Goal: Task Accomplishment & Management: Manage account settings

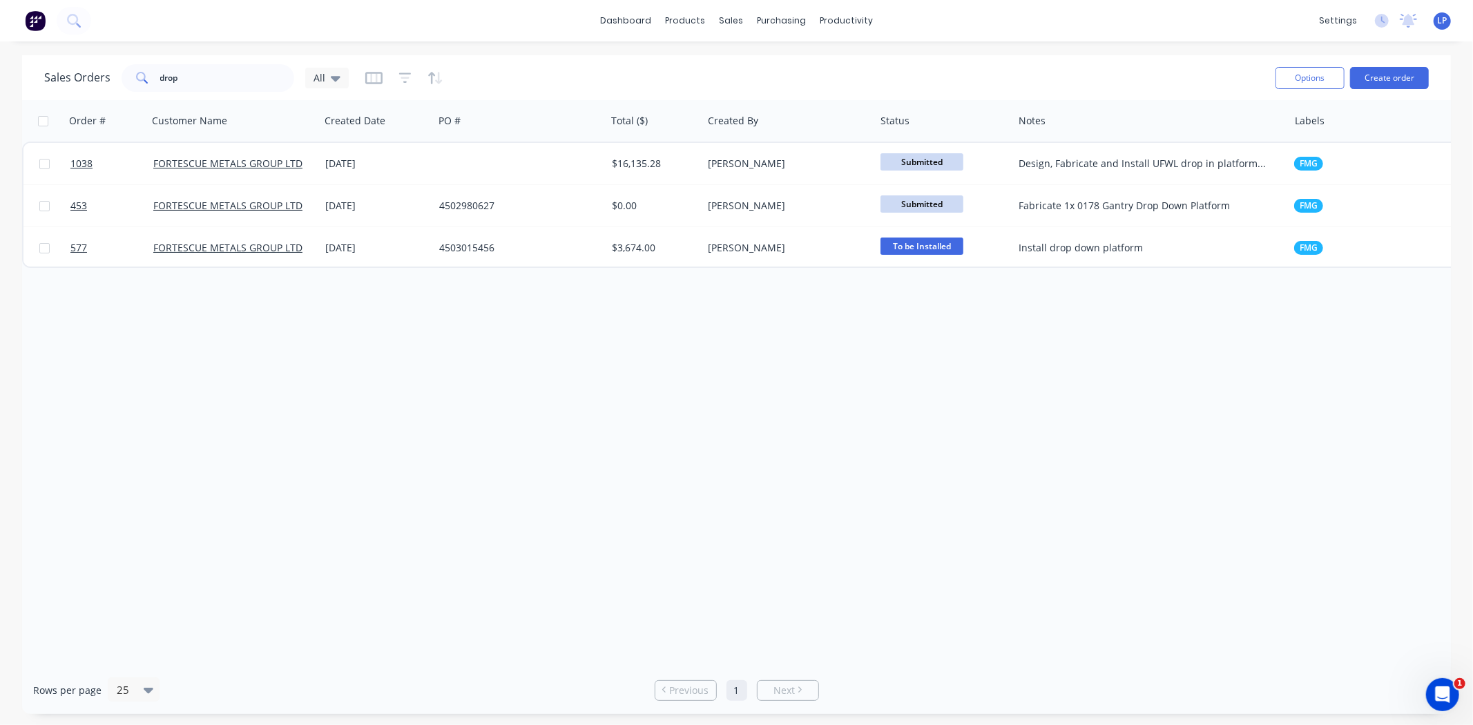
click at [190, 392] on div "Order # Customer Name Created Date PO # Total ($) Created By Status Notes Label…" at bounding box center [736, 383] width 1429 height 566
drag, startPoint x: 238, startPoint y: 78, endPoint x: 111, endPoint y: 90, distance: 127.6
click at [111, 90] on div "Sales Orders drop All" at bounding box center [196, 78] width 305 height 28
type input "GATE"
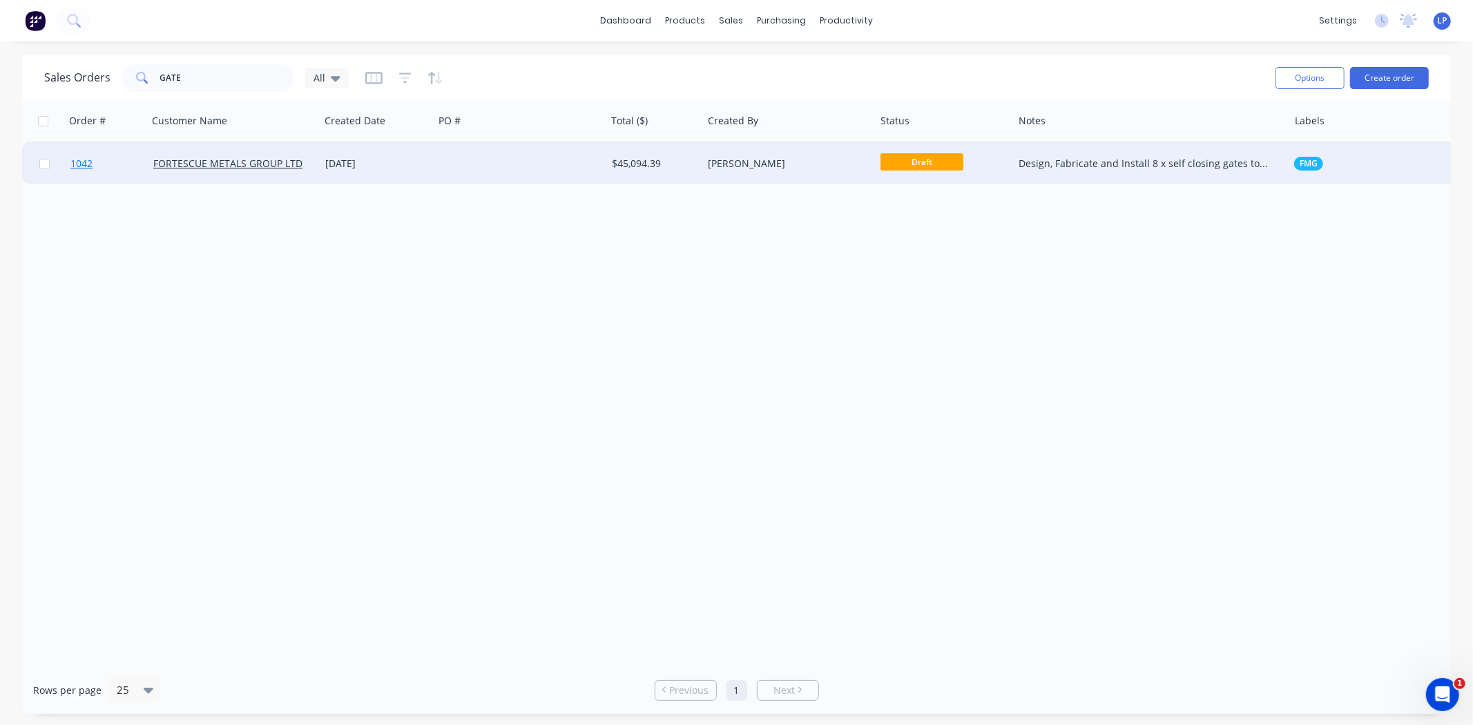
click at [111, 166] on link "1042" at bounding box center [111, 163] width 83 height 41
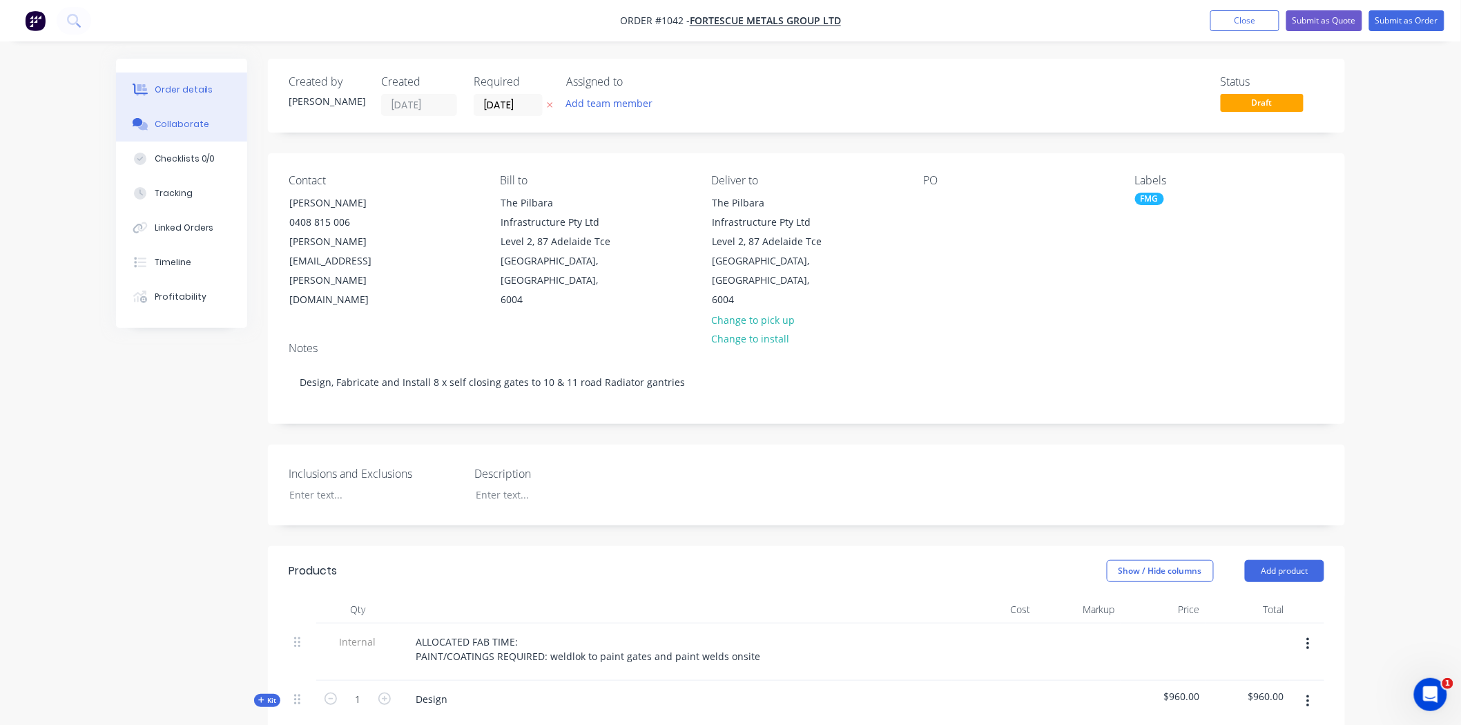
click at [173, 130] on div "Collaborate" at bounding box center [182, 124] width 55 height 12
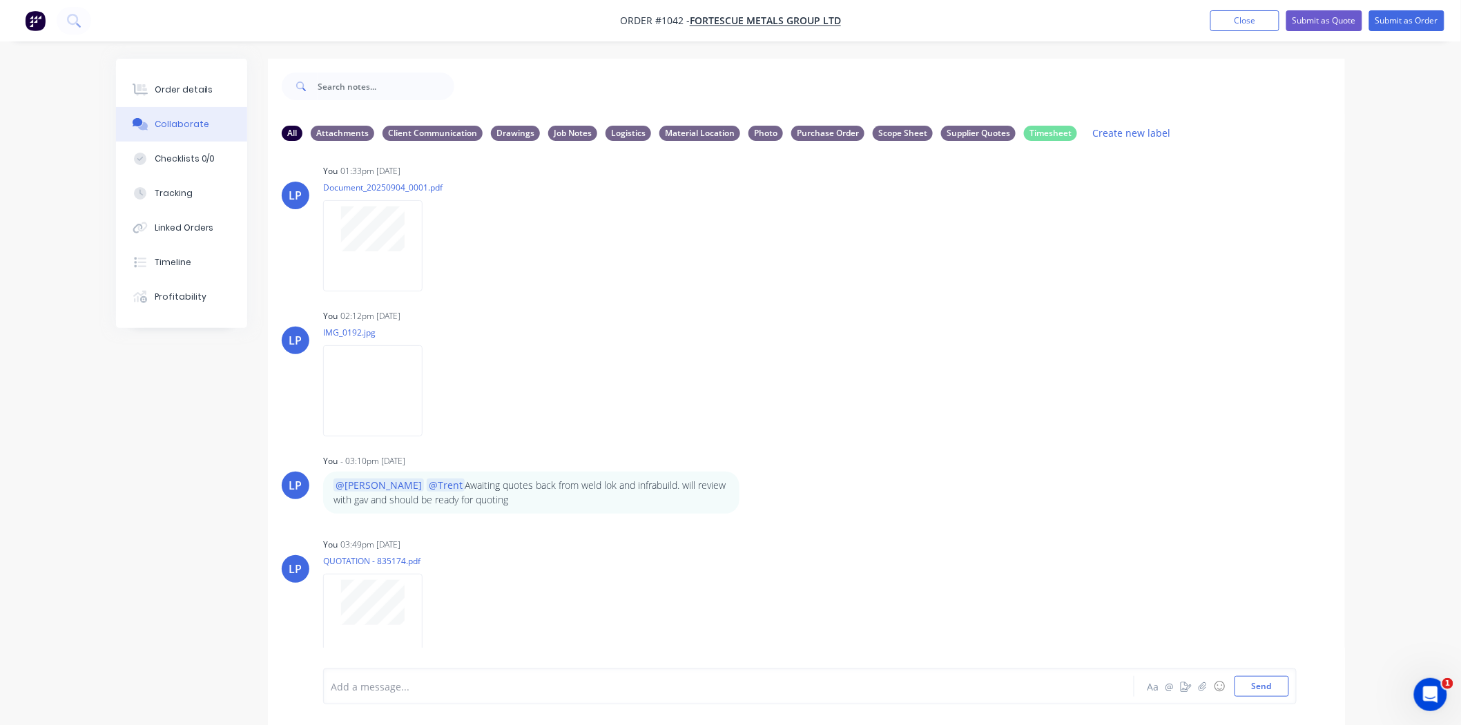
scroll to position [159, 0]
click at [1283, 686] on button "Send" at bounding box center [1262, 686] width 55 height 21
click at [1262, 681] on button "Send" at bounding box center [1262, 686] width 55 height 21
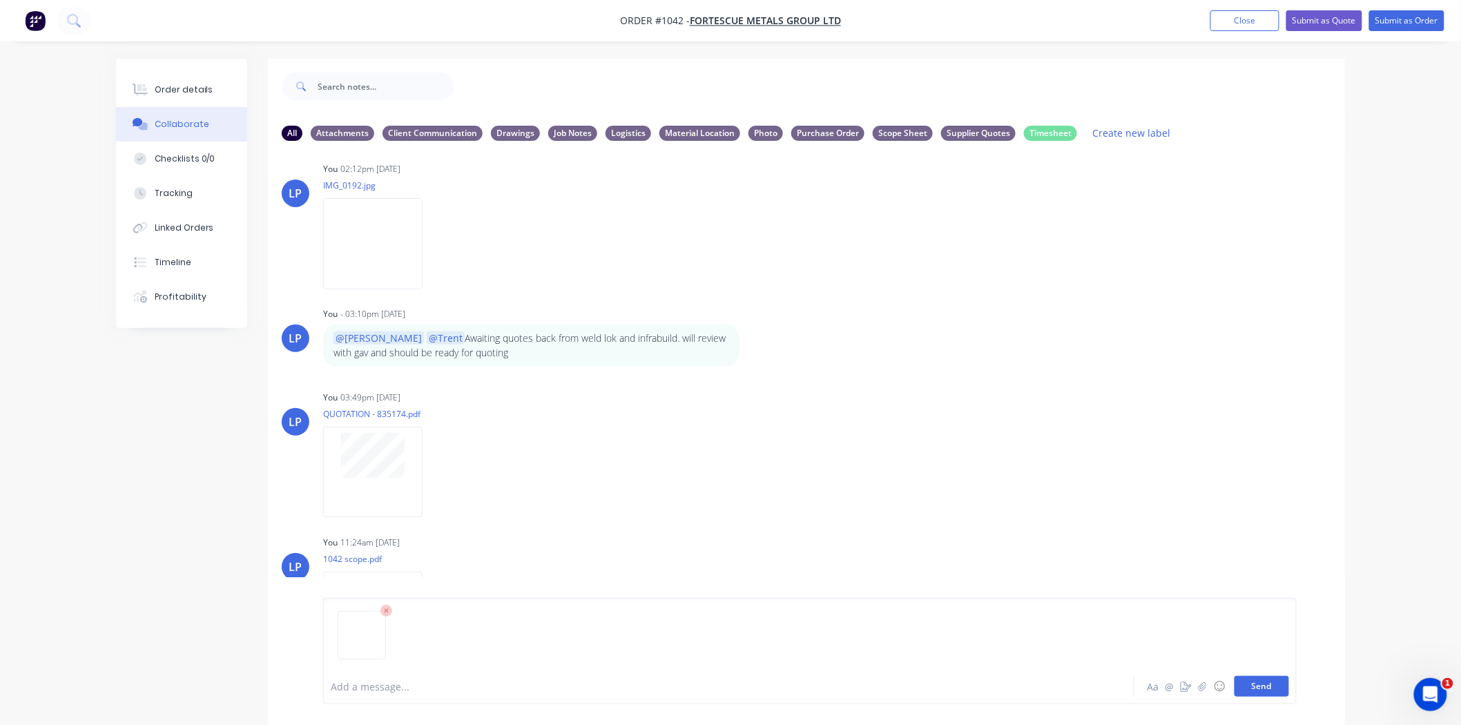
click at [1248, 689] on button "Send" at bounding box center [1262, 686] width 55 height 21
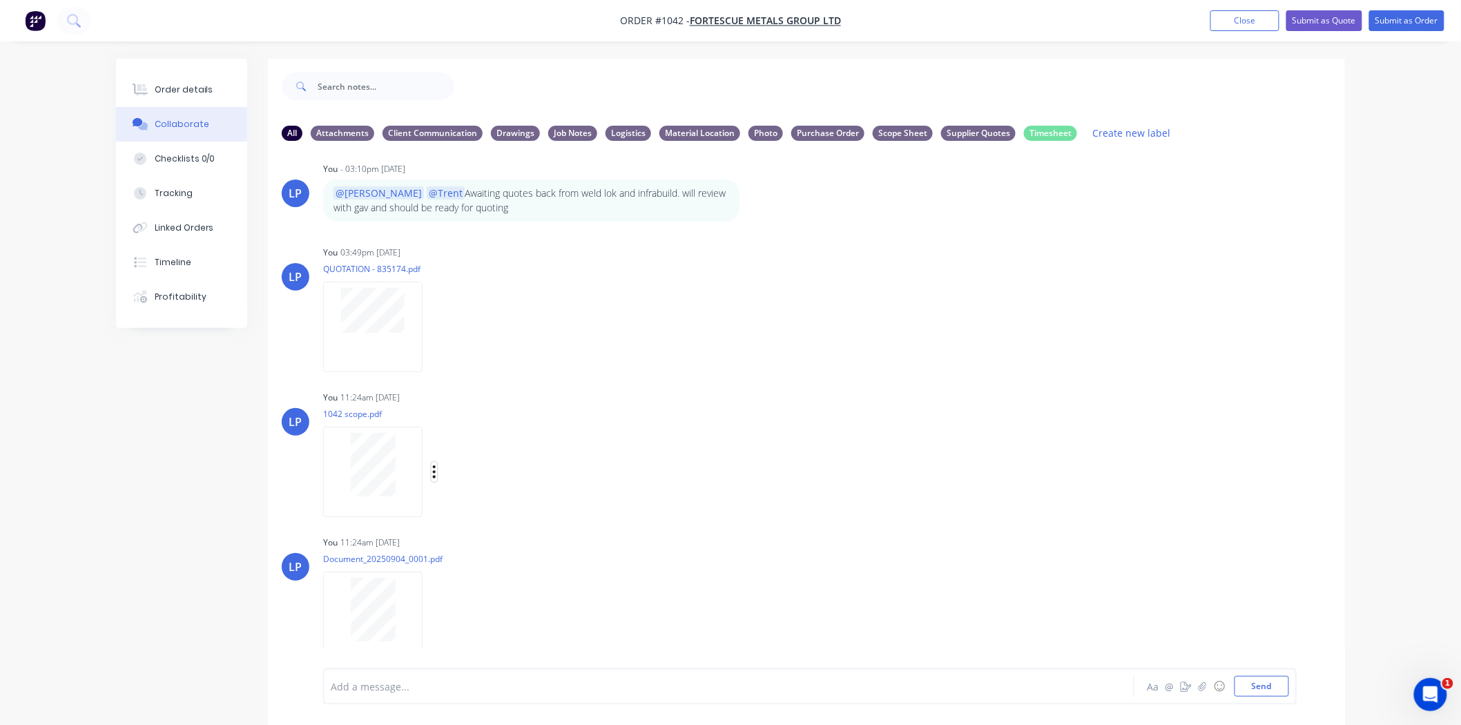
click at [432, 471] on icon "button" at bounding box center [434, 472] width 4 height 16
click at [474, 475] on button "Labels" at bounding box center [525, 477] width 155 height 31
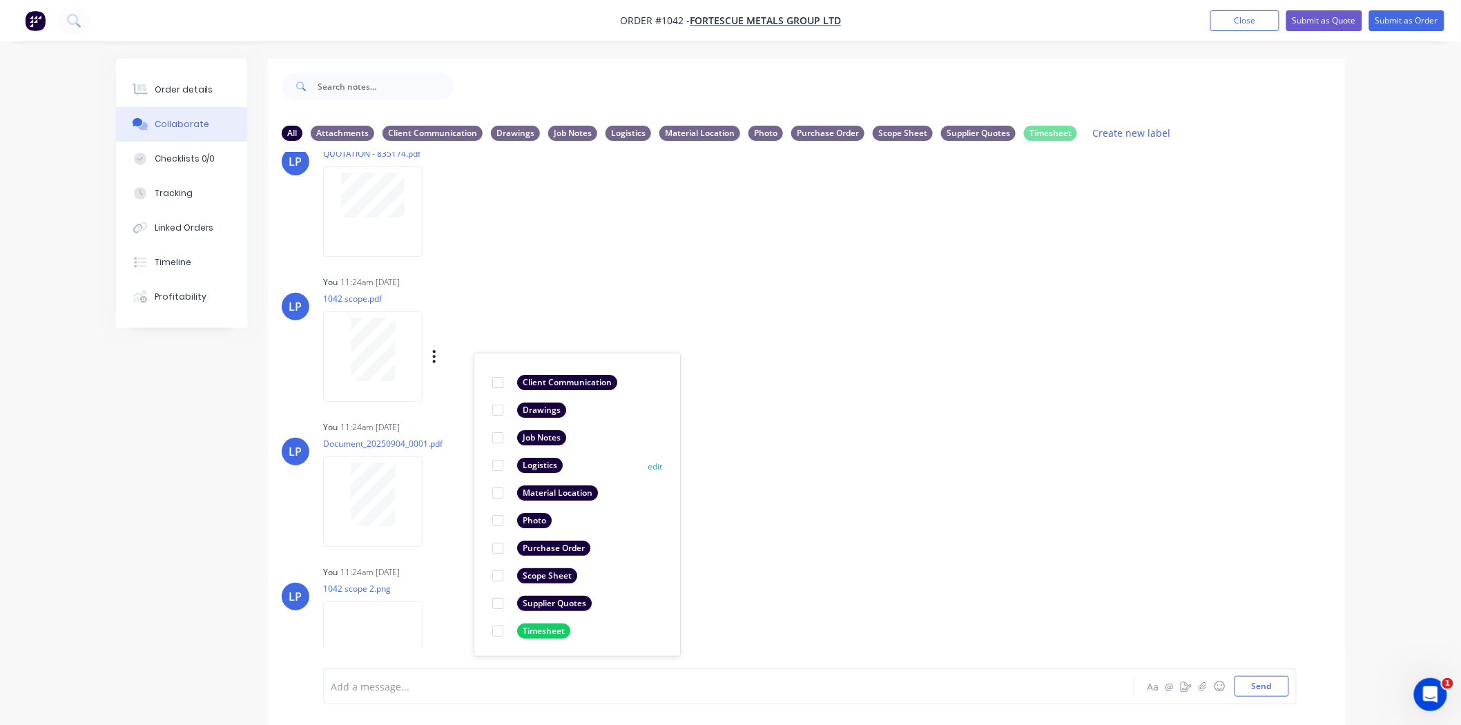
scroll to position [594, 0]
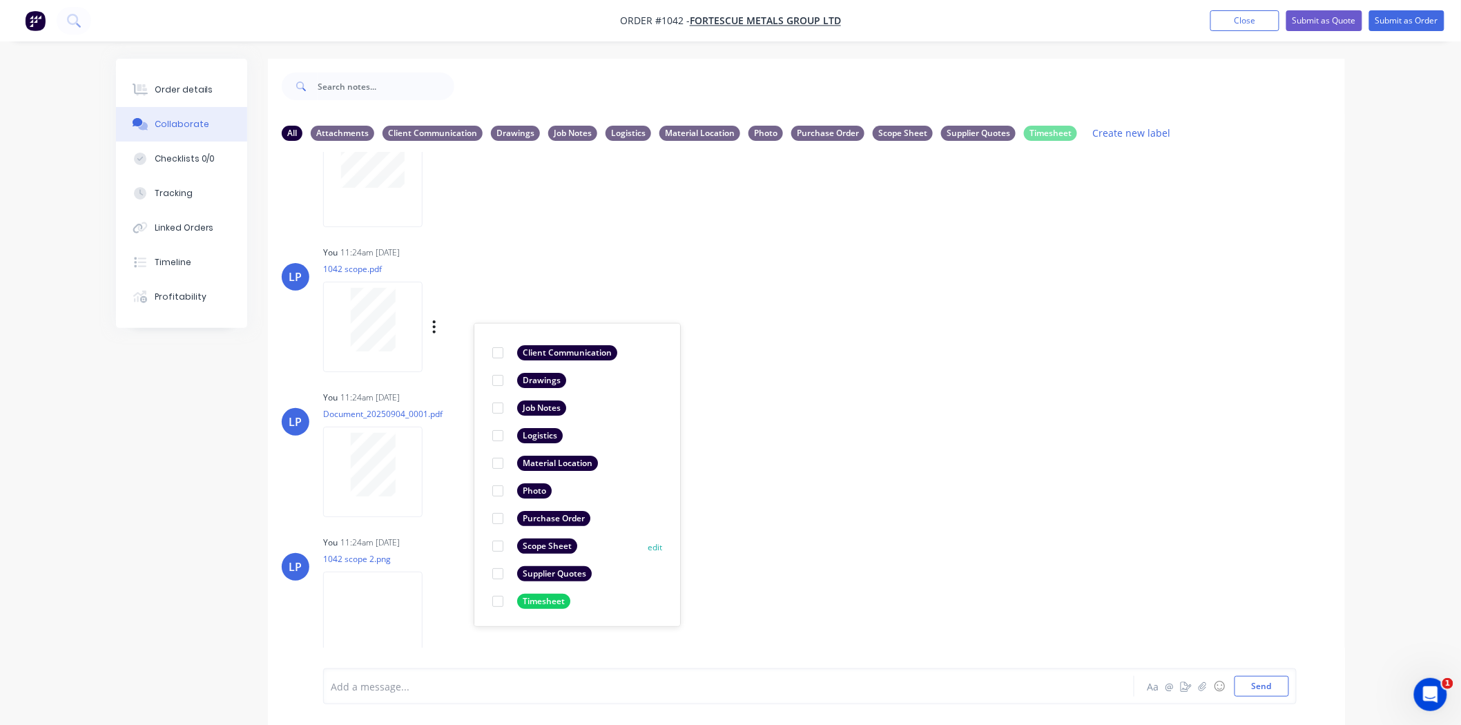
click at [496, 546] on div at bounding box center [498, 547] width 28 height 28
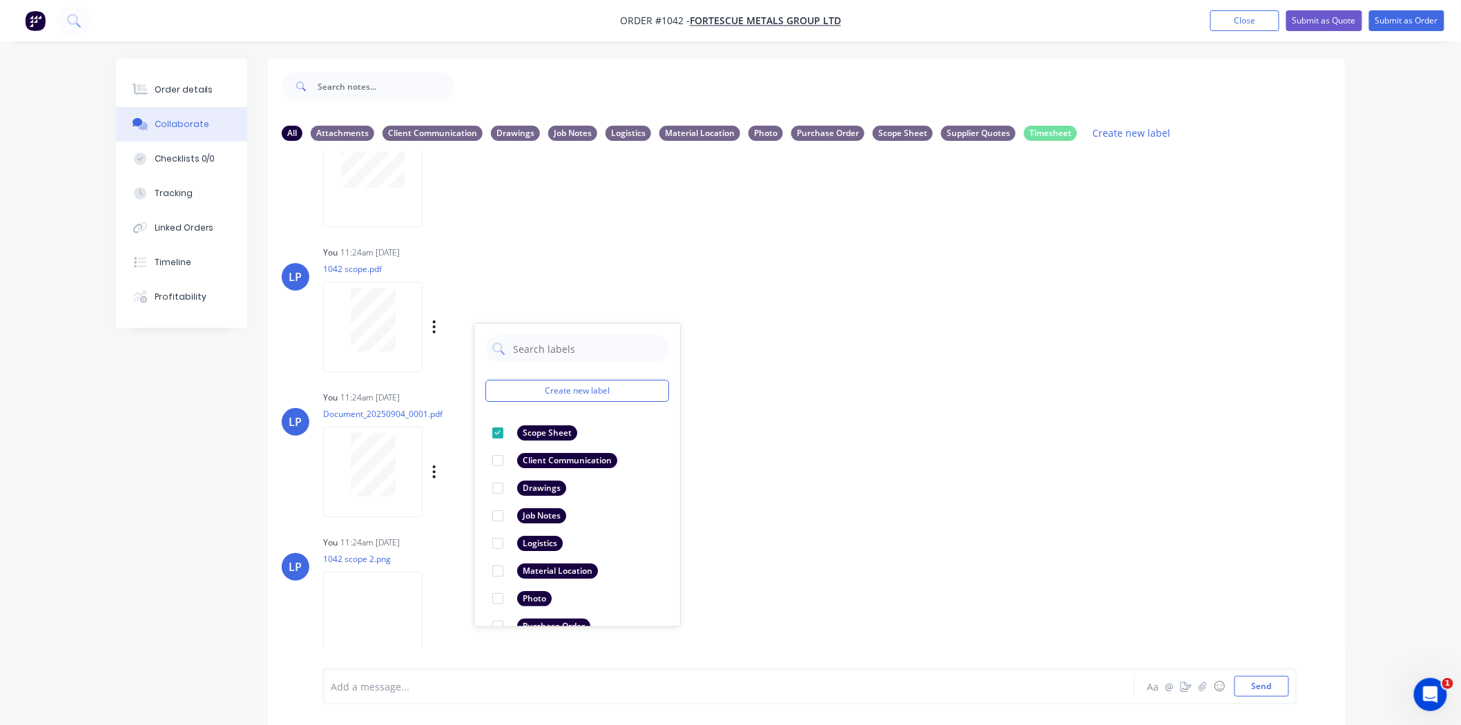
click at [852, 459] on div "LP You 11:24am [DATE] Document_20250904_0001.pdf Labels Download Delete" at bounding box center [806, 449] width 1077 height 124
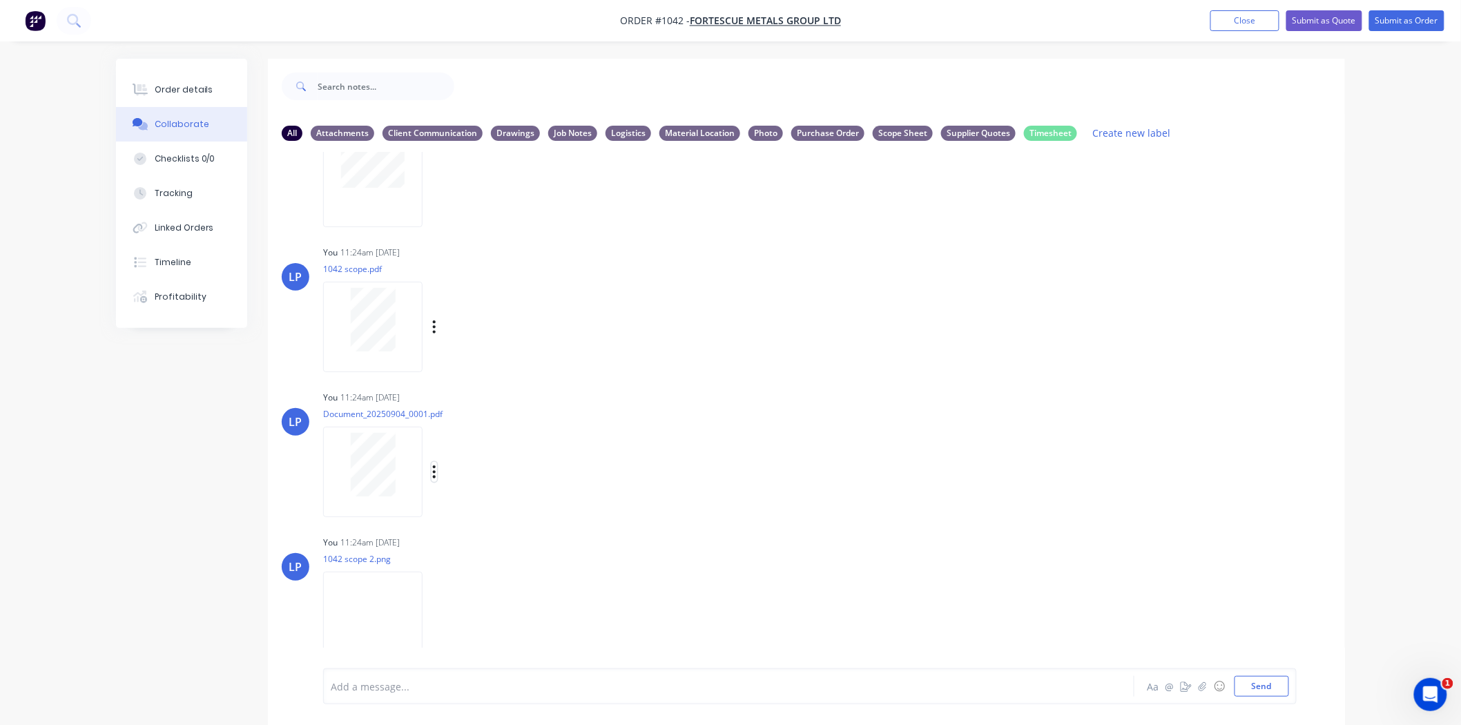
click at [437, 472] on button "button" at bounding box center [435, 472] width 6 height 20
click at [482, 481] on button "Labels" at bounding box center [525, 477] width 155 height 31
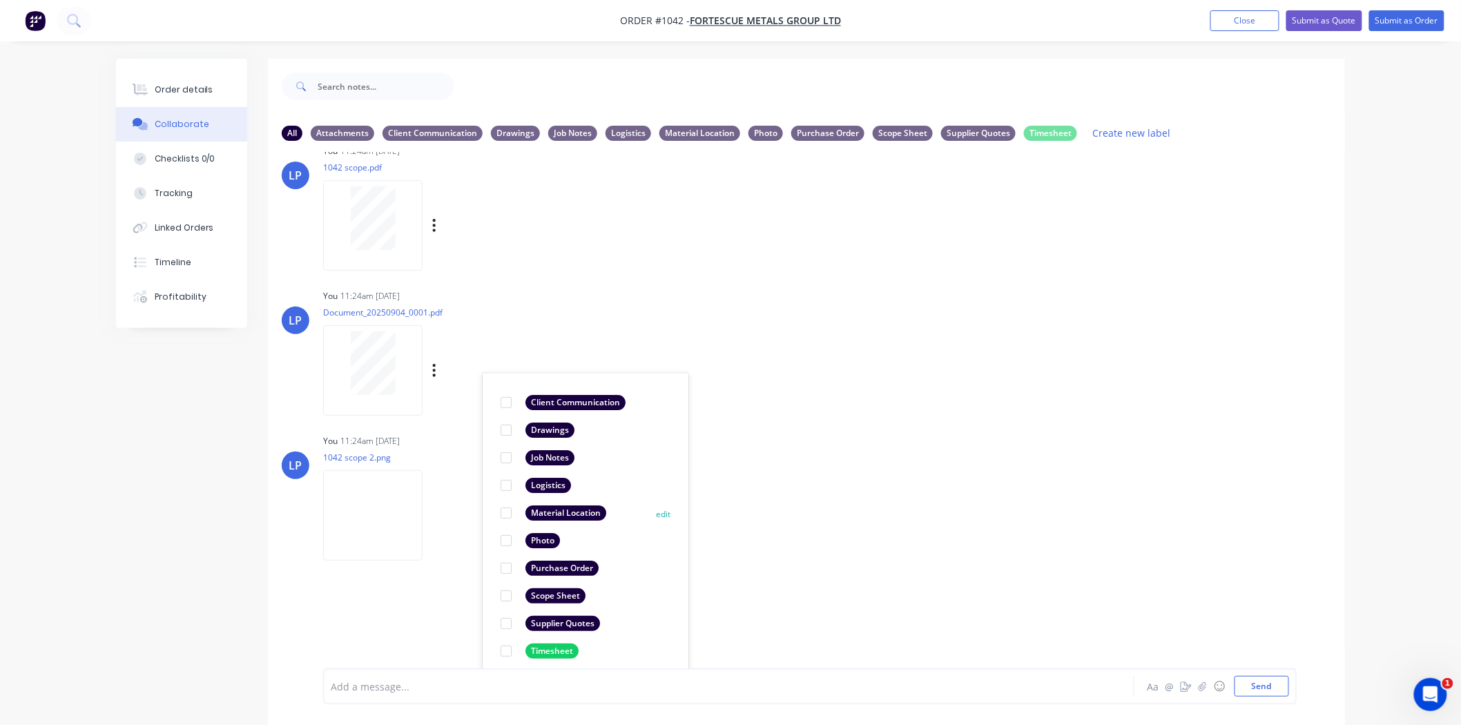
scroll to position [702, 0]
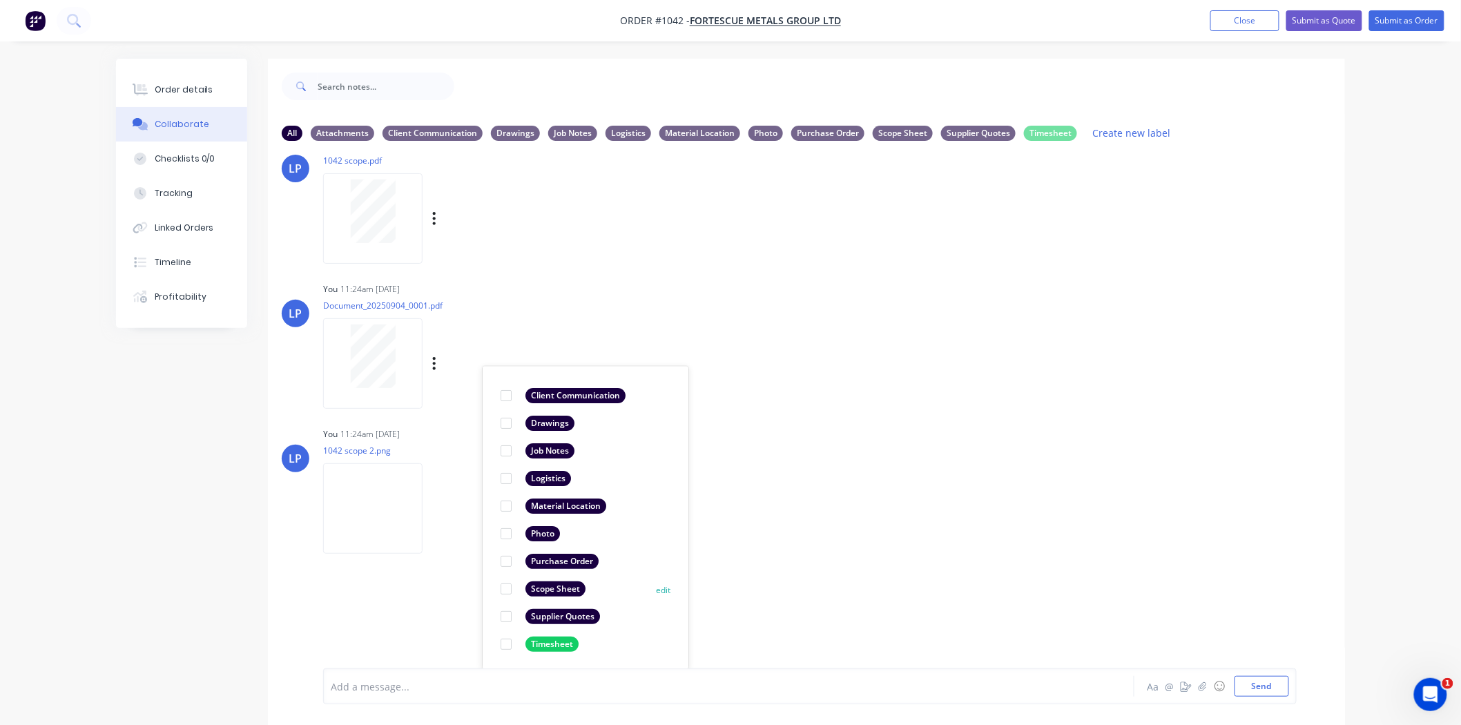
click at [506, 591] on div at bounding box center [506, 589] width 28 height 28
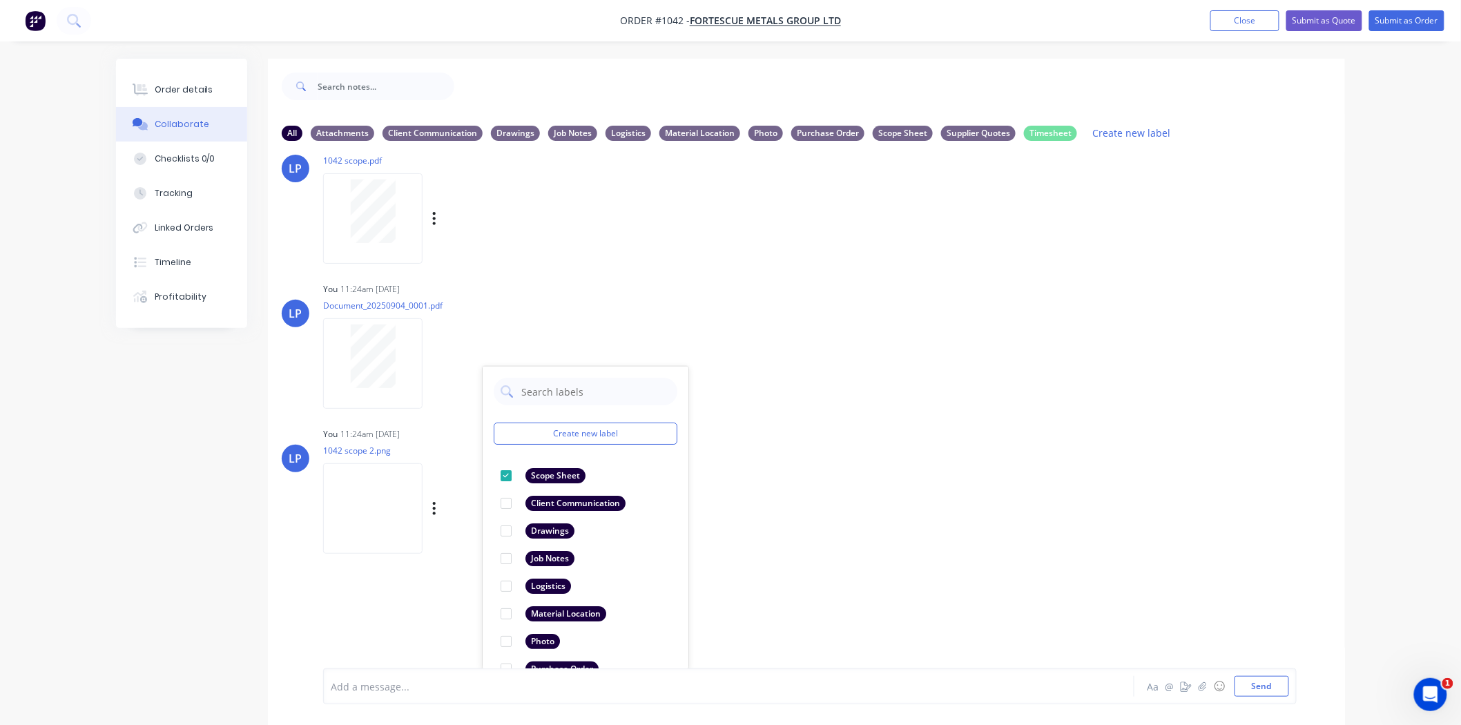
click at [789, 537] on div "LP You 11:24am [DATE] 1042 scope 2.png Labels Download Delete" at bounding box center [806, 486] width 1077 height 124
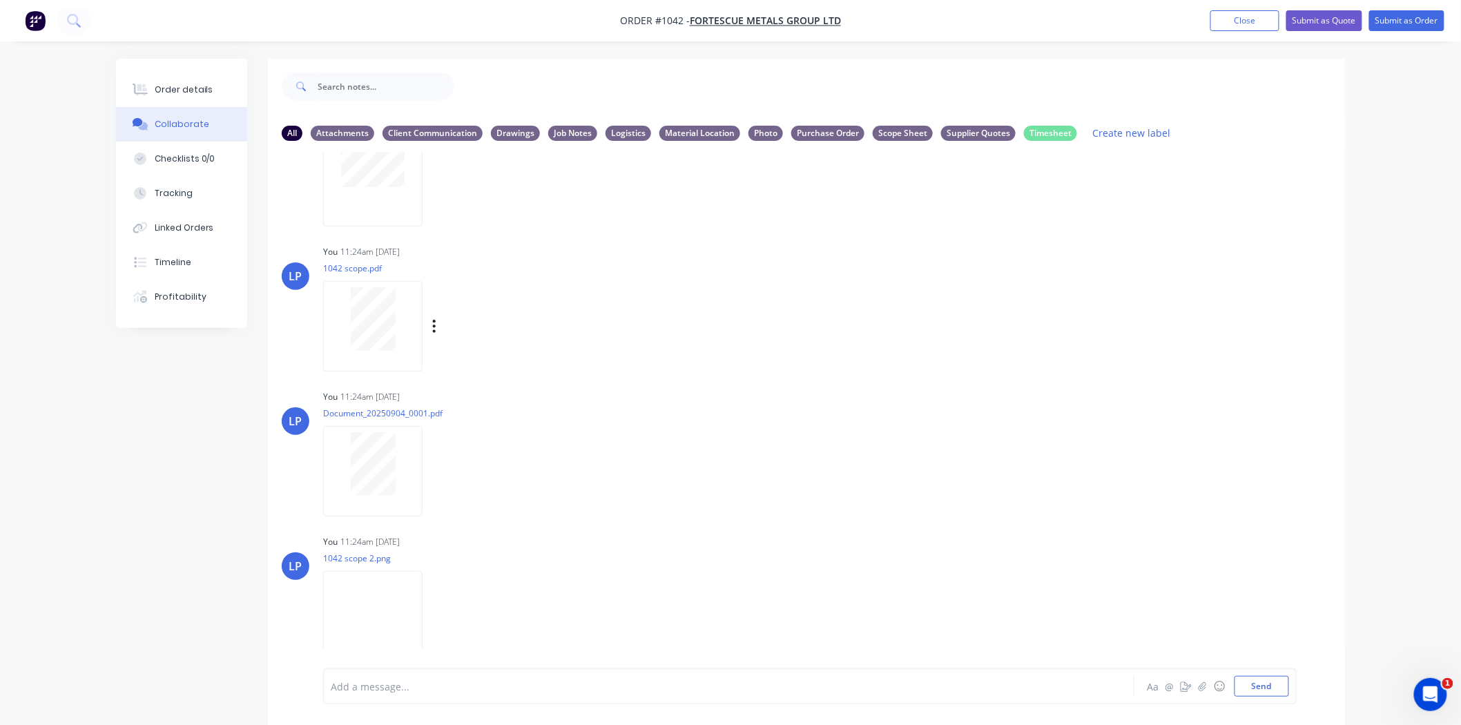
scroll to position [594, 0]
click at [432, 617] on icon "button" at bounding box center [434, 617] width 4 height 16
click at [486, 588] on button "Labels" at bounding box center [525, 587] width 155 height 31
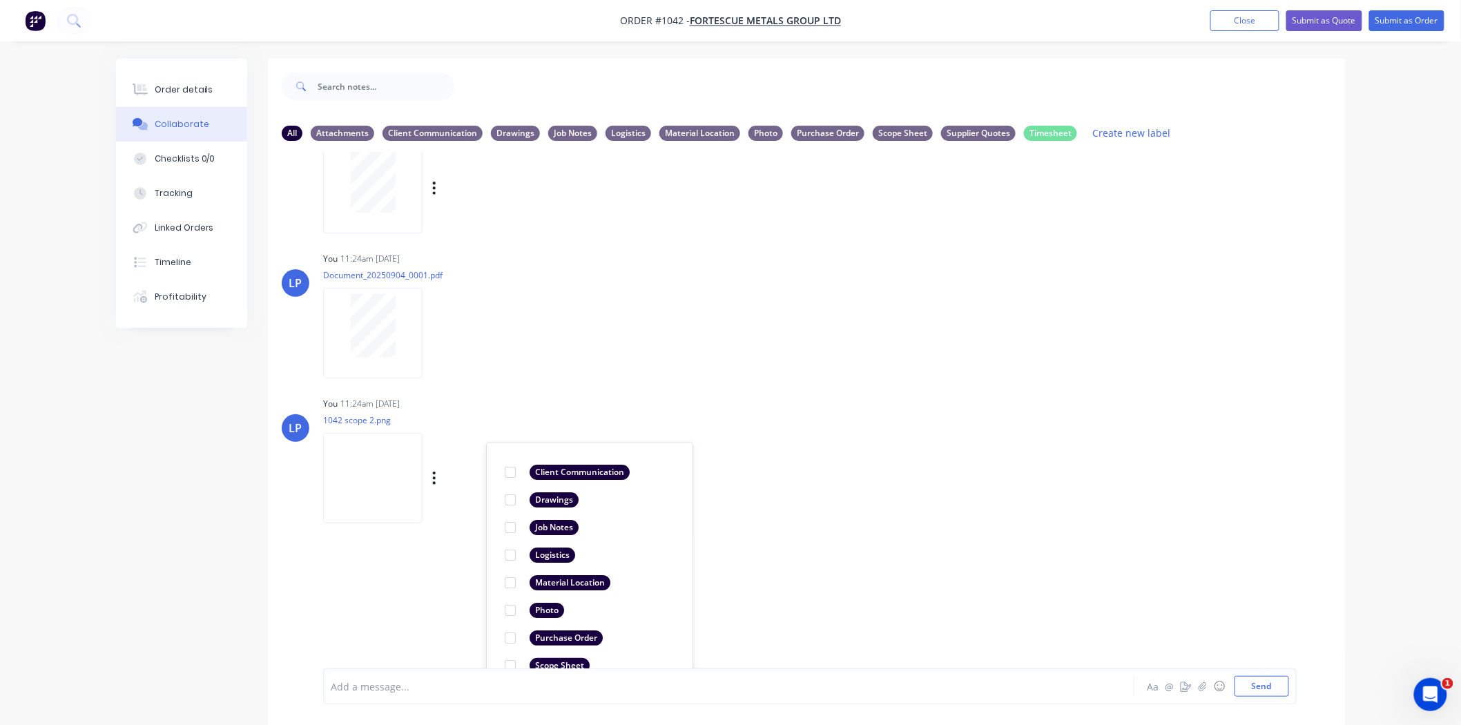
scroll to position [810, 0]
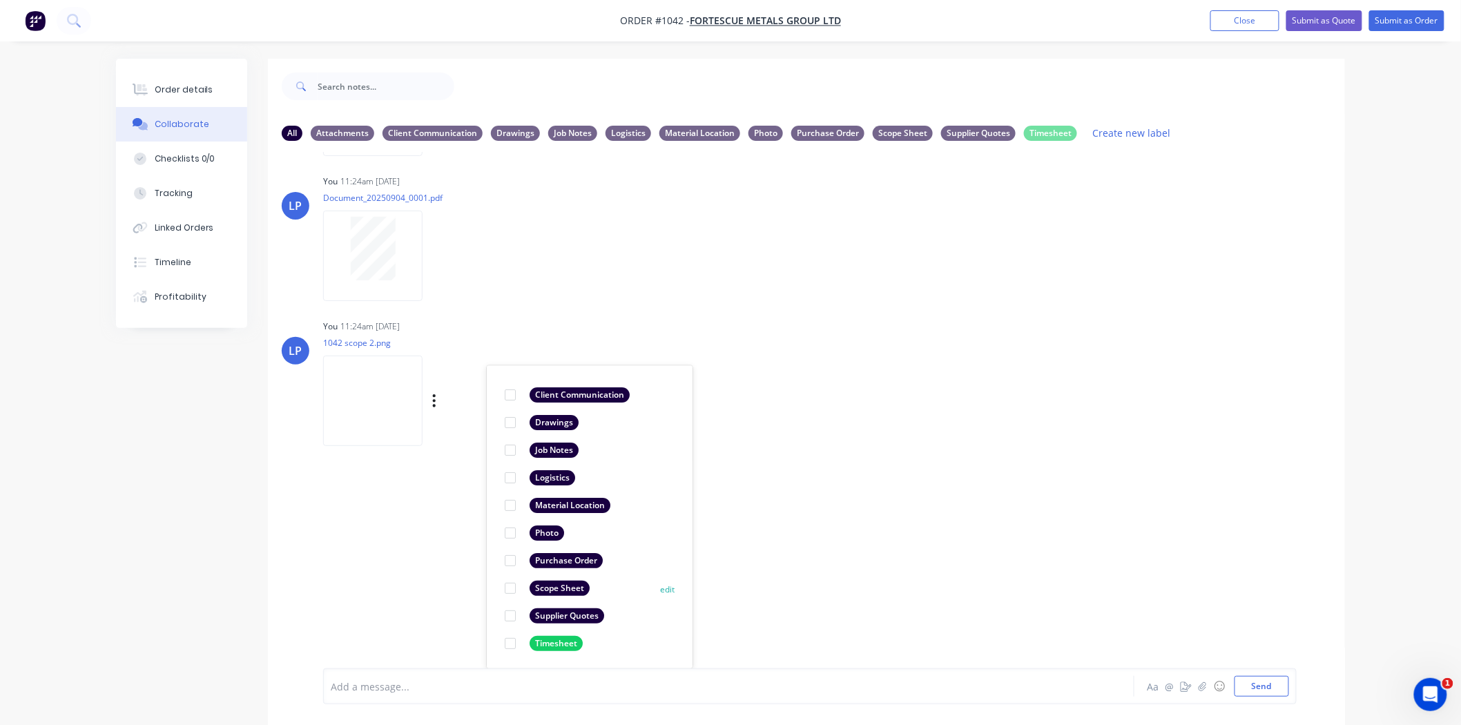
click at [508, 586] on div at bounding box center [511, 589] width 28 height 28
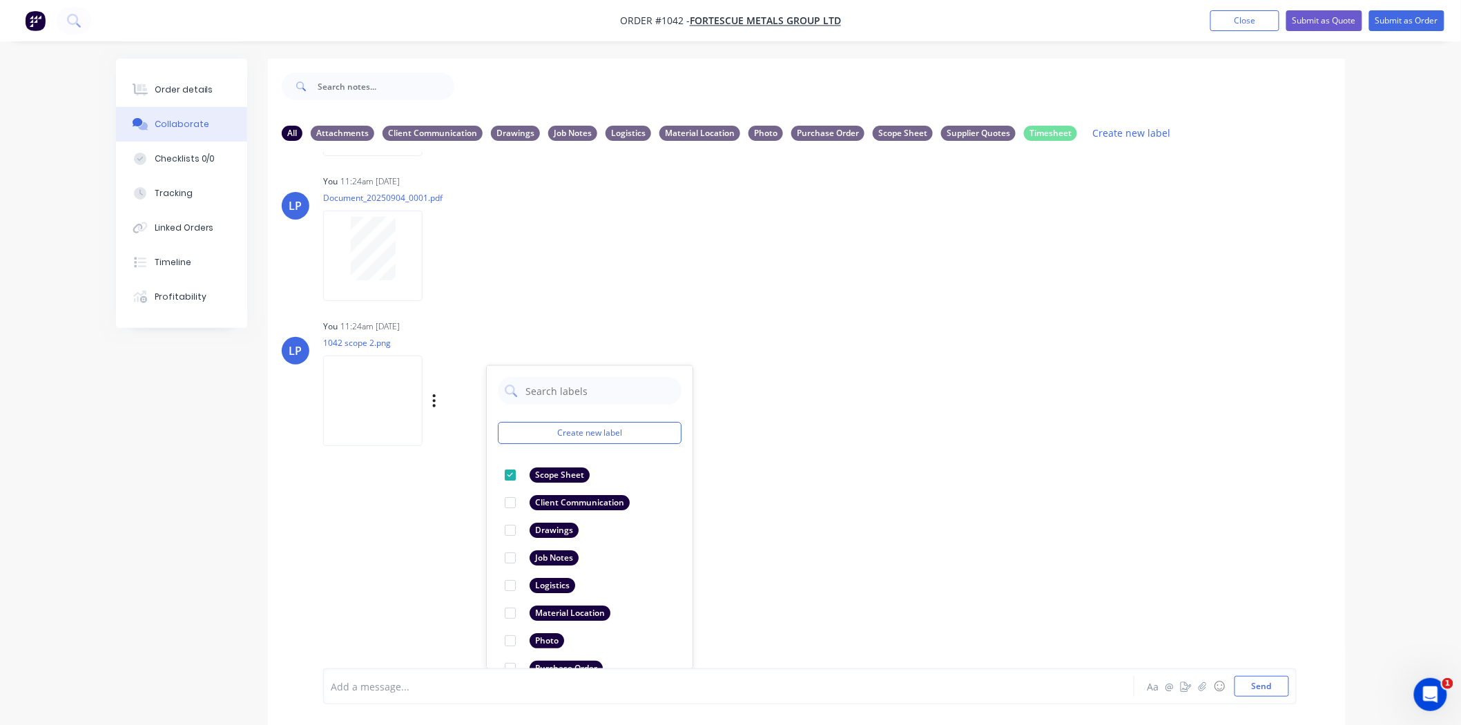
click at [785, 557] on div "[PERSON_NAME] 11:41am [DATE] Job Sheet - Blue Sheet - Paint.pdf Labels Download…" at bounding box center [806, 410] width 1077 height 517
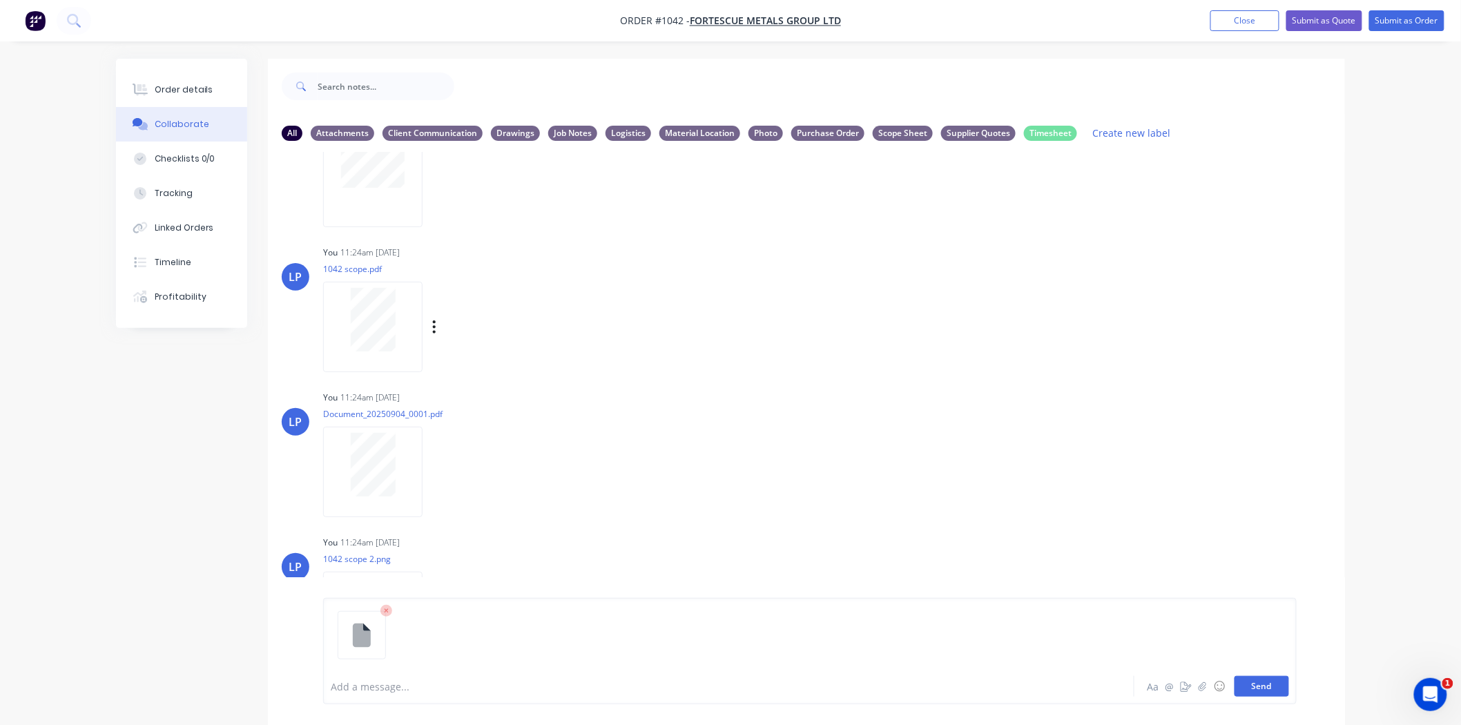
click at [1276, 682] on button "Send" at bounding box center [1262, 686] width 55 height 21
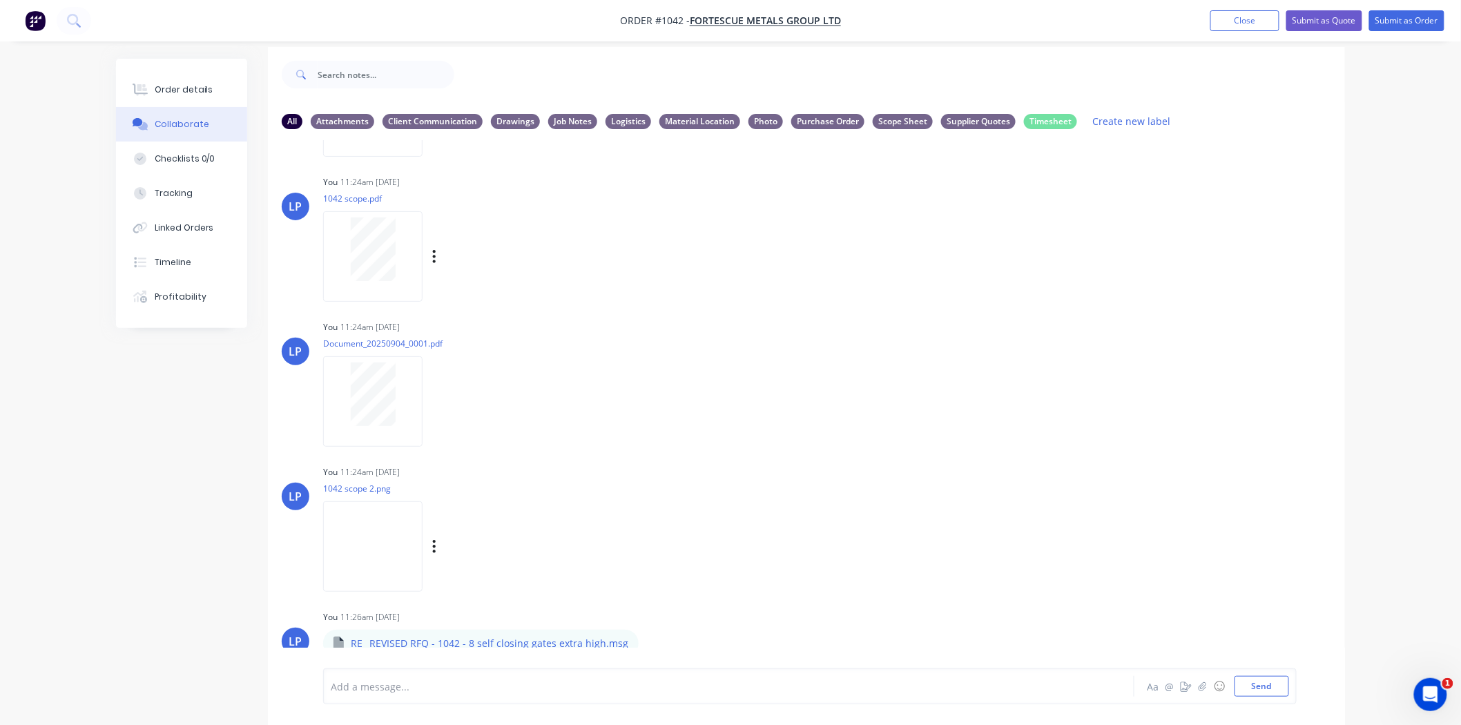
scroll to position [21, 0]
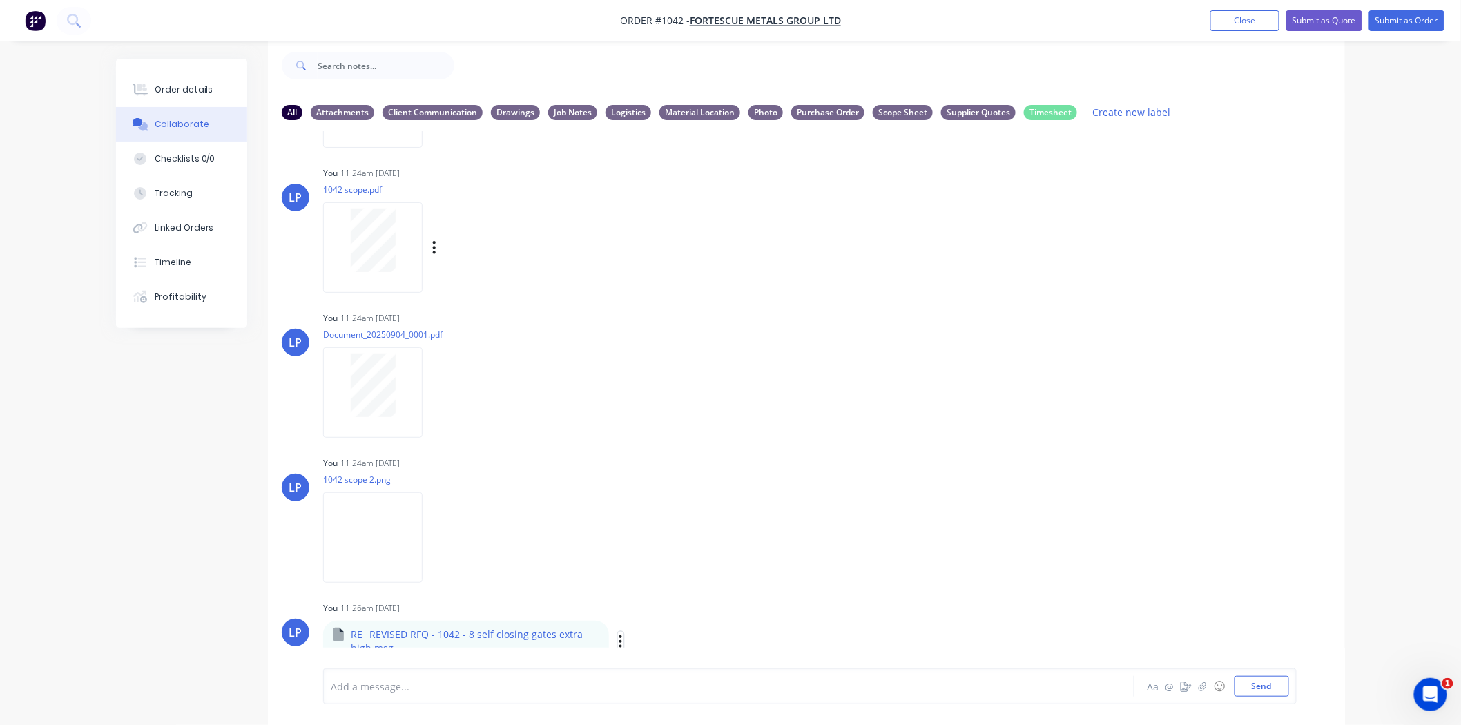
click at [619, 638] on icon "button" at bounding box center [621, 642] width 4 height 16
click at [668, 562] on button "Labels" at bounding box center [711, 568] width 155 height 31
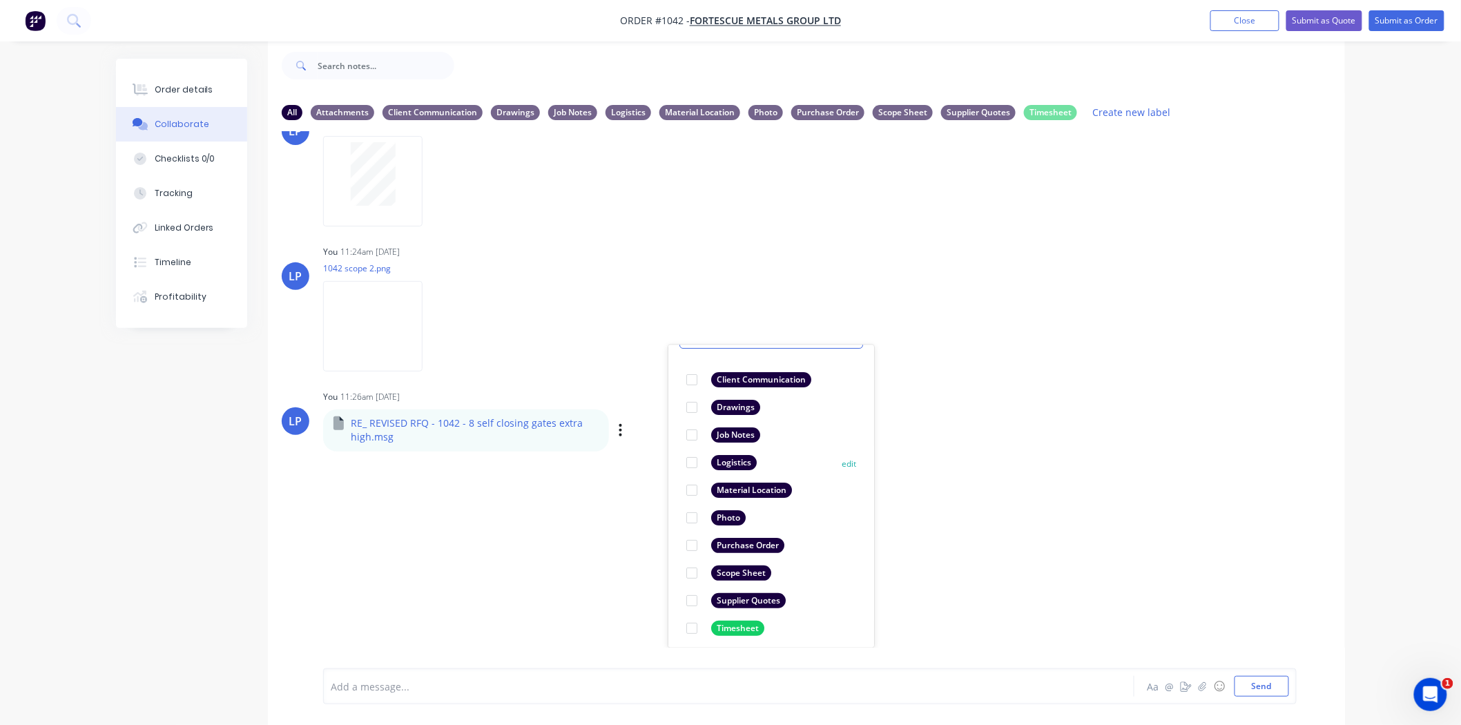
scroll to position [79, 0]
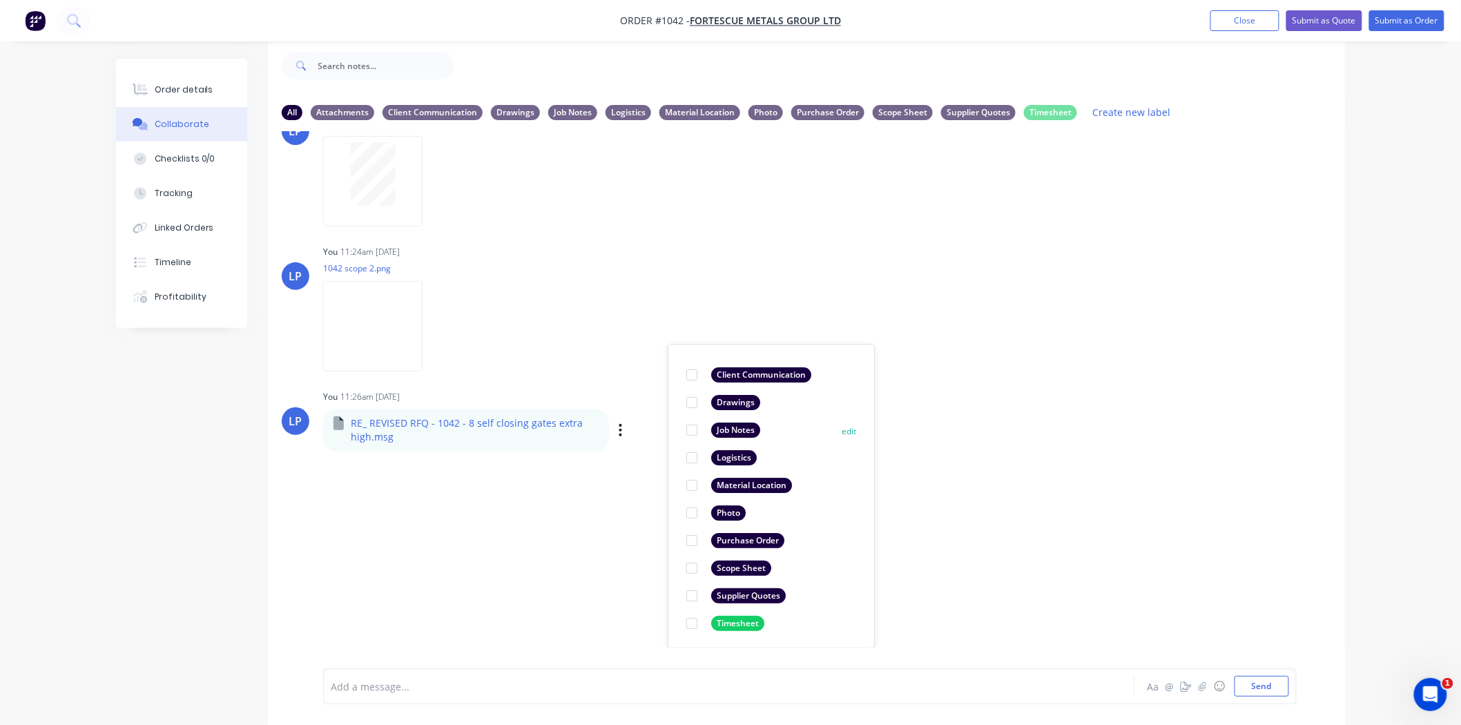
click at [692, 427] on div at bounding box center [692, 430] width 28 height 28
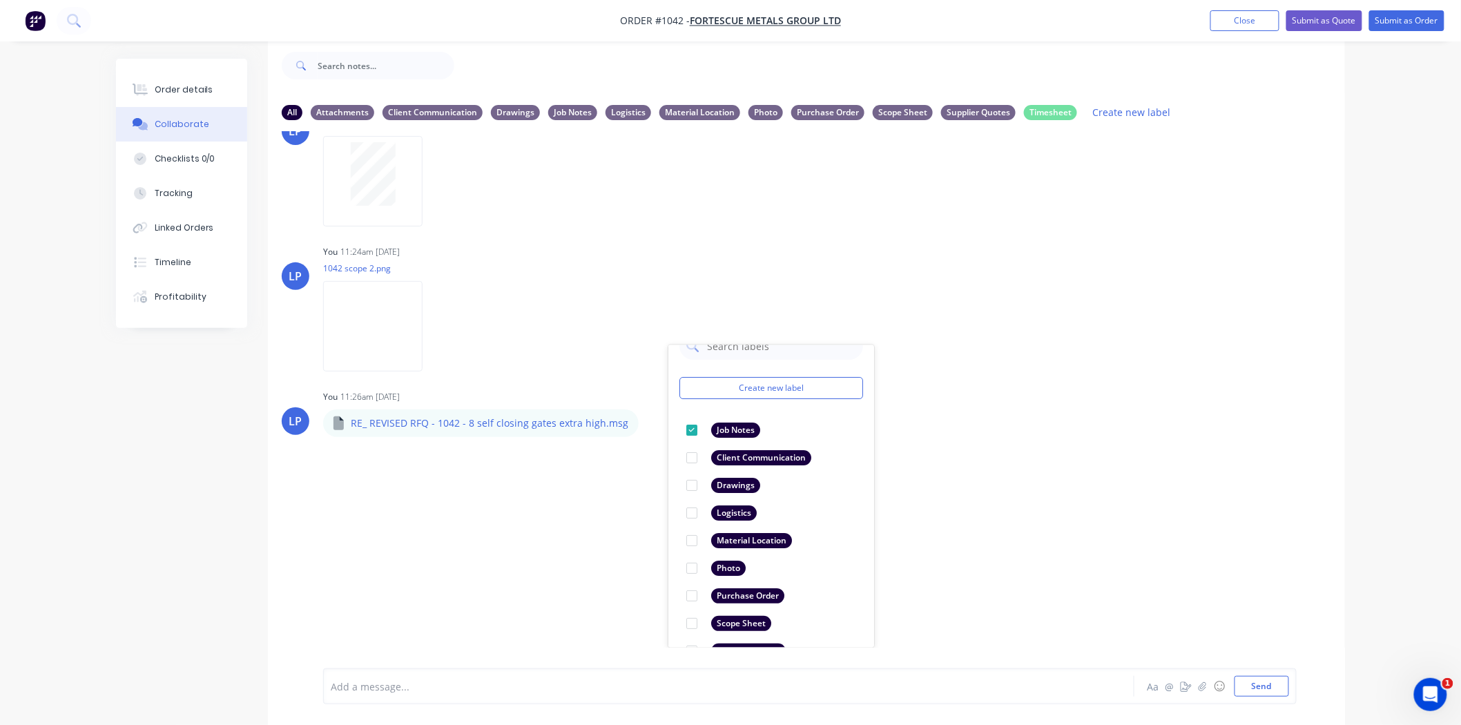
click at [1042, 544] on div "[PERSON_NAME] 11:41am [DATE] Job Sheet - Blue Sheet - Paint.pdf Labels Download…" at bounding box center [806, 389] width 1077 height 517
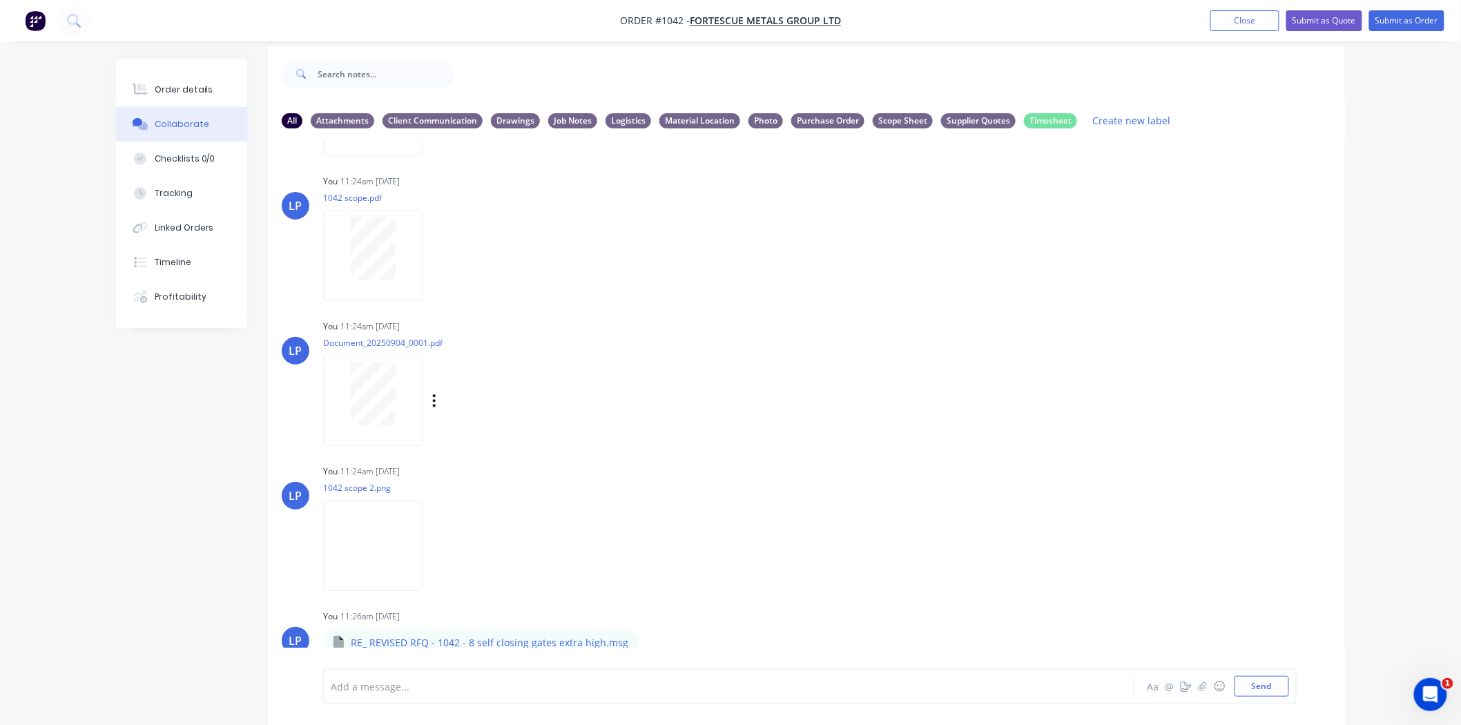
scroll to position [21, 0]
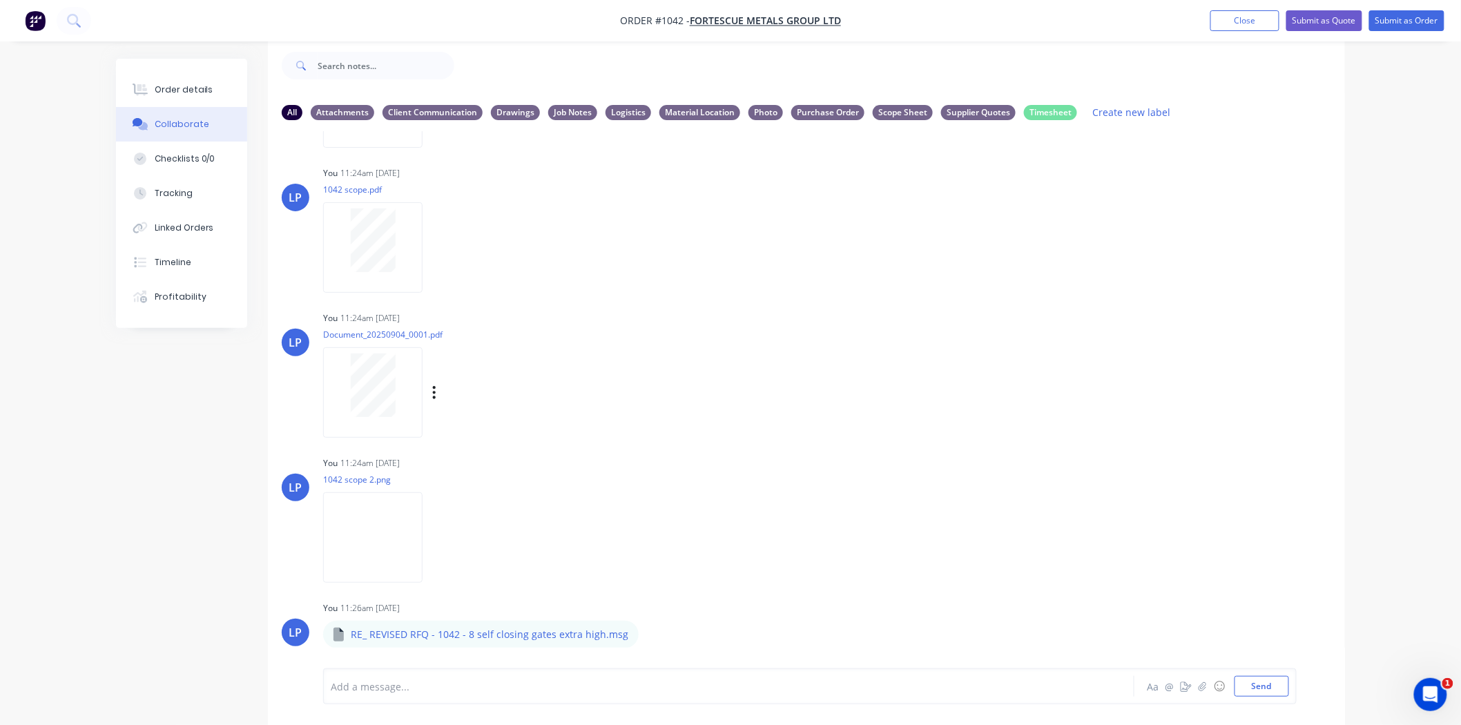
click at [747, 352] on div "You 11:24am [DATE] Document_20250904_0001.pdf Labels Download Delete" at bounding box center [539, 370] width 432 height 124
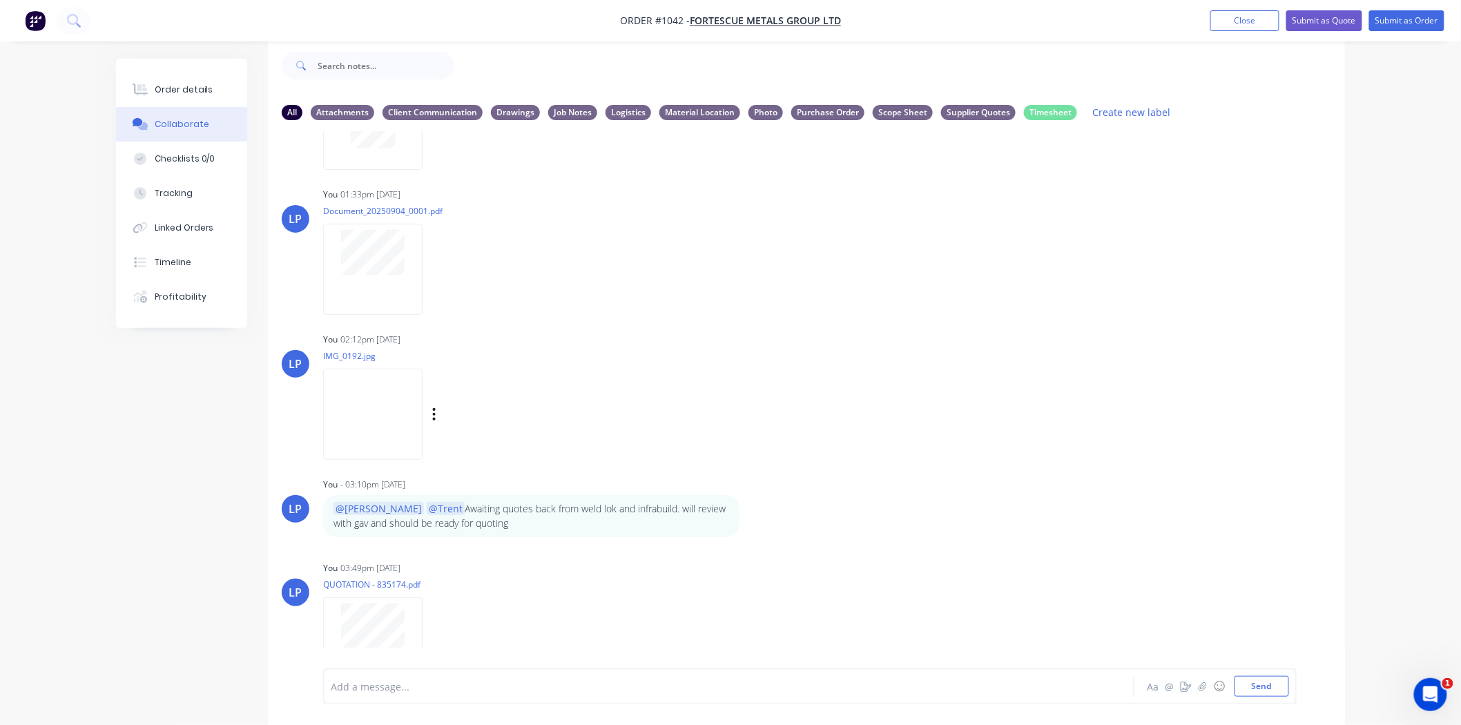
scroll to position [0, 0]
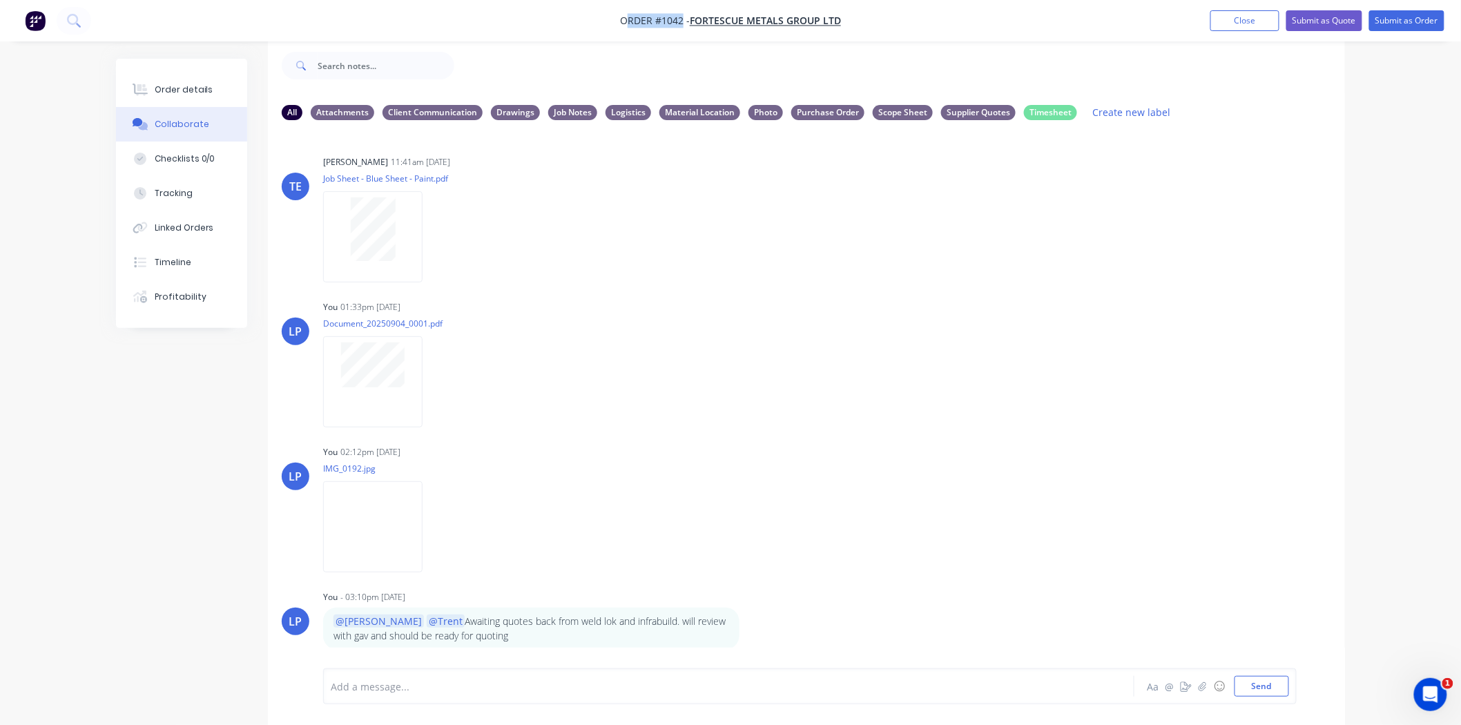
drag, startPoint x: 681, startPoint y: 19, endPoint x: 629, endPoint y: 21, distance: 51.8
click at [629, 21] on span "Order #1042 -" at bounding box center [655, 21] width 70 height 13
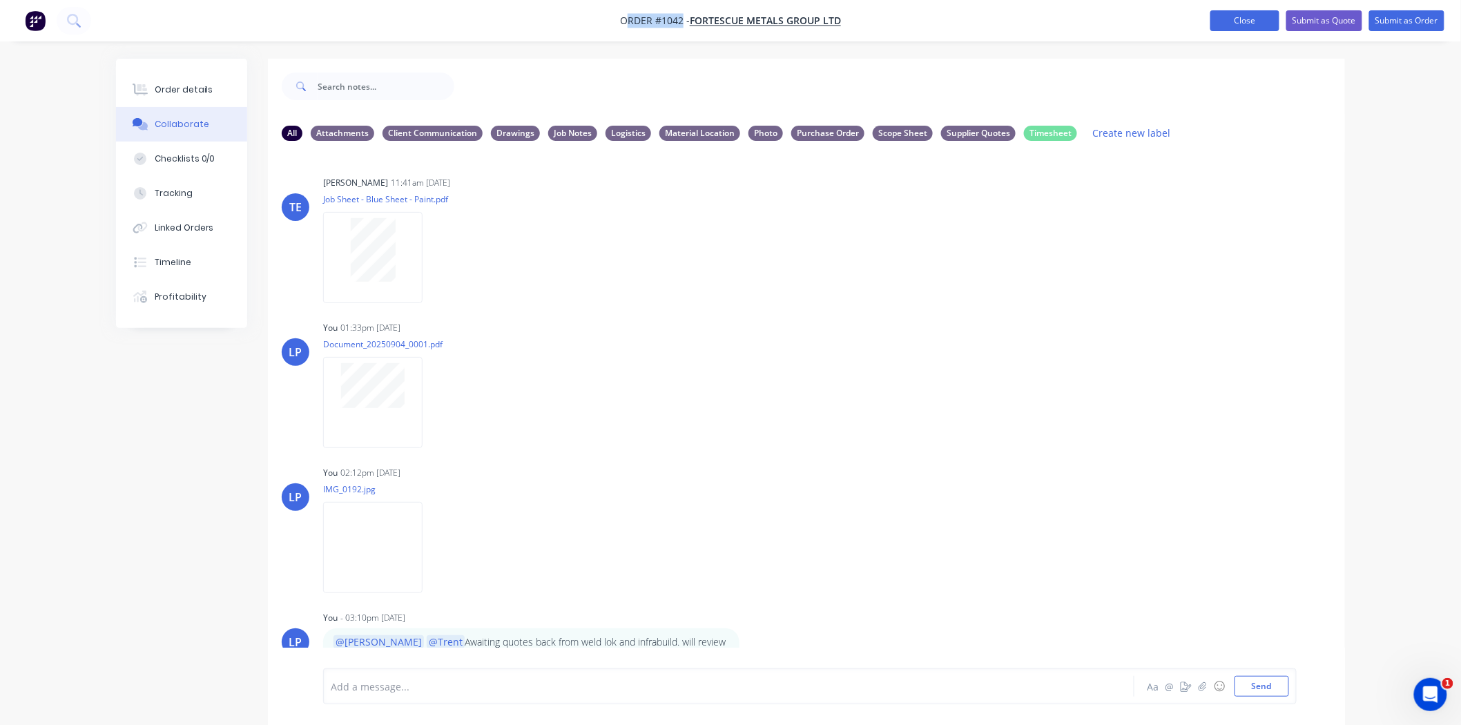
click at [1229, 21] on button "Close" at bounding box center [1245, 20] width 69 height 21
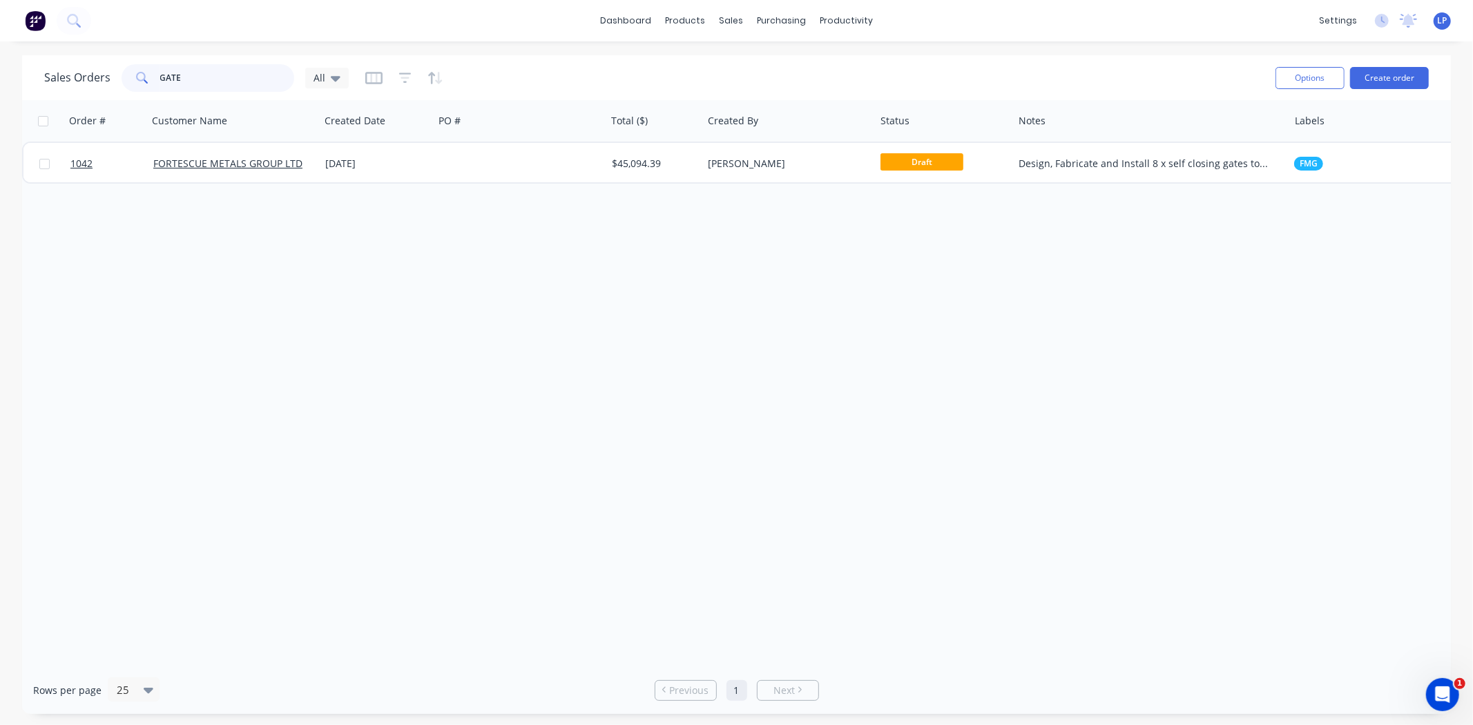
drag, startPoint x: 214, startPoint y: 84, endPoint x: 97, endPoint y: 84, distance: 116.7
click at [97, 84] on div "Sales Orders GATE All" at bounding box center [196, 78] width 305 height 28
type input "drop"
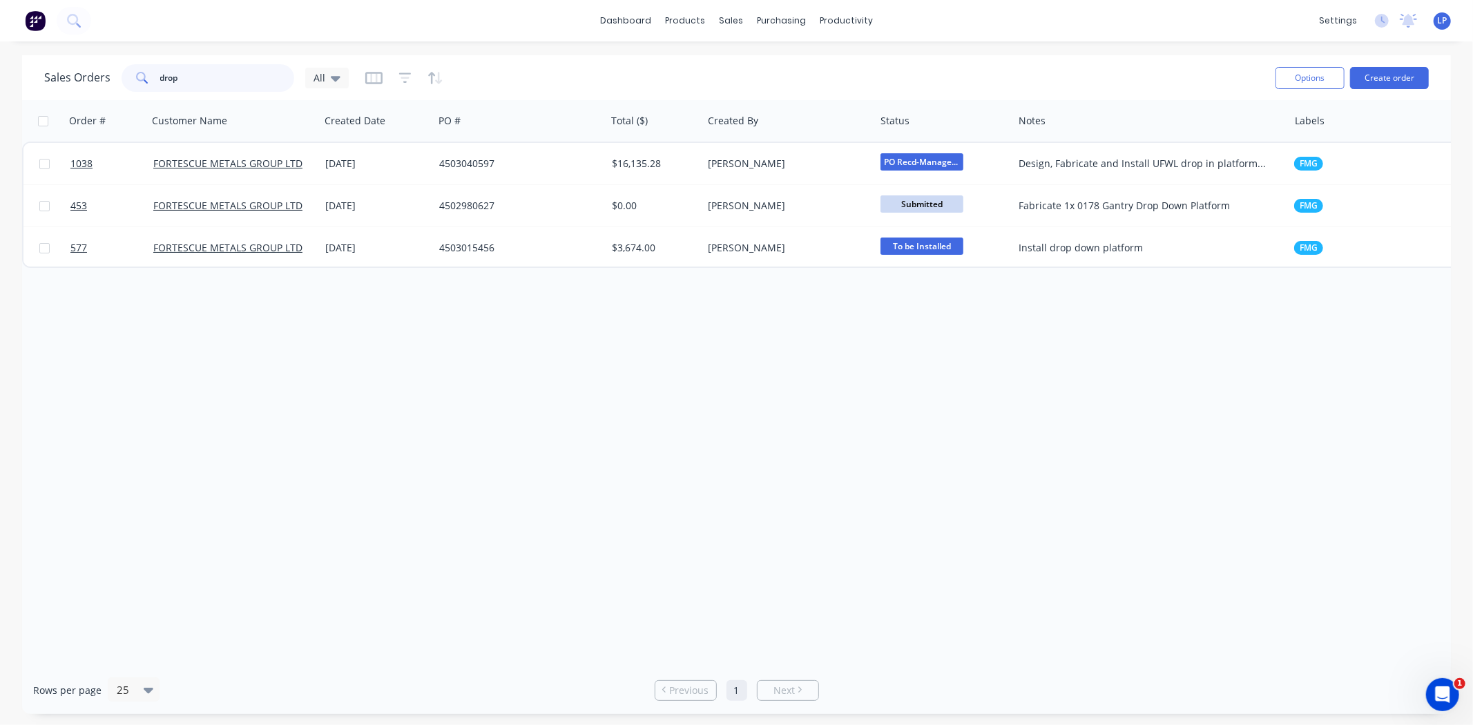
drag, startPoint x: 190, startPoint y: 85, endPoint x: 35, endPoint y: 84, distance: 155.4
click at [35, 84] on div "Sales Orders drop All Options Create order" at bounding box center [736, 77] width 1429 height 45
type input "pontoon"
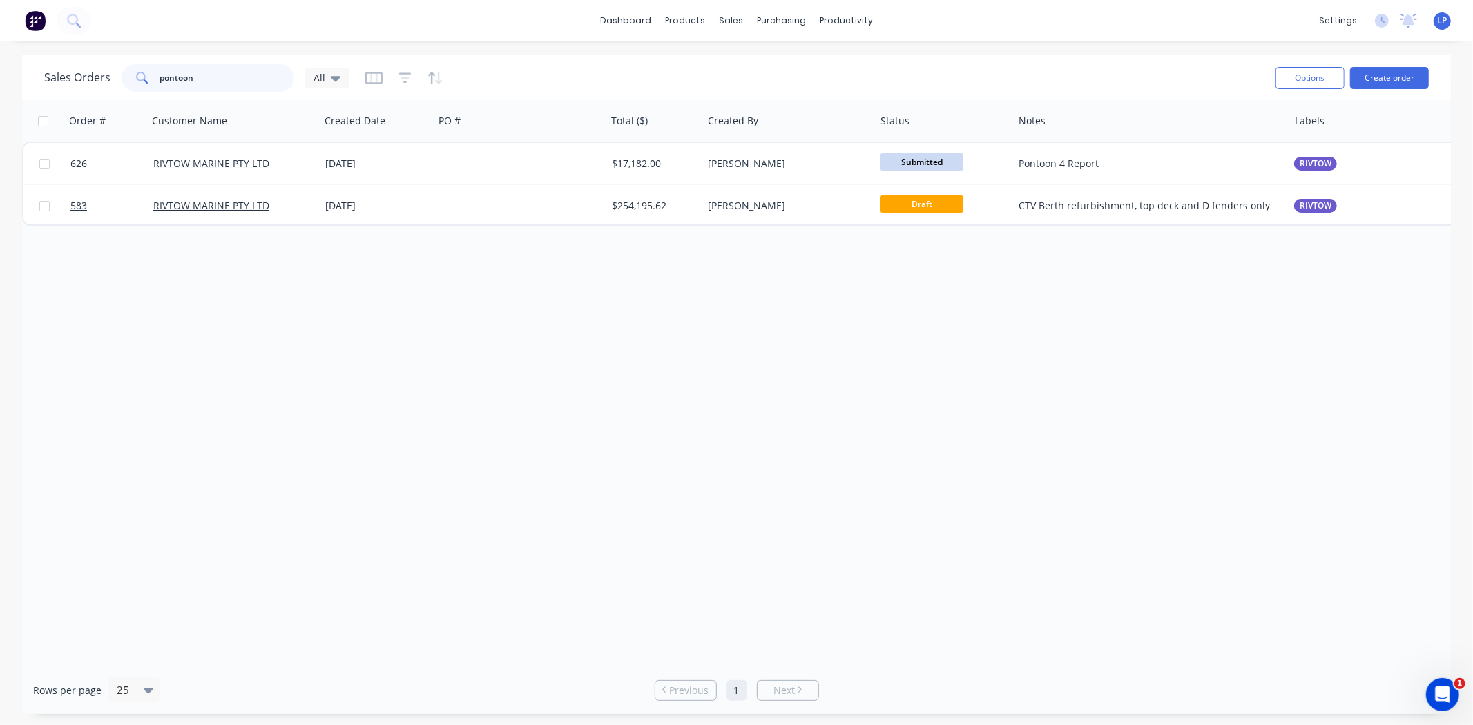
drag, startPoint x: 212, startPoint y: 78, endPoint x: 142, endPoint y: 82, distance: 69.8
click at [142, 82] on div "pontoon" at bounding box center [208, 78] width 173 height 28
type input "5"
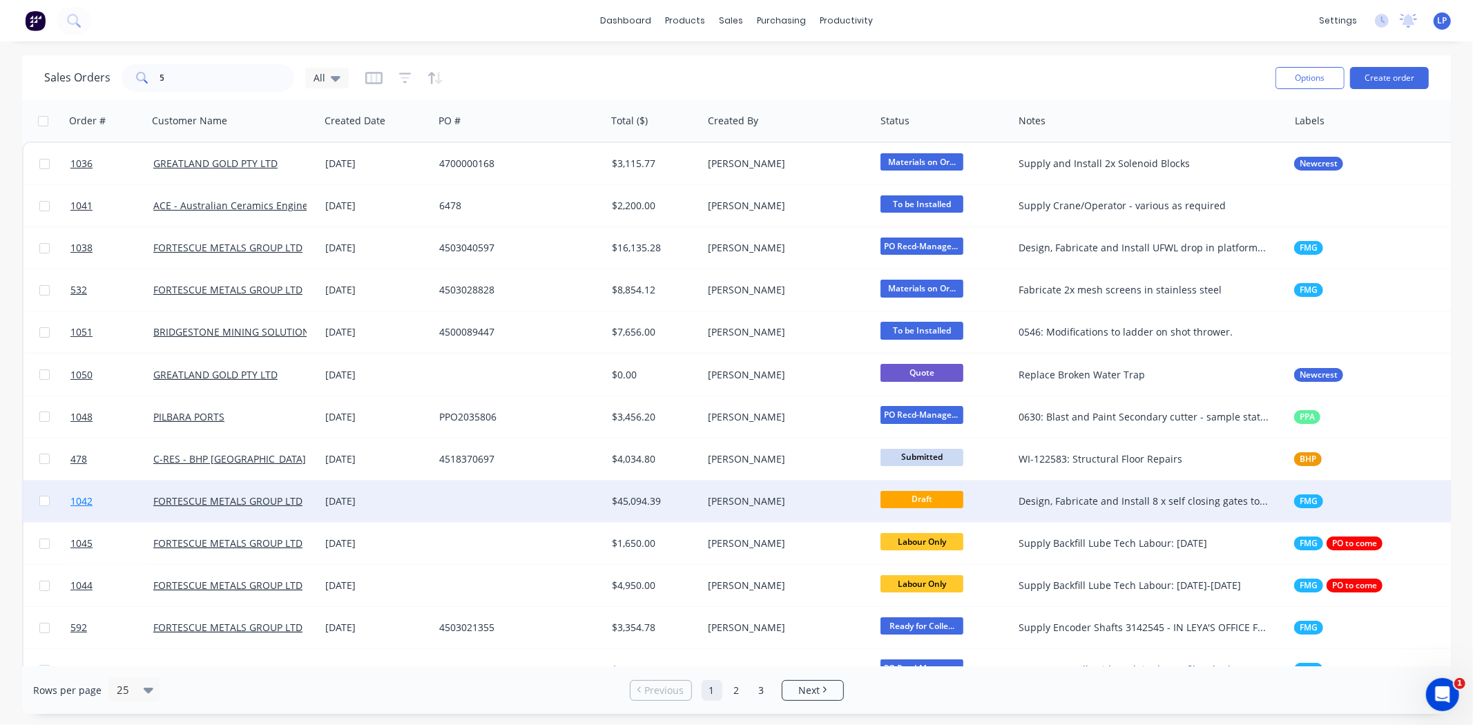
click at [93, 506] on link "1042" at bounding box center [111, 501] width 83 height 41
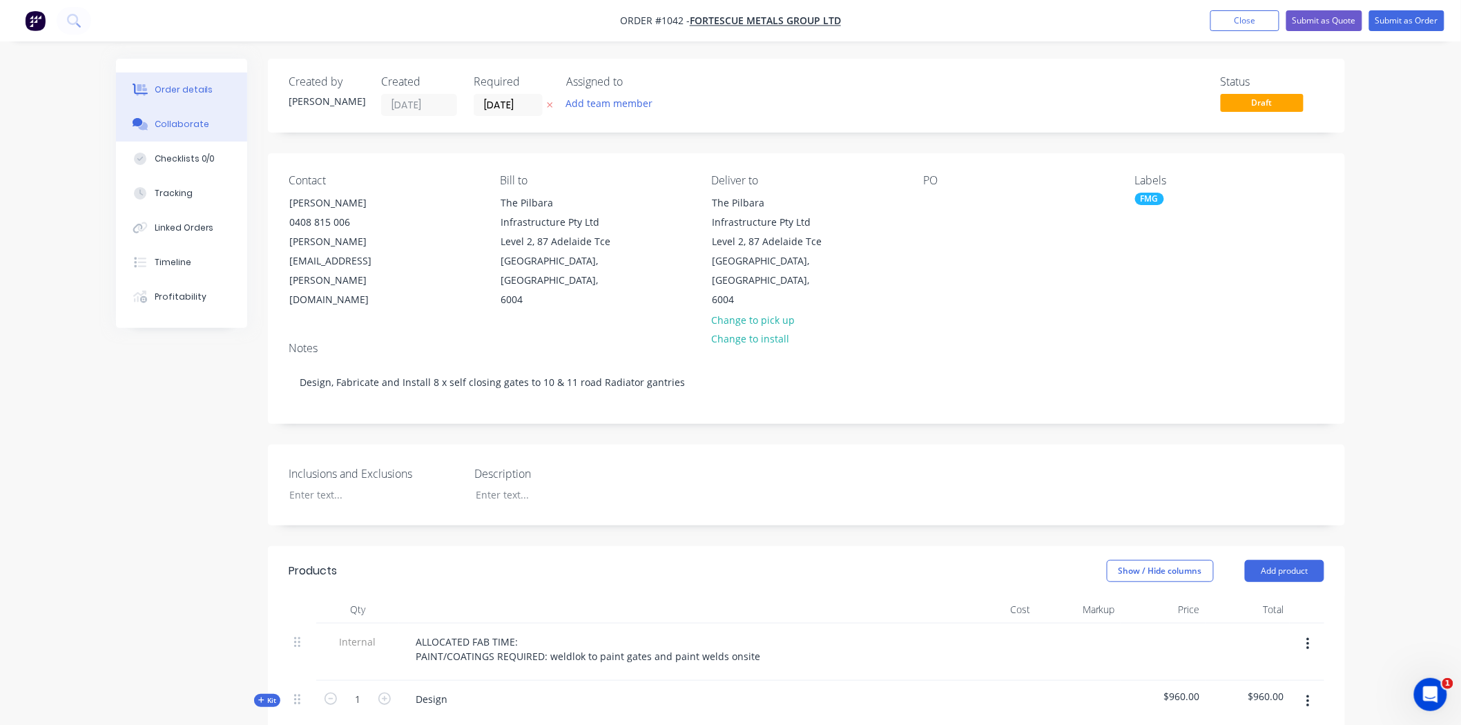
click at [157, 127] on div "Collaborate" at bounding box center [182, 124] width 55 height 12
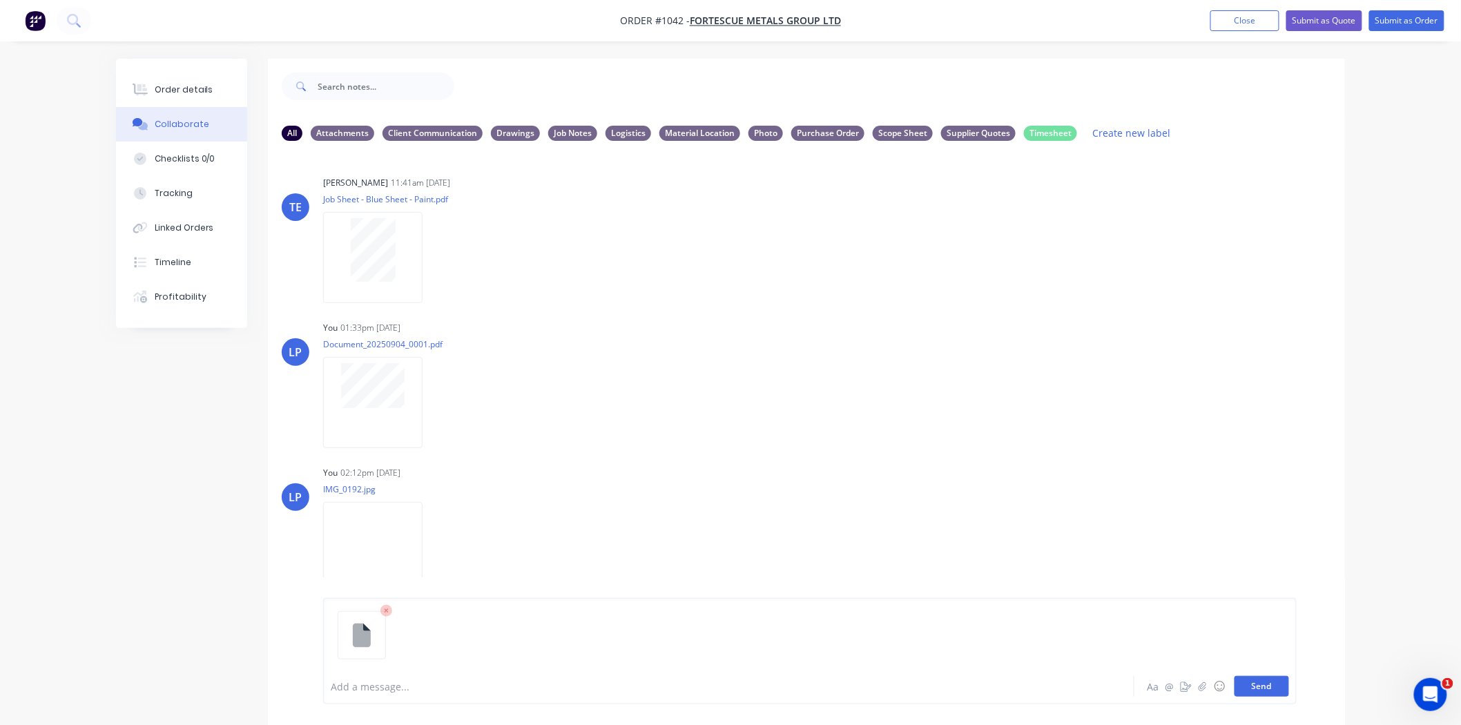
click at [1279, 686] on button "Send" at bounding box center [1262, 686] width 55 height 21
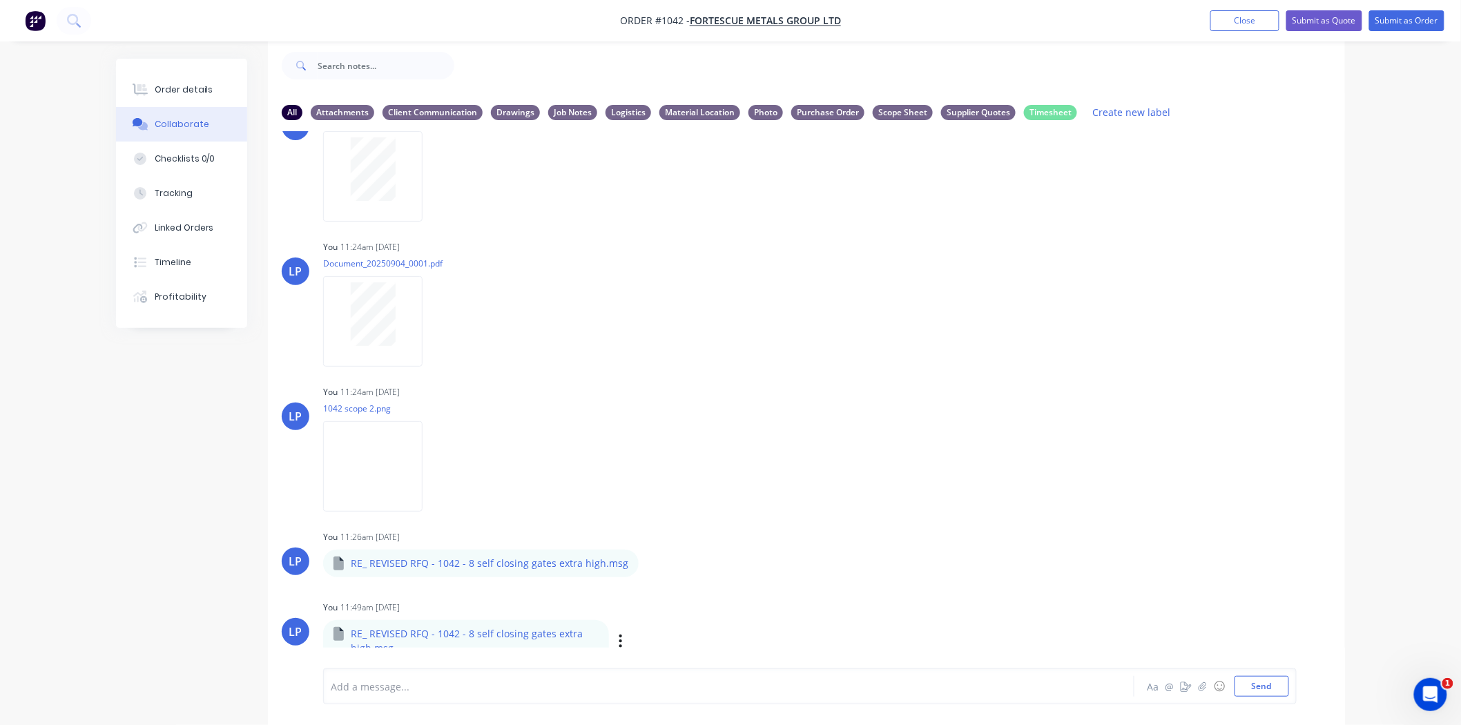
scroll to position [738, 0]
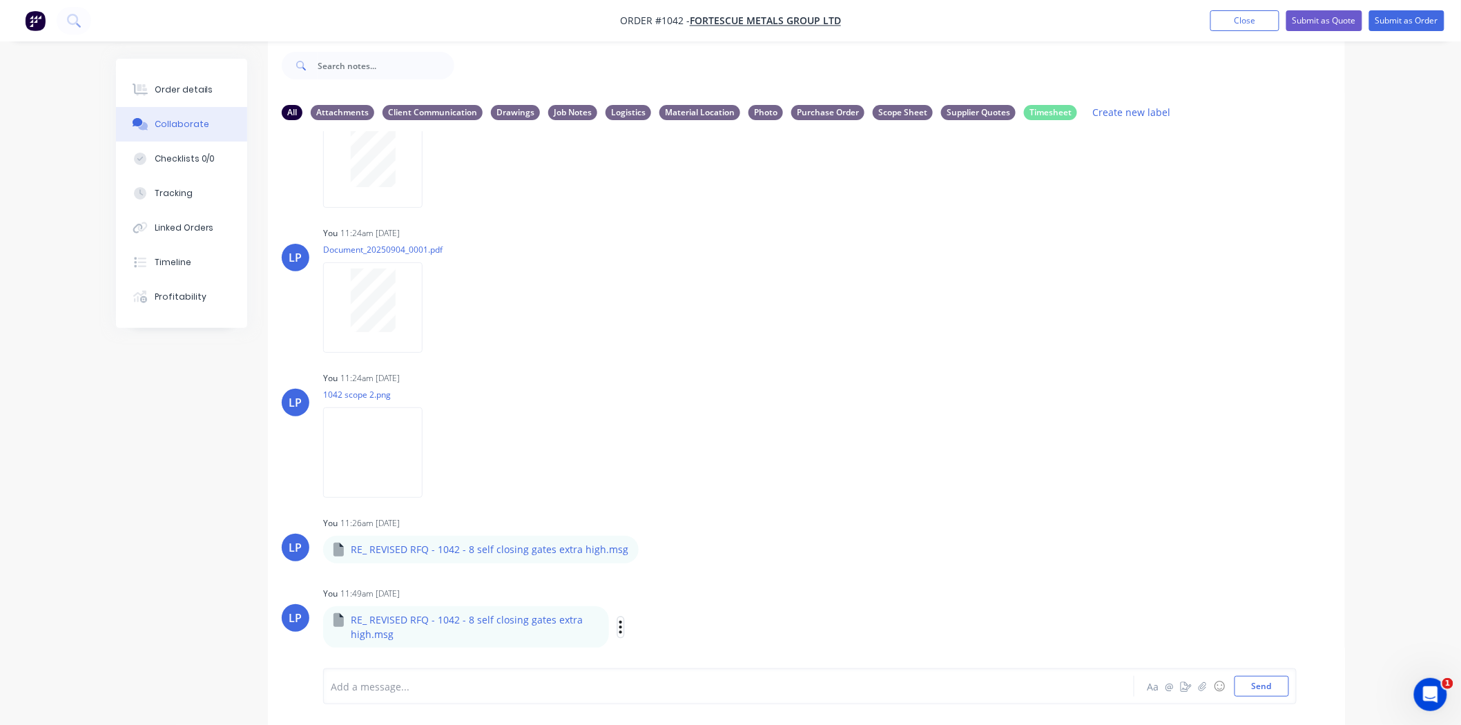
click at [620, 625] on icon "button" at bounding box center [621, 627] width 3 height 12
click at [687, 557] on button "Labels" at bounding box center [711, 568] width 155 height 31
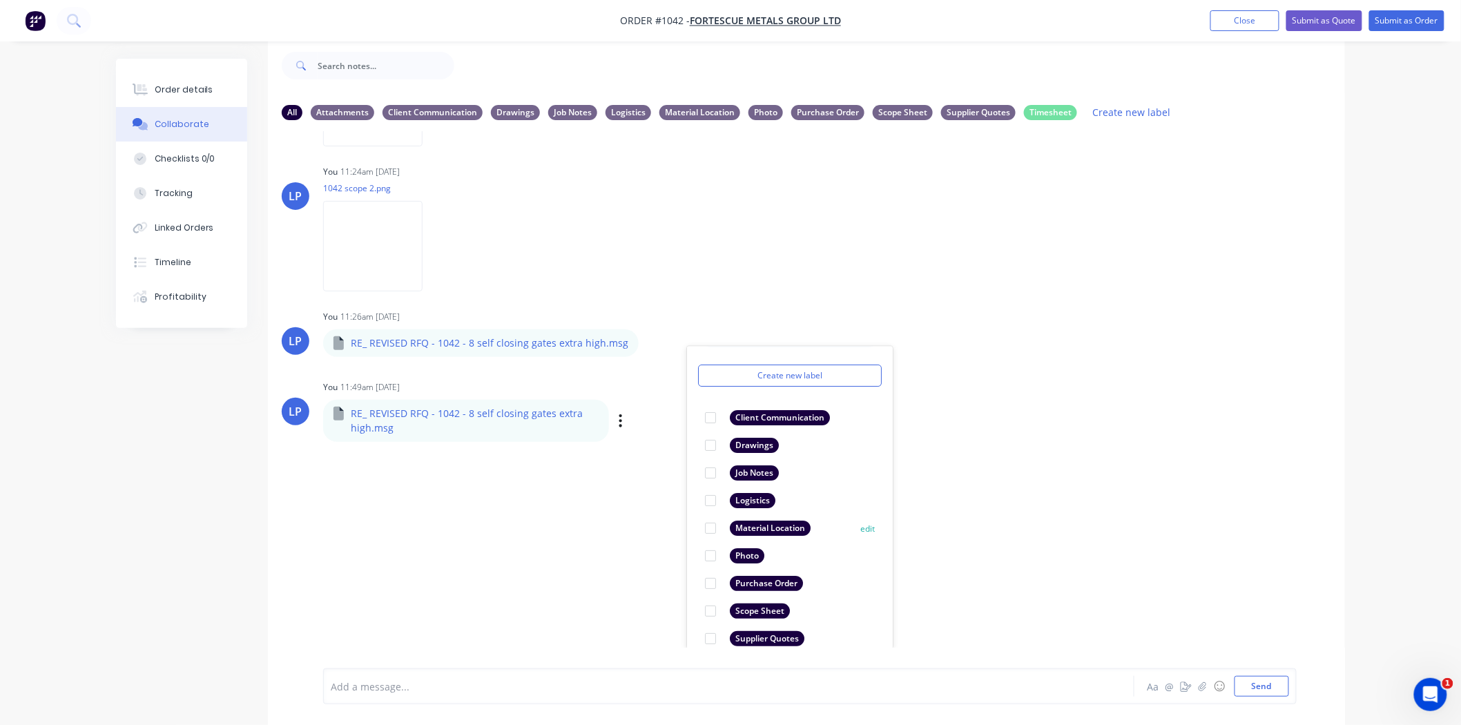
scroll to position [80, 0]
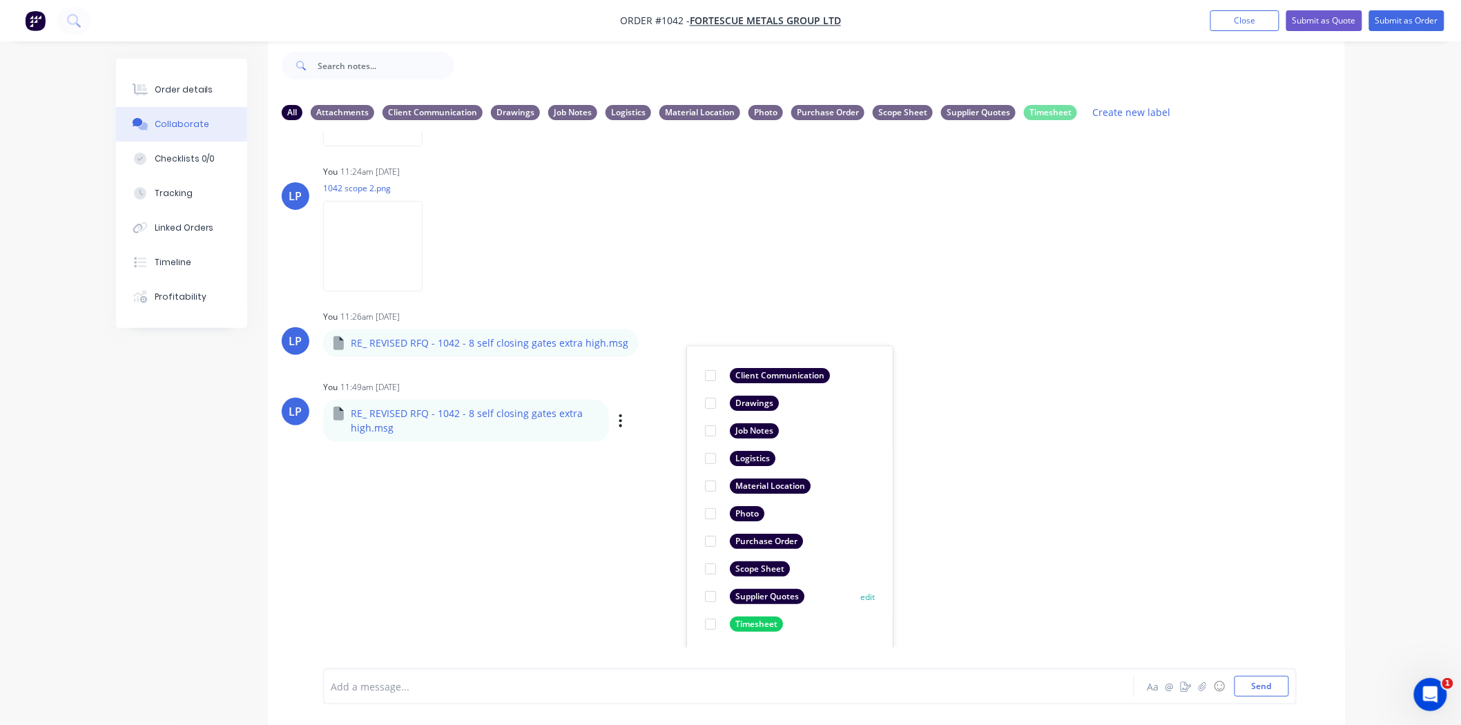
click at [709, 597] on div at bounding box center [711, 597] width 28 height 28
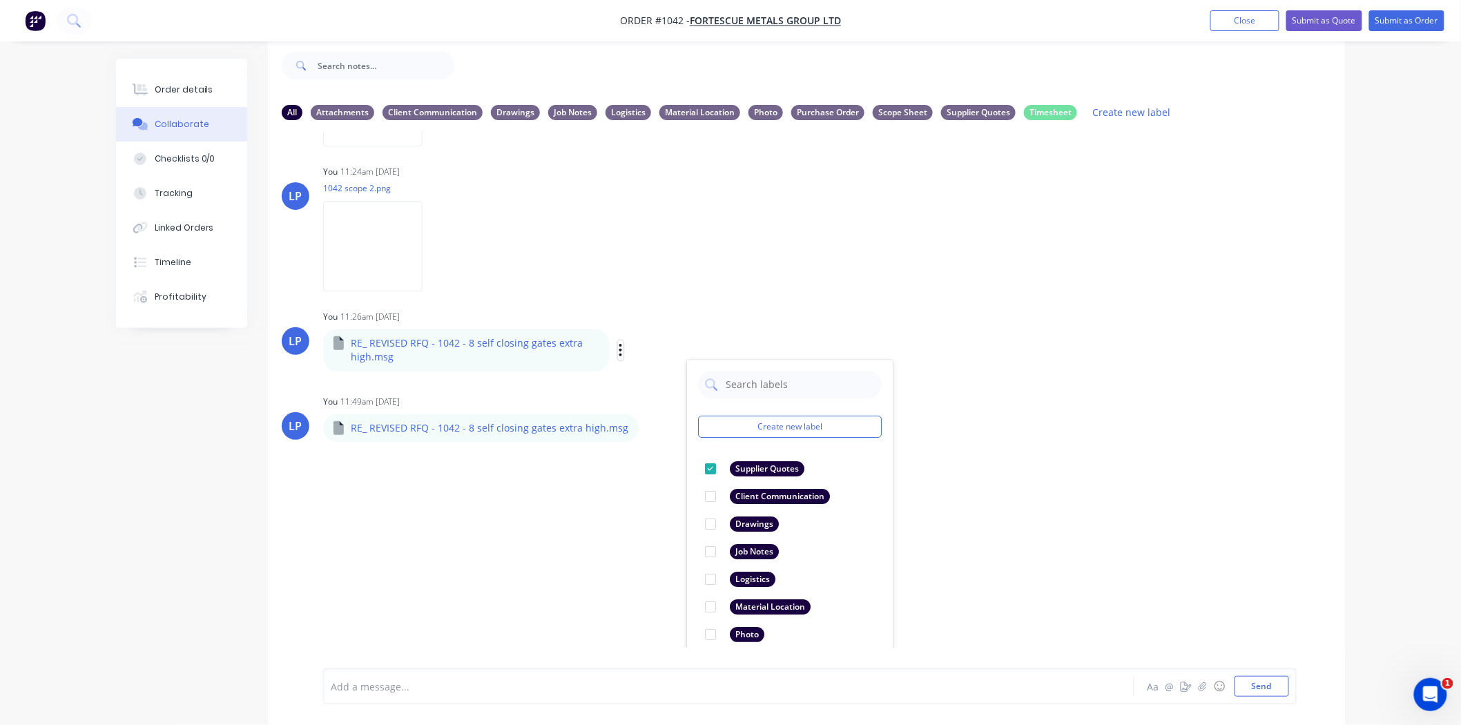
click at [620, 347] on icon "button" at bounding box center [621, 350] width 3 height 12
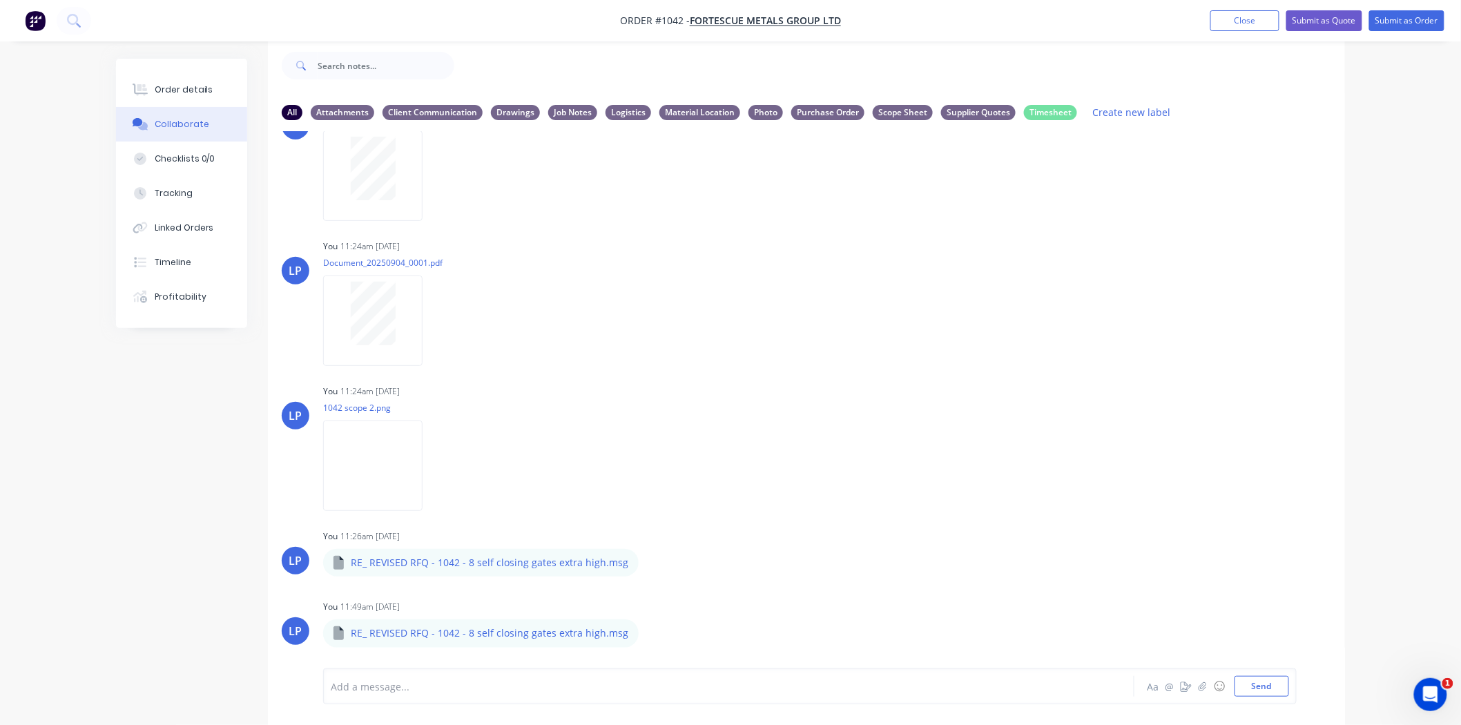
scroll to position [724, 0]
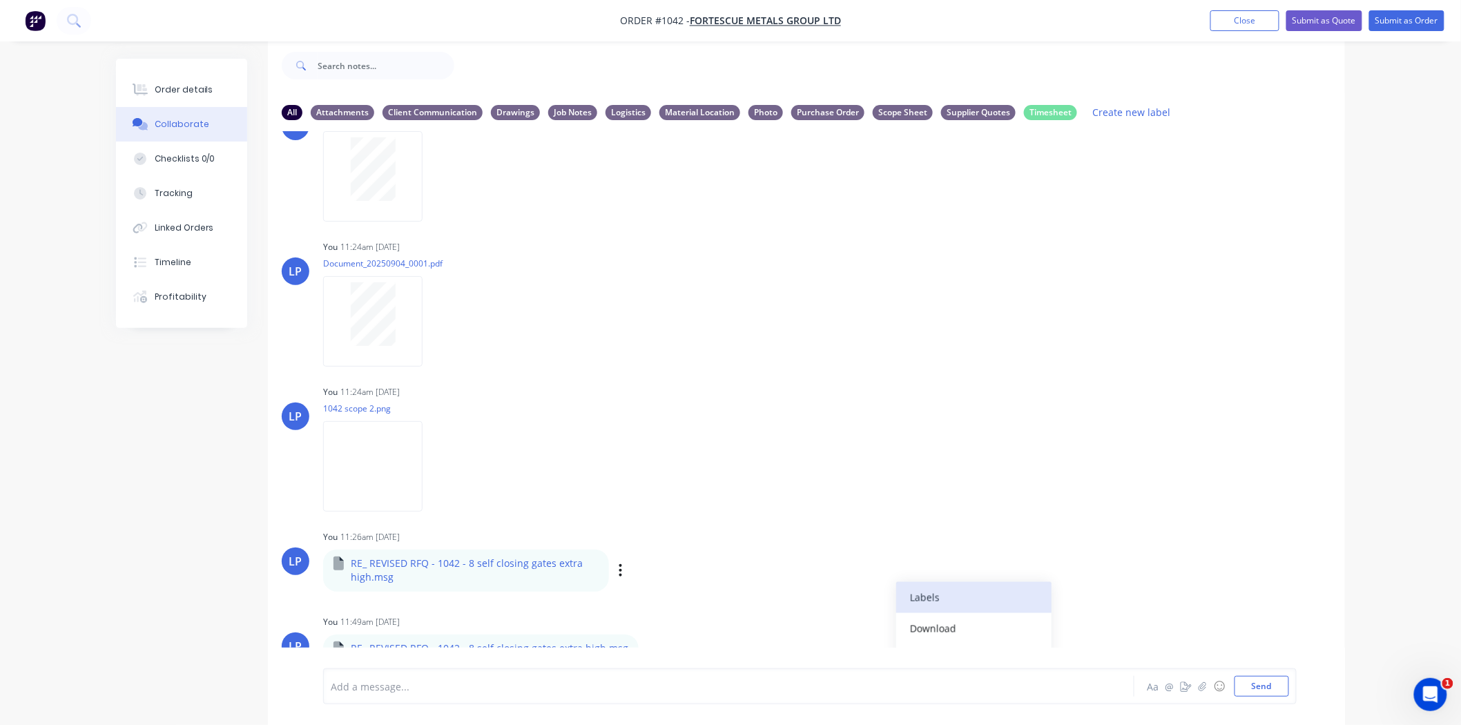
click at [913, 600] on button "Labels" at bounding box center [974, 597] width 155 height 31
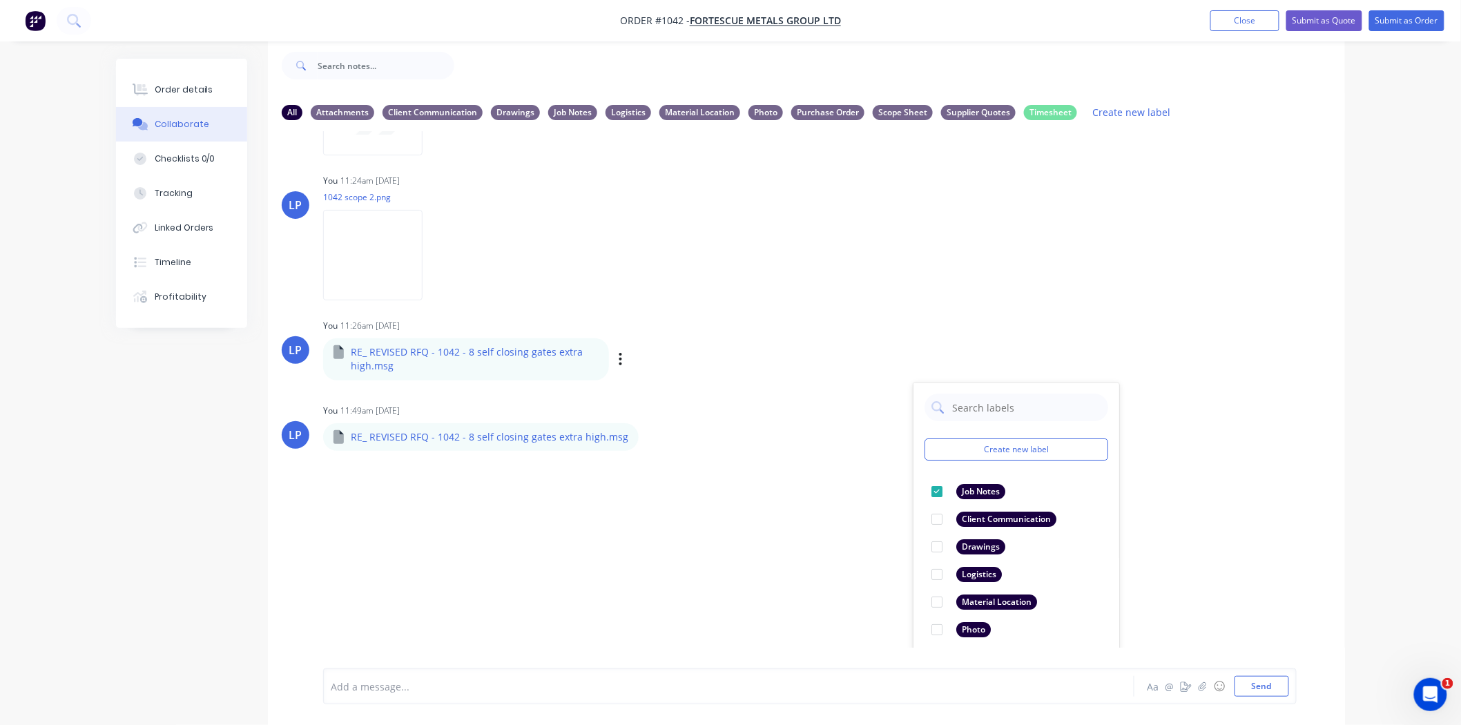
scroll to position [972, 0]
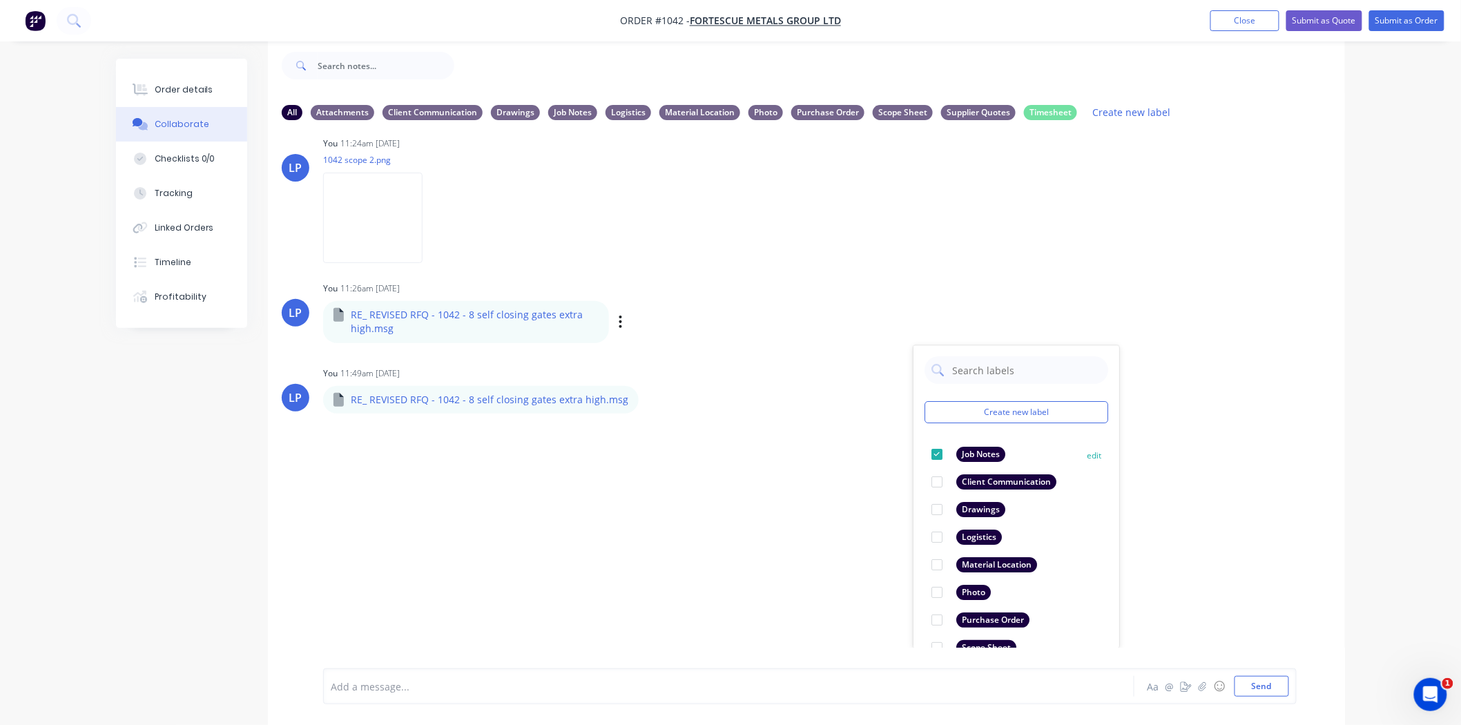
click at [935, 449] on div at bounding box center [937, 455] width 28 height 28
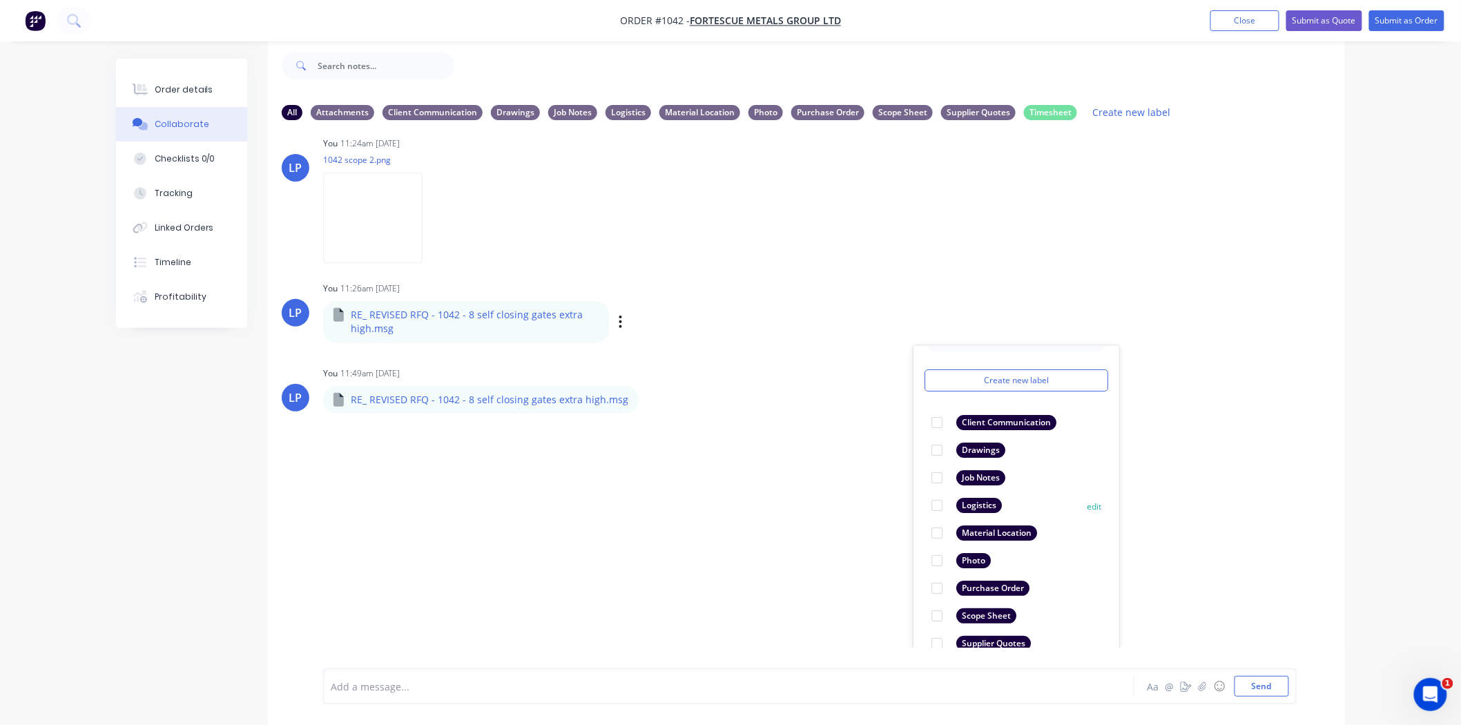
scroll to position [80, 0]
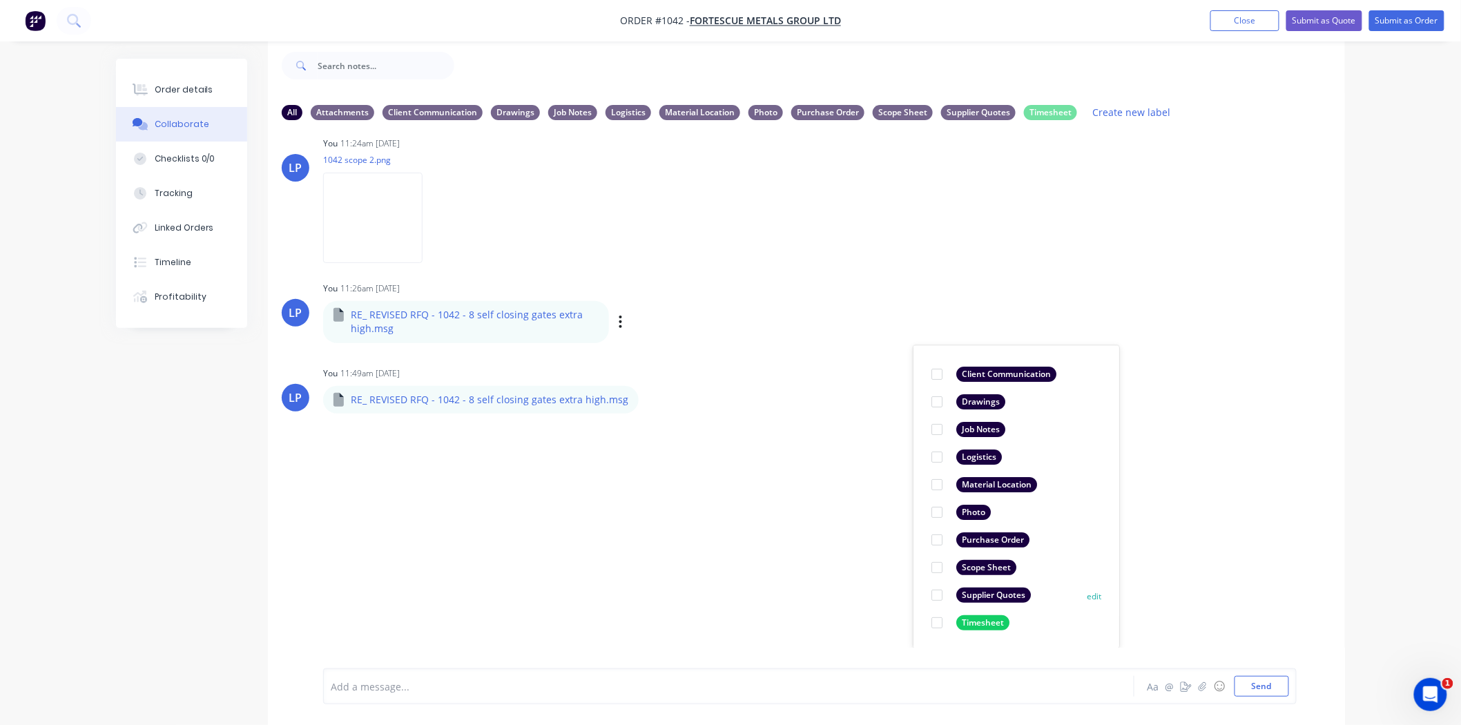
click at [941, 592] on div at bounding box center [937, 596] width 28 height 28
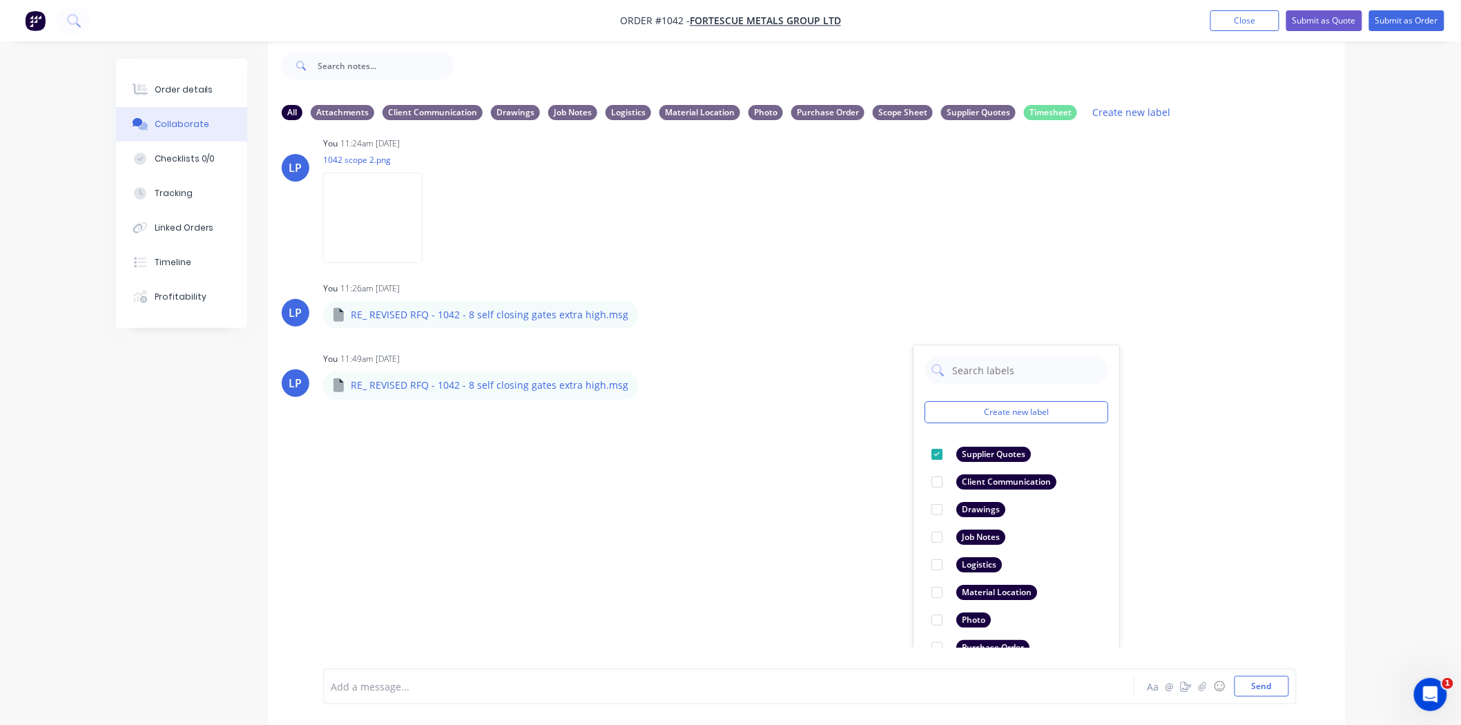
click at [1166, 588] on div "[PERSON_NAME] 11:41am [DATE] Job Sheet - Blue Sheet - Paint.pdf Labels Download…" at bounding box center [806, 389] width 1077 height 517
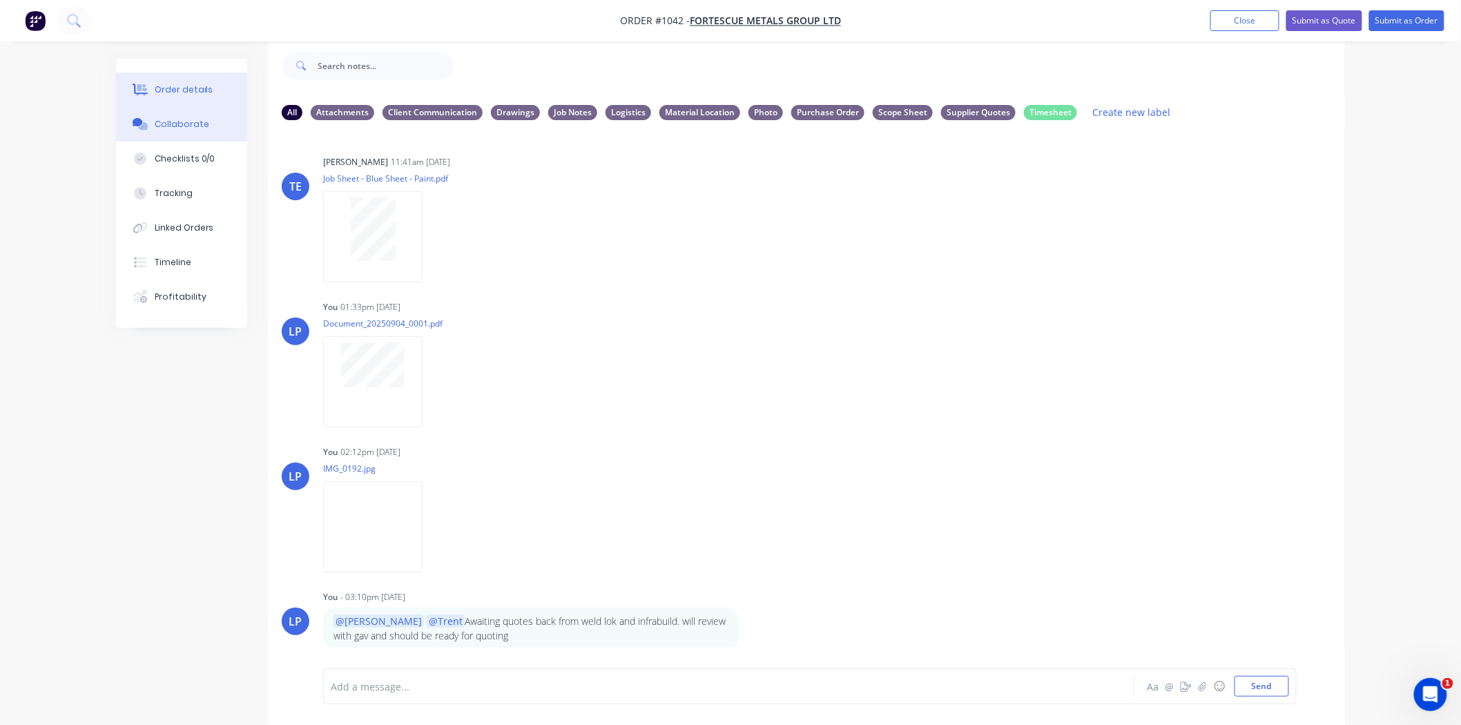
click at [202, 88] on div "Order details" at bounding box center [184, 90] width 59 height 12
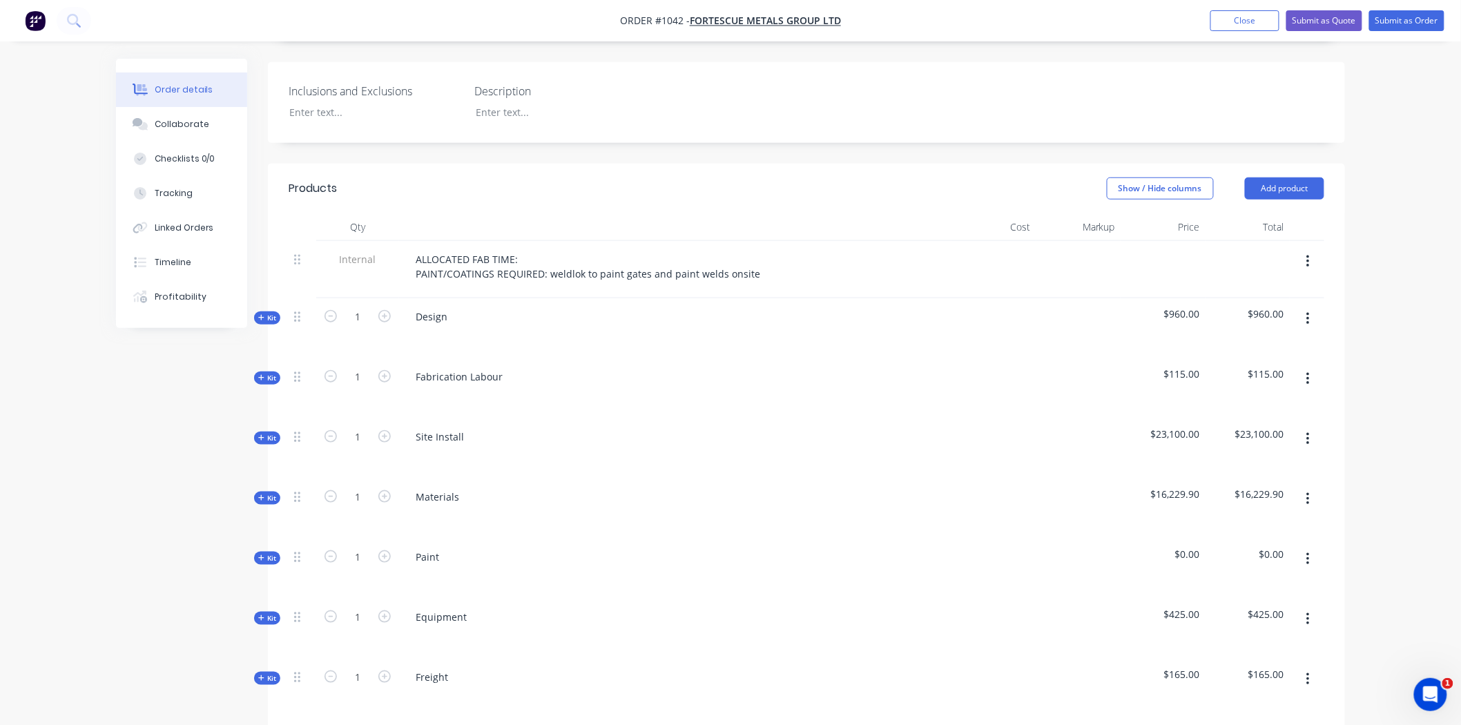
scroll to position [537, 0]
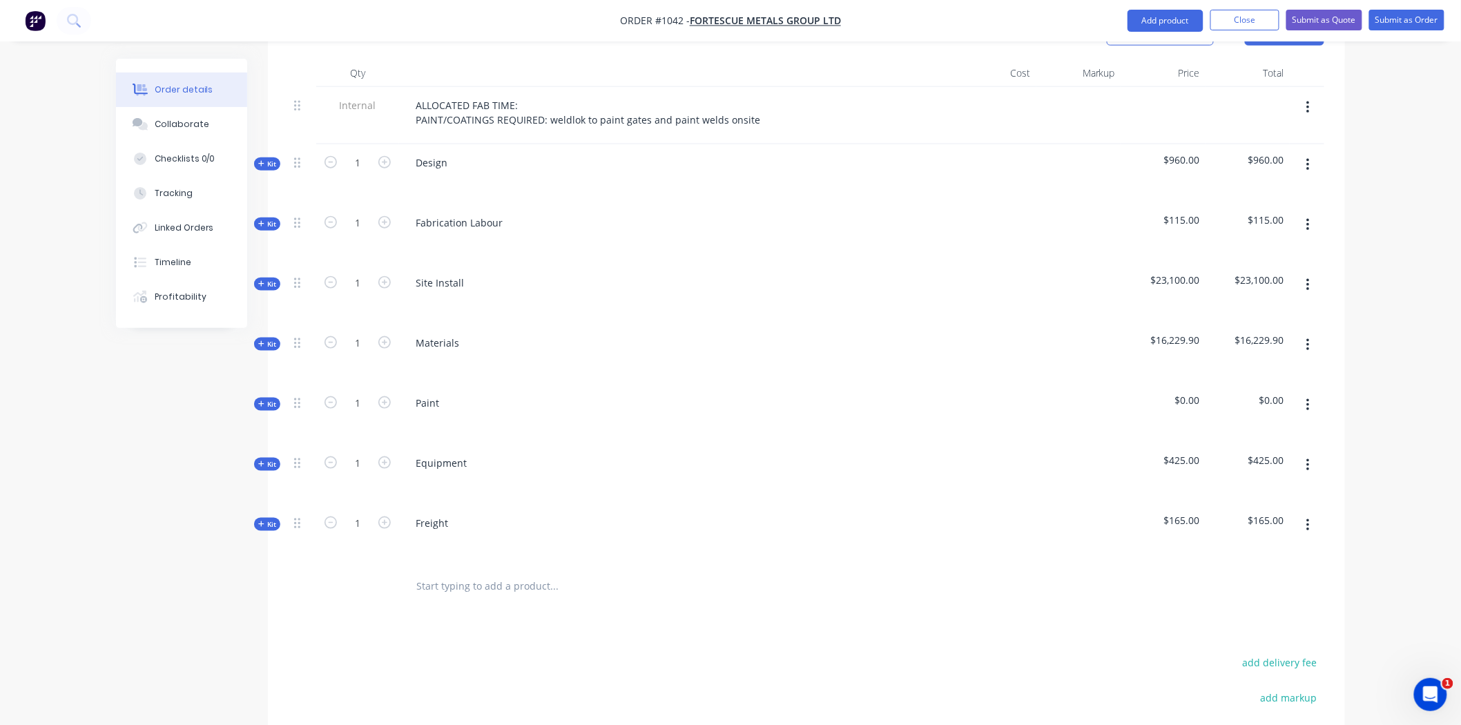
click at [269, 339] on span "Kit" at bounding box center [267, 344] width 18 height 10
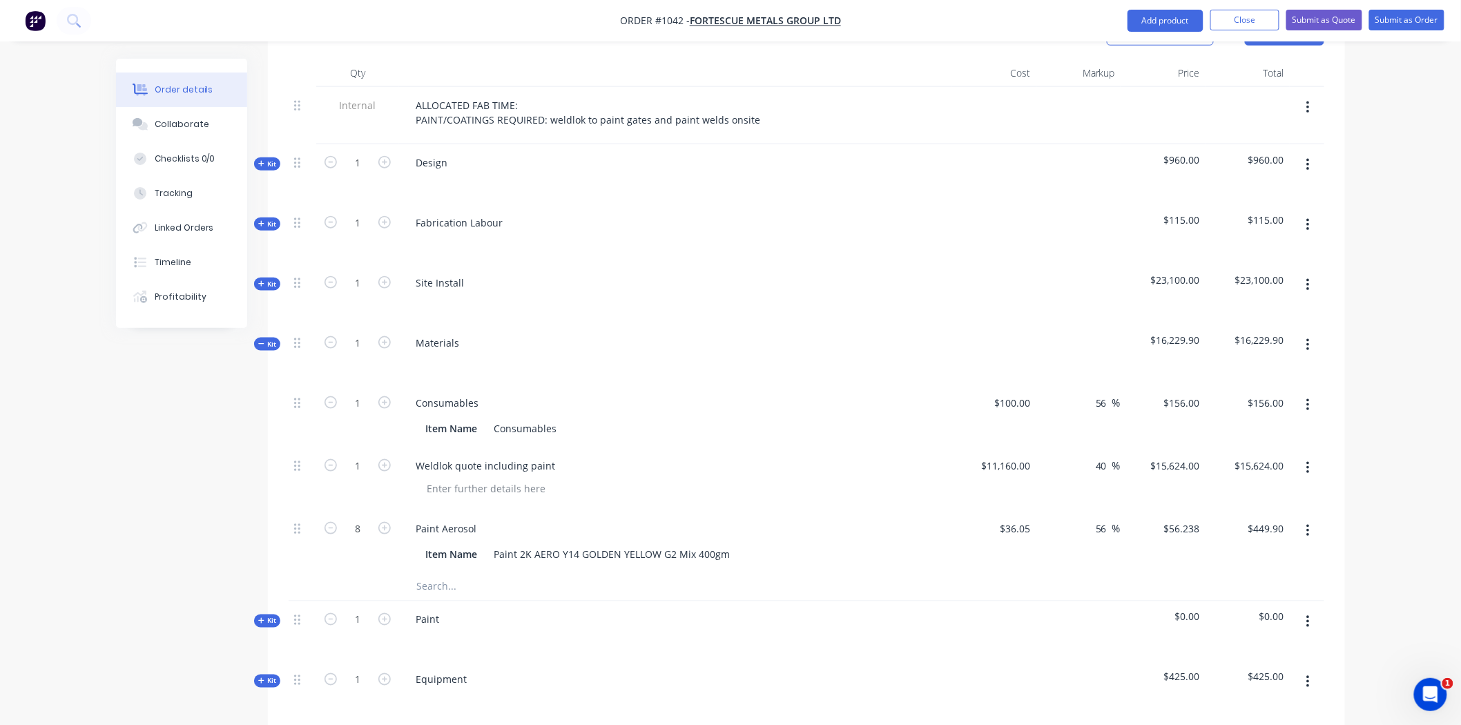
click at [1397, 467] on div "Order details Collaborate Checklists 0/0 Tracking Linked Orders Timeline Profit…" at bounding box center [730, 321] width 1461 height 1716
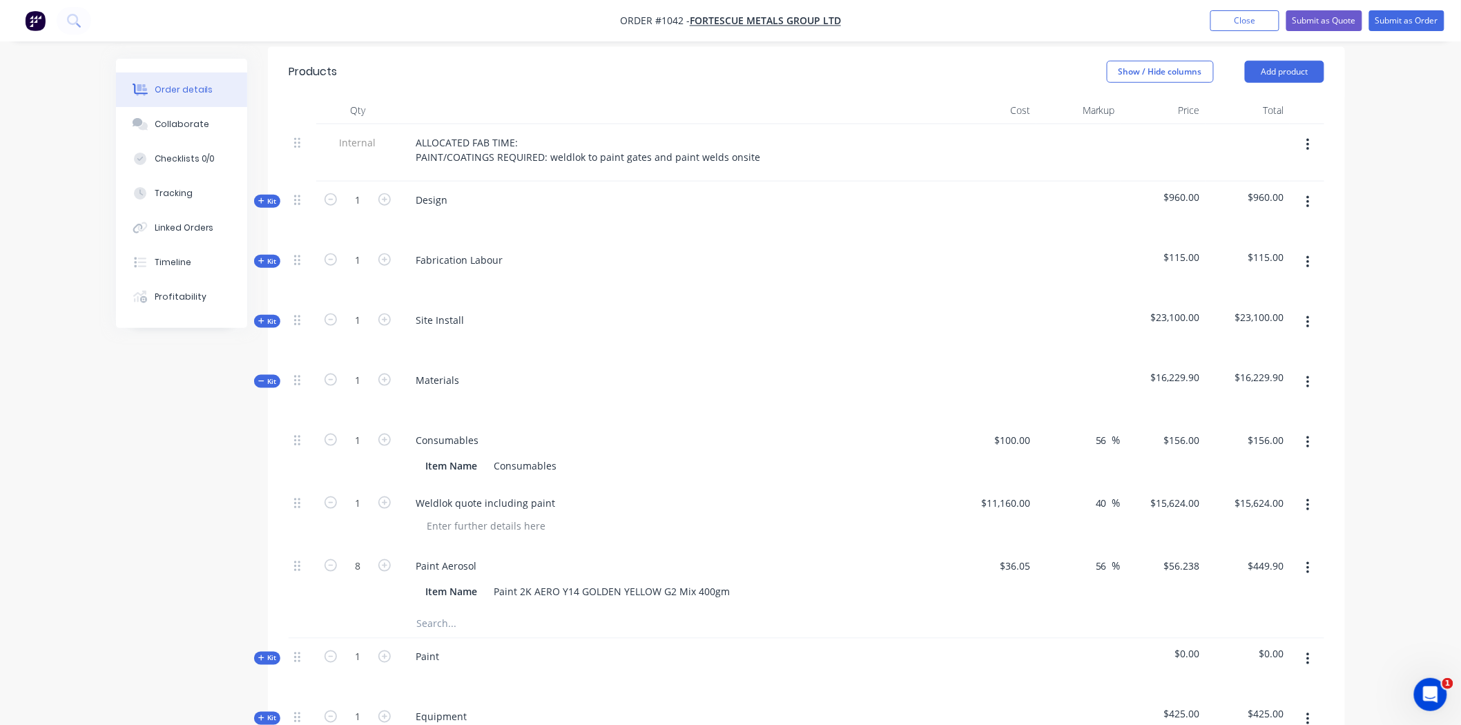
scroll to position [460, 0]
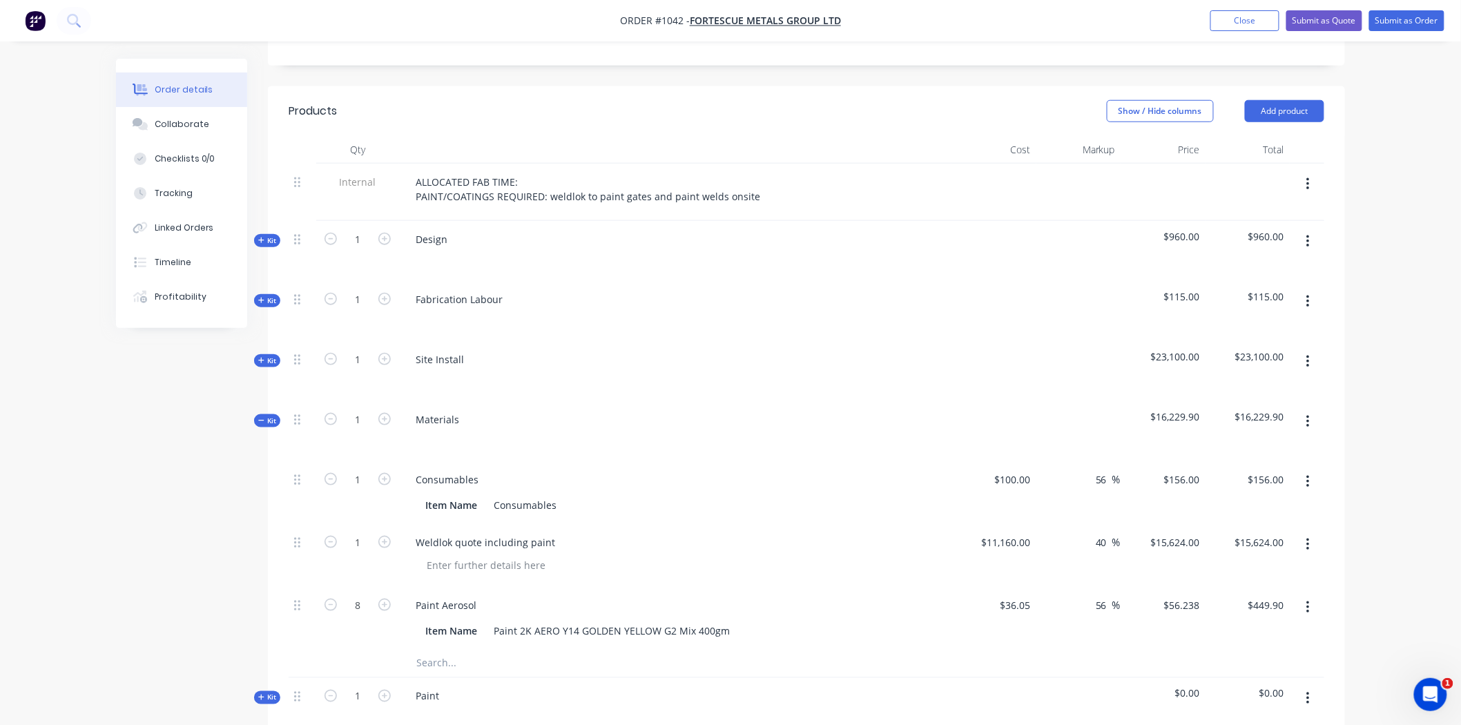
click at [264, 417] on icon at bounding box center [261, 420] width 6 height 7
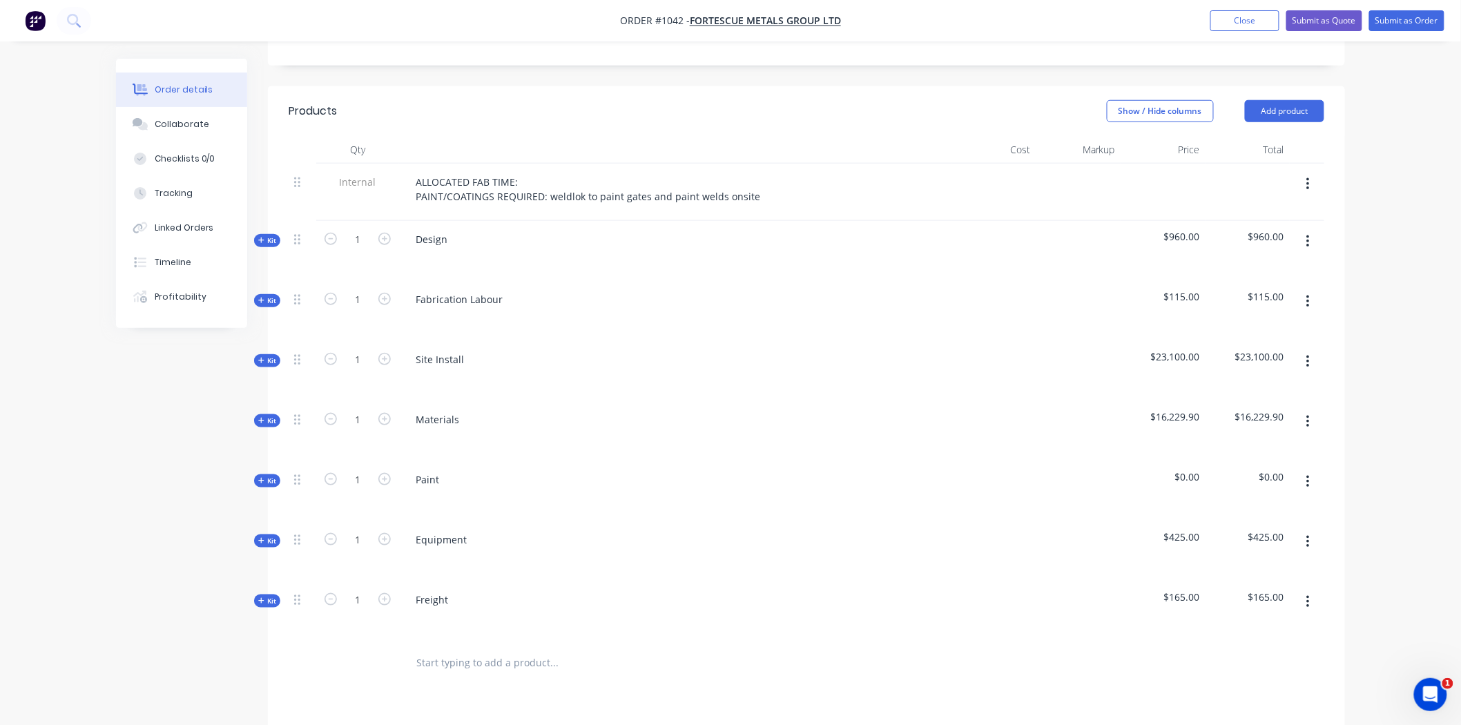
scroll to position [0, 0]
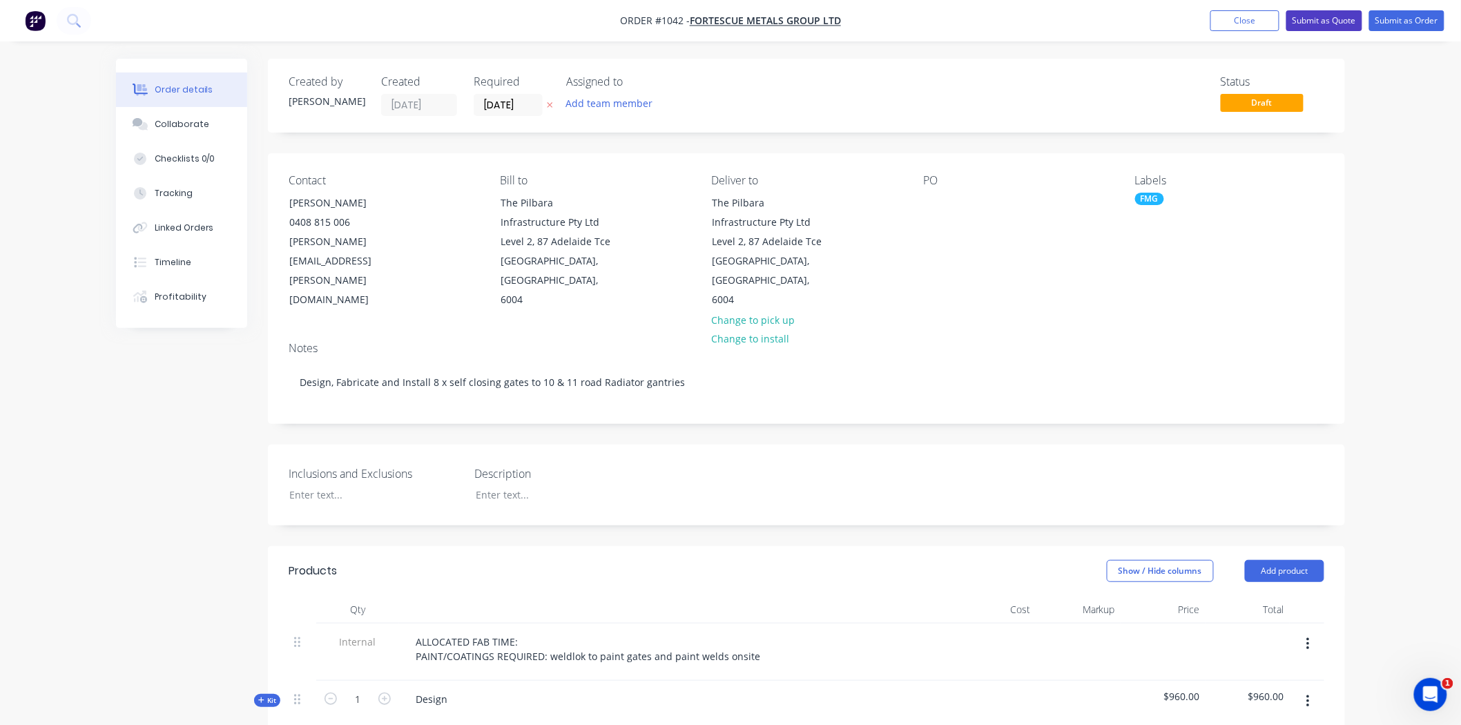
click at [1307, 19] on button "Submit as Quote" at bounding box center [1325, 20] width 76 height 21
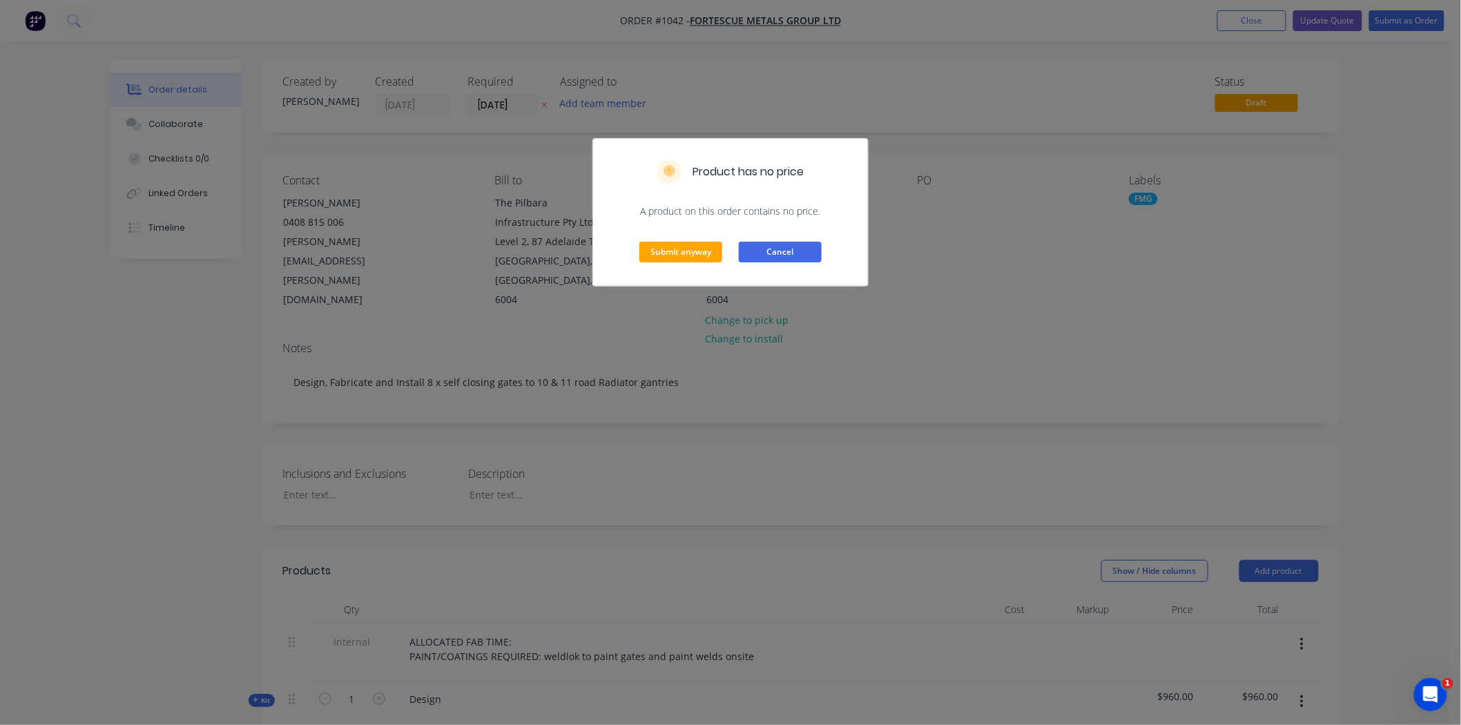
click at [790, 247] on button "Cancel" at bounding box center [780, 252] width 83 height 21
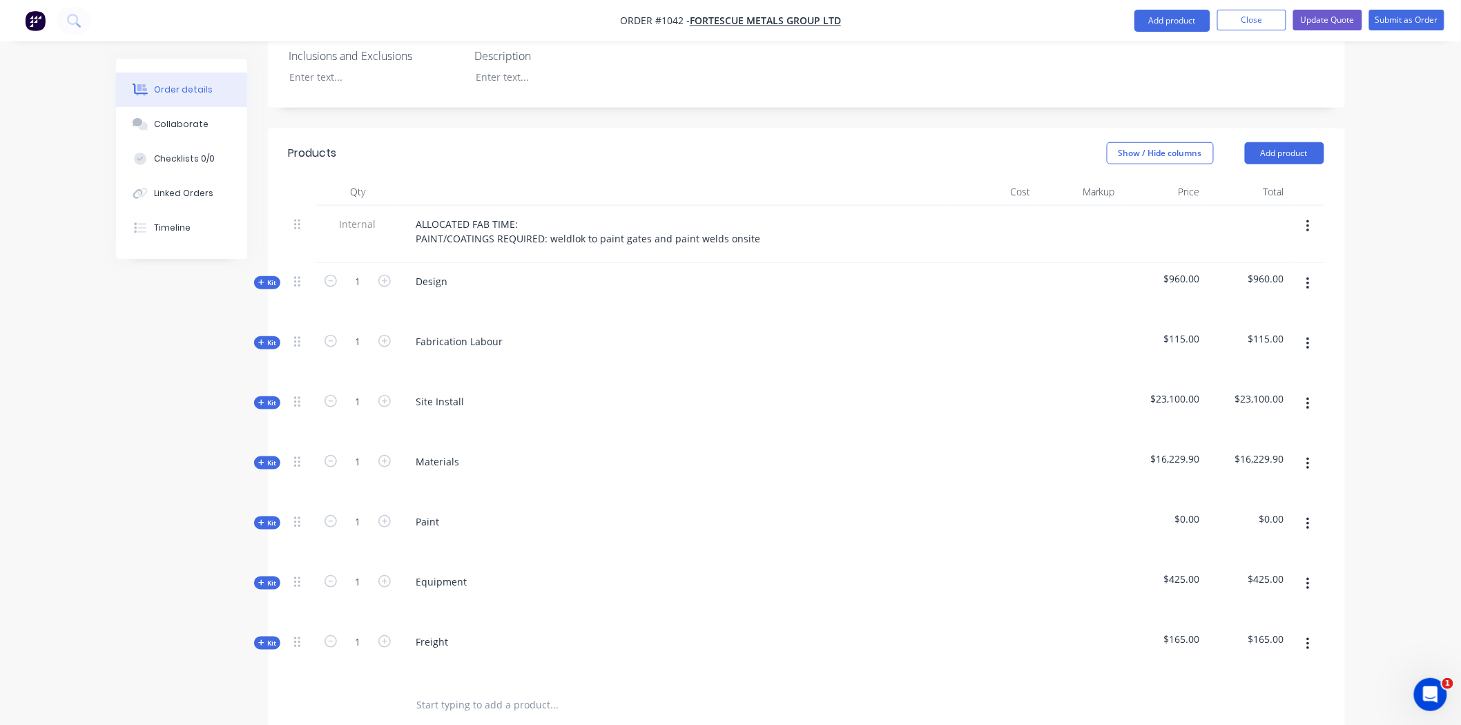
scroll to position [613, 0]
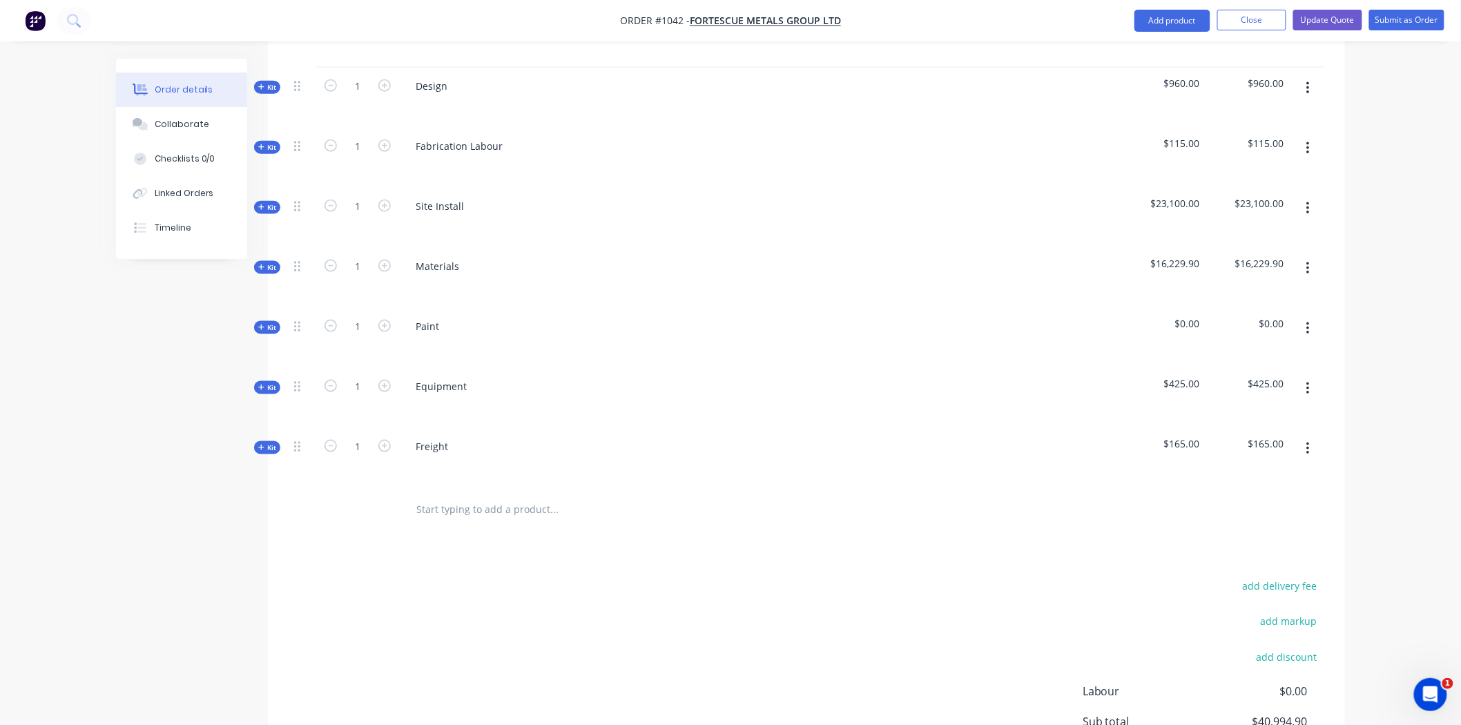
click at [271, 443] on span "Kit" at bounding box center [267, 448] width 18 height 10
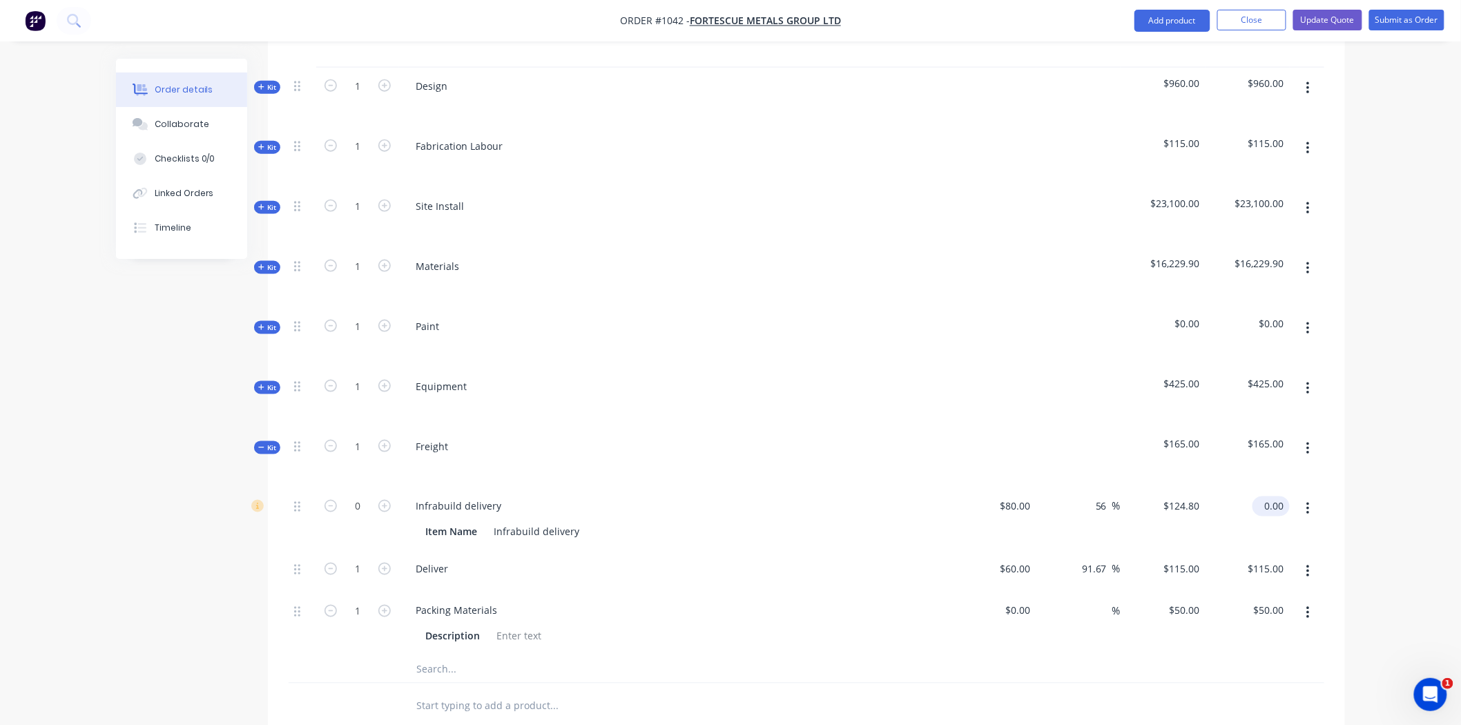
click at [1285, 497] on input "0.00" at bounding box center [1274, 507] width 32 height 20
type input "124.8"
click at [1366, 394] on div "Order details Collaborate Checklists 0/0 Linked Orders Timeline Order details C…" at bounding box center [730, 234] width 1461 height 1694
click at [267, 443] on span "Kit" at bounding box center [267, 448] width 18 height 10
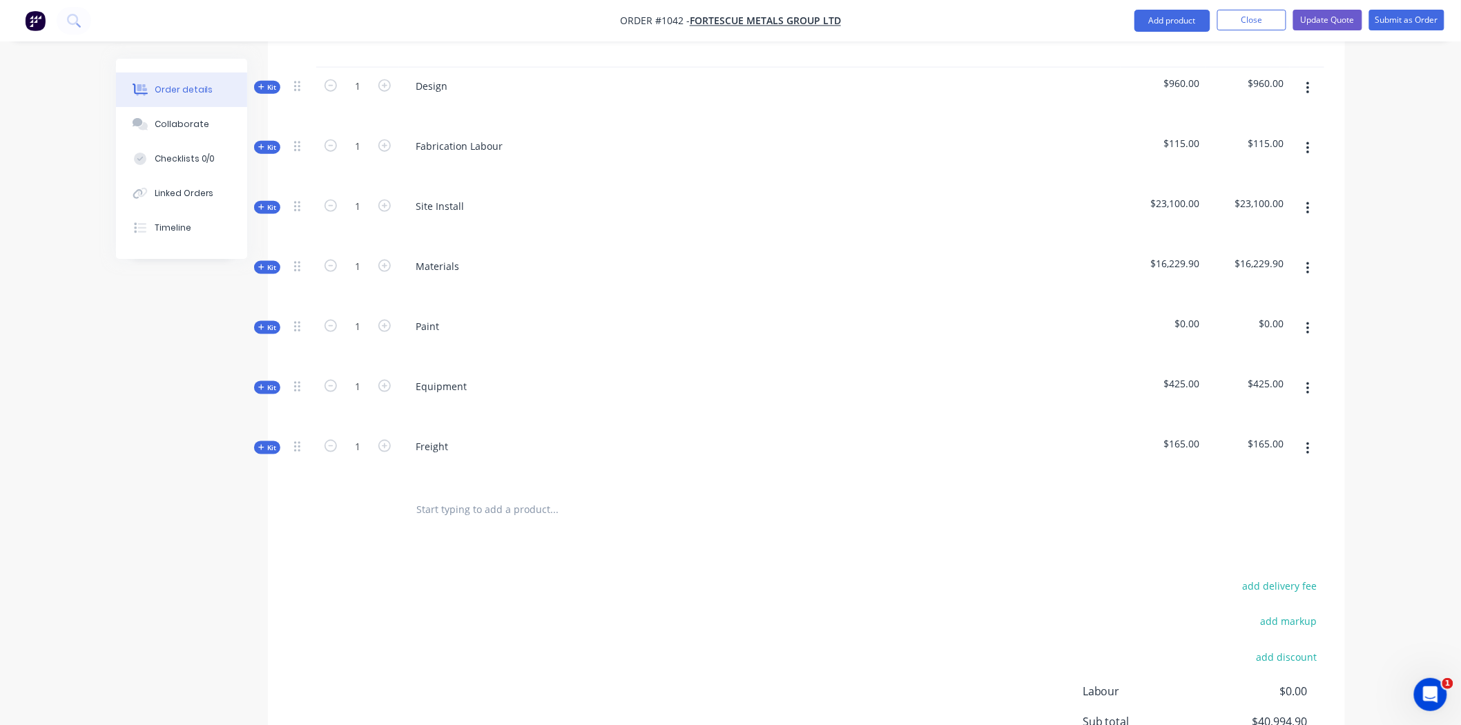
click at [264, 384] on icon at bounding box center [261, 387] width 6 height 7
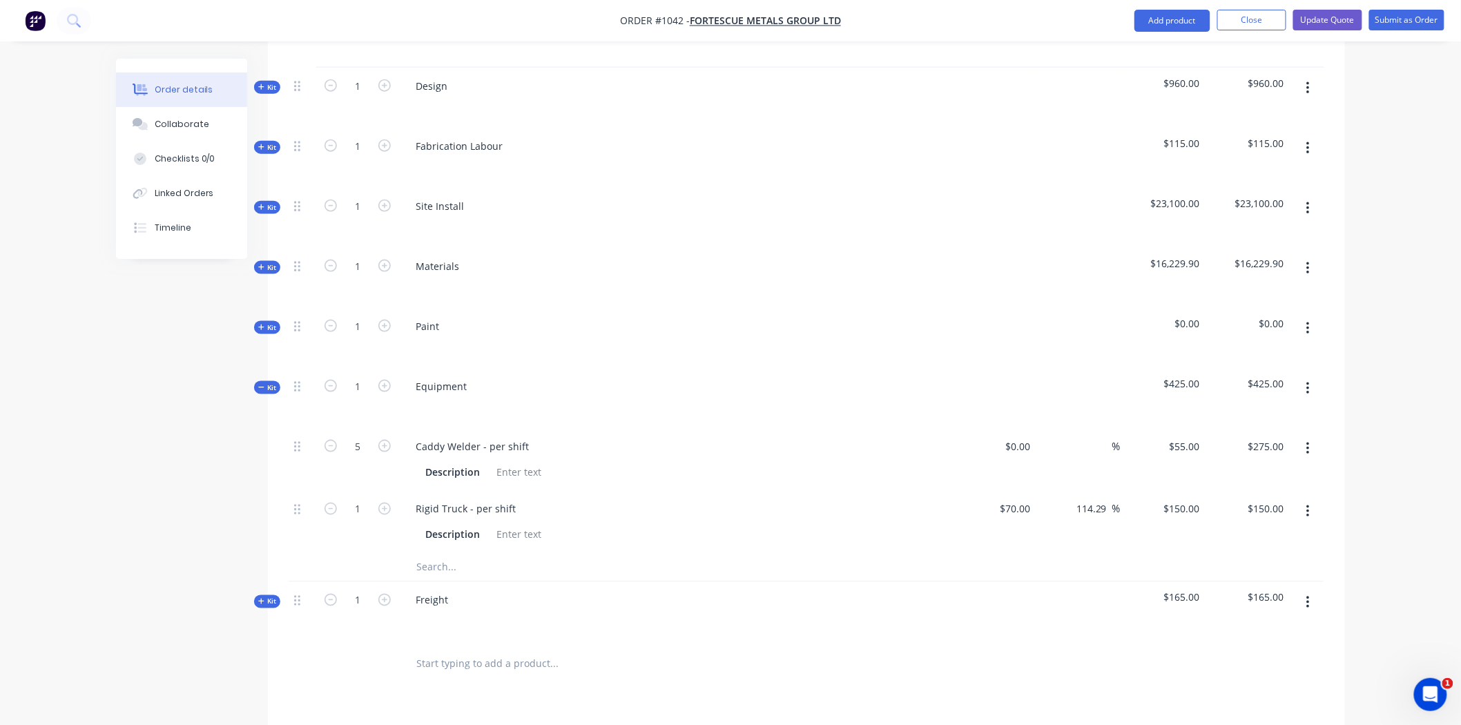
click at [264, 384] on icon at bounding box center [261, 387] width 6 height 7
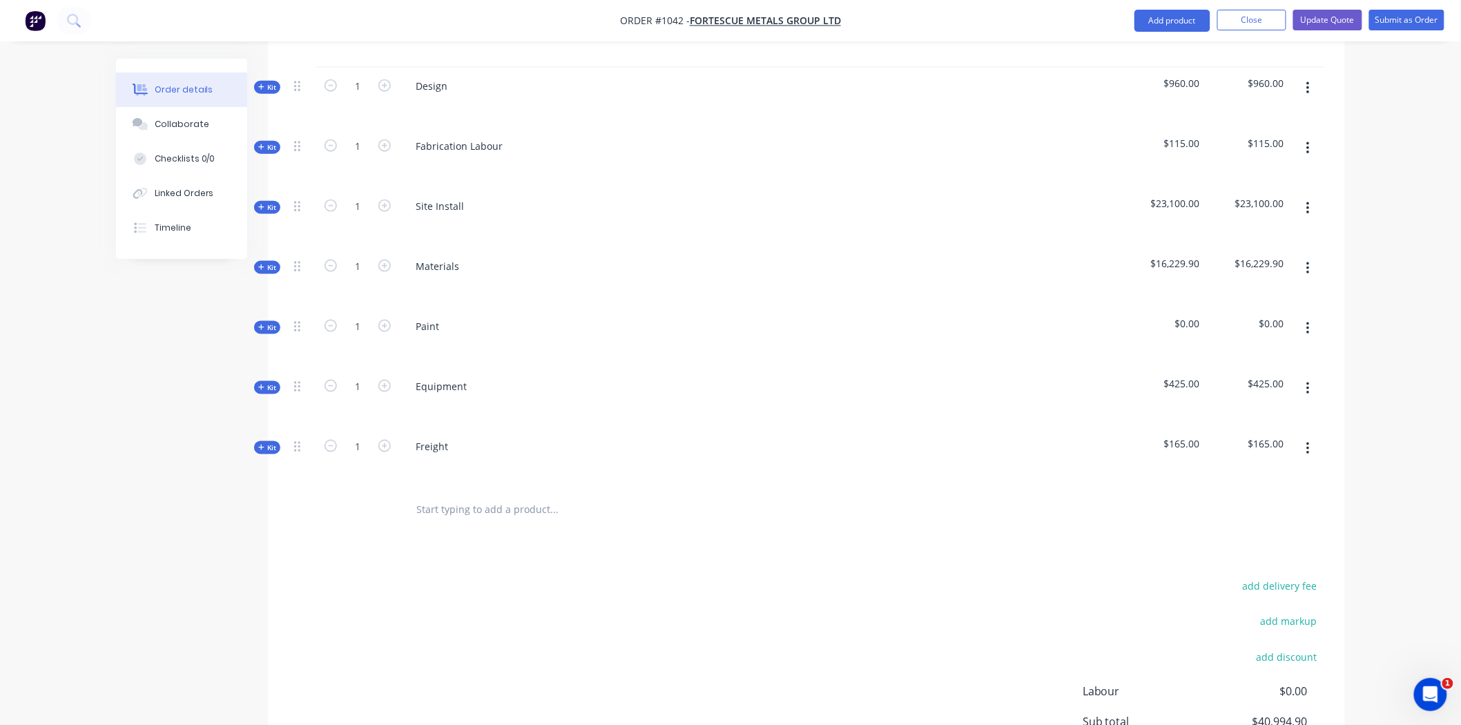
click at [269, 323] on span "Kit" at bounding box center [267, 328] width 18 height 10
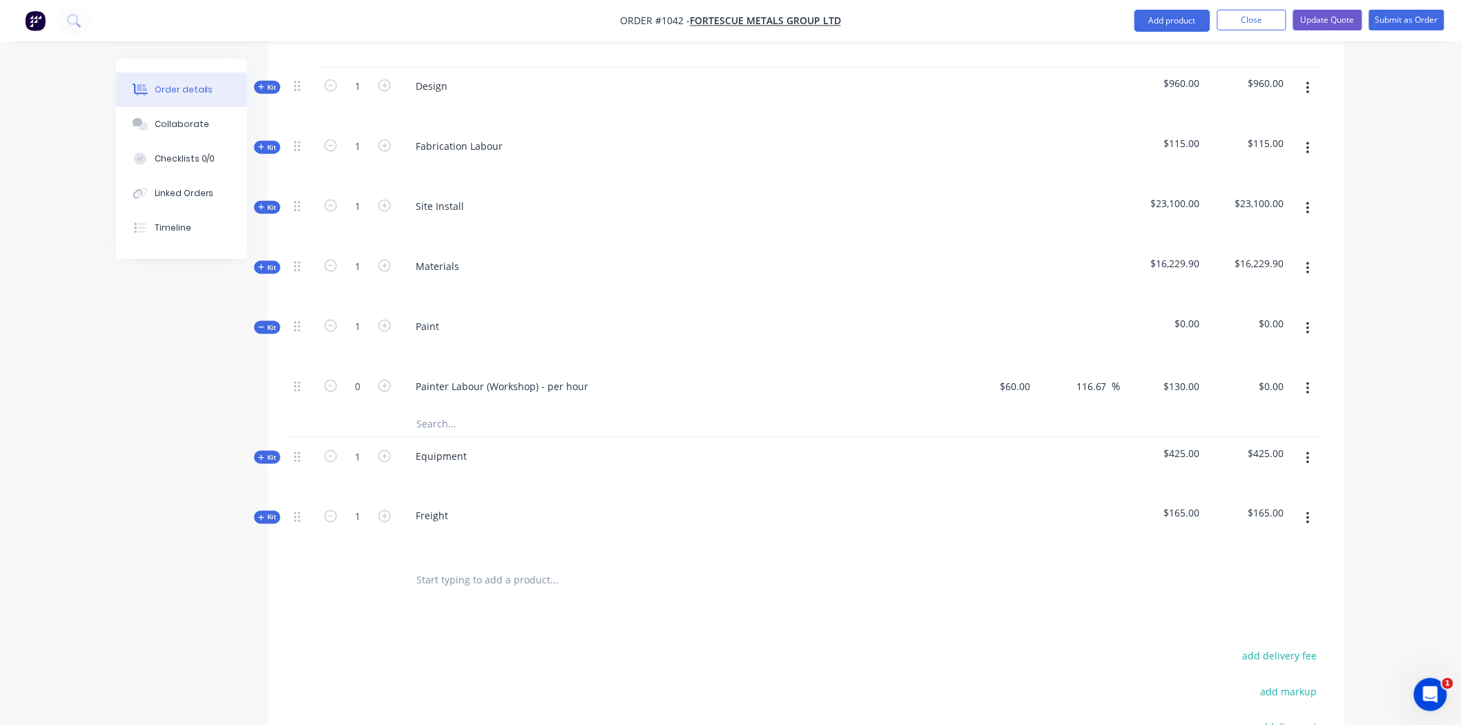
click at [1307, 381] on icon "button" at bounding box center [1308, 388] width 3 height 15
click at [1227, 470] on div "Delete" at bounding box center [1259, 480] width 106 height 20
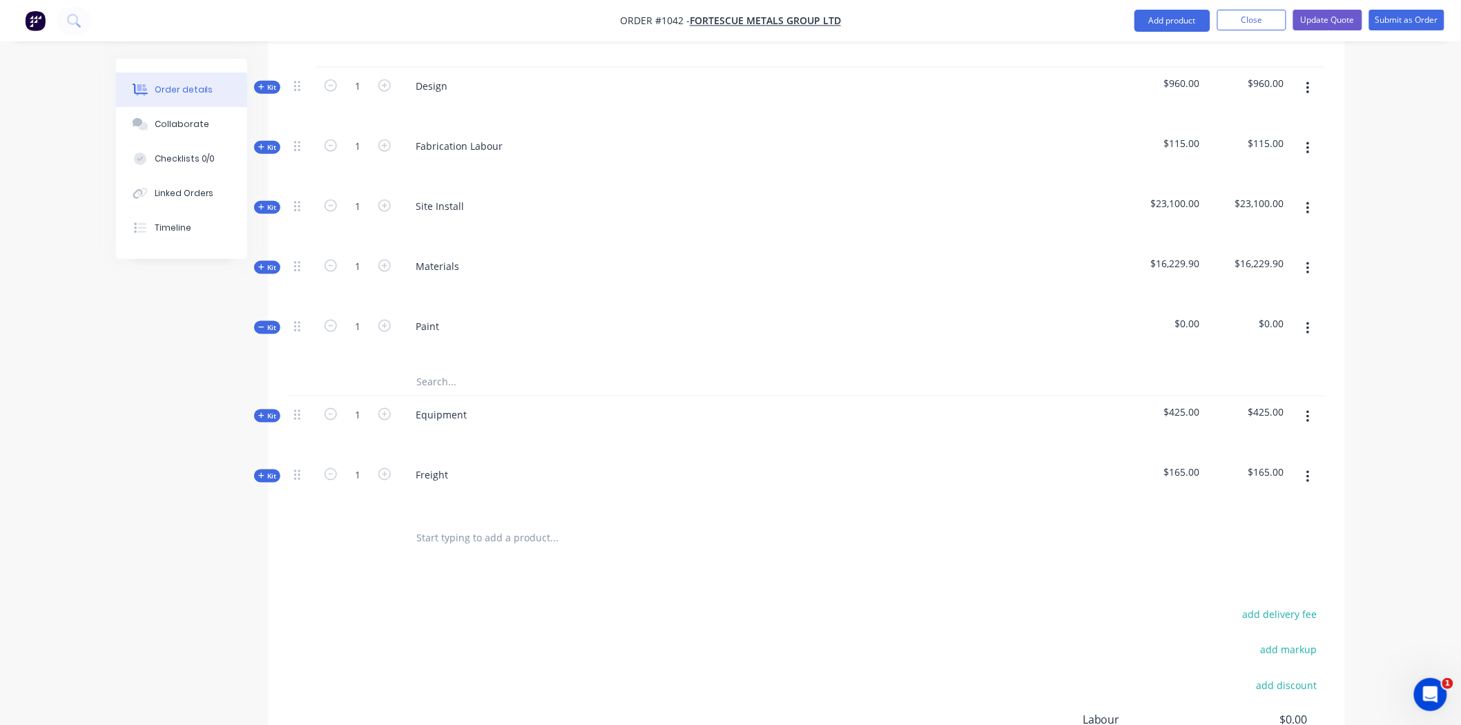
click at [1307, 321] on icon "button" at bounding box center [1308, 328] width 3 height 15
click at [1223, 438] on div "Delete" at bounding box center [1259, 448] width 106 height 20
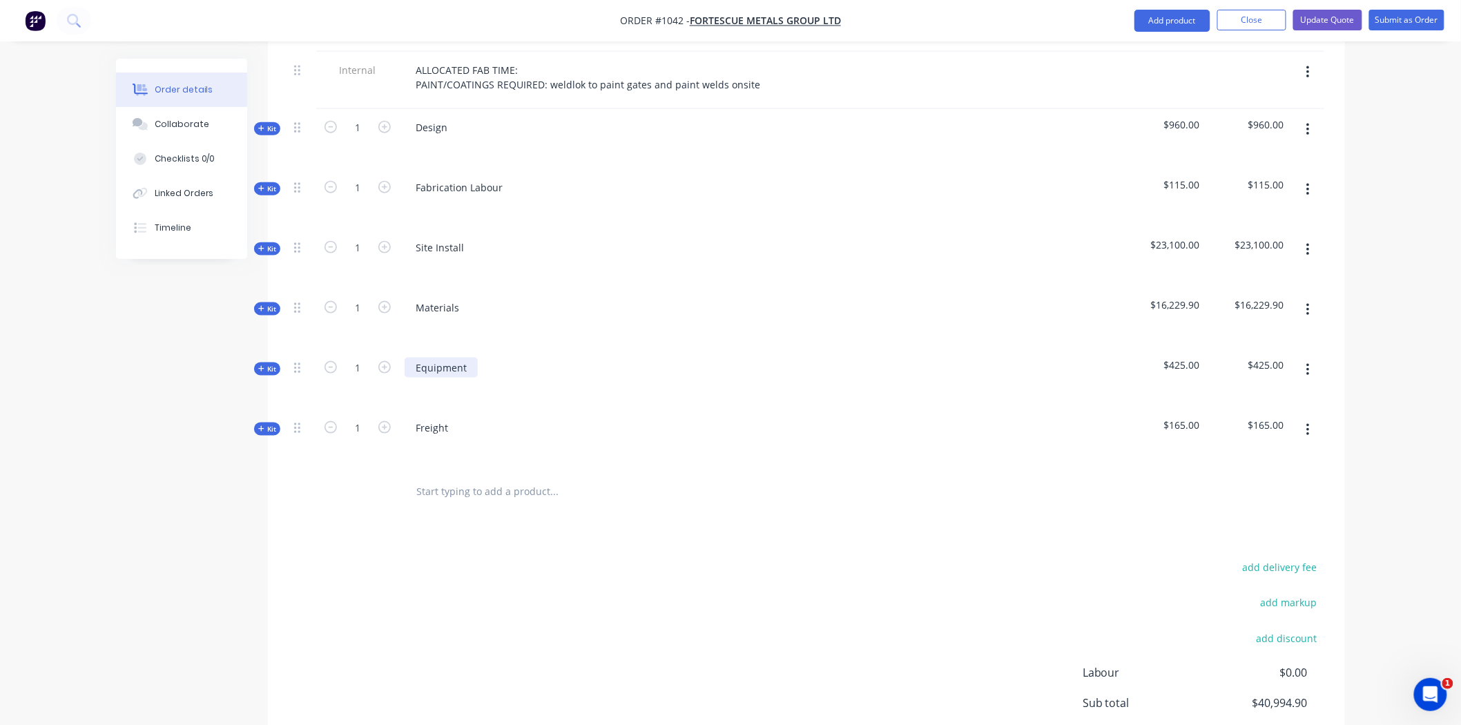
scroll to position [383, 0]
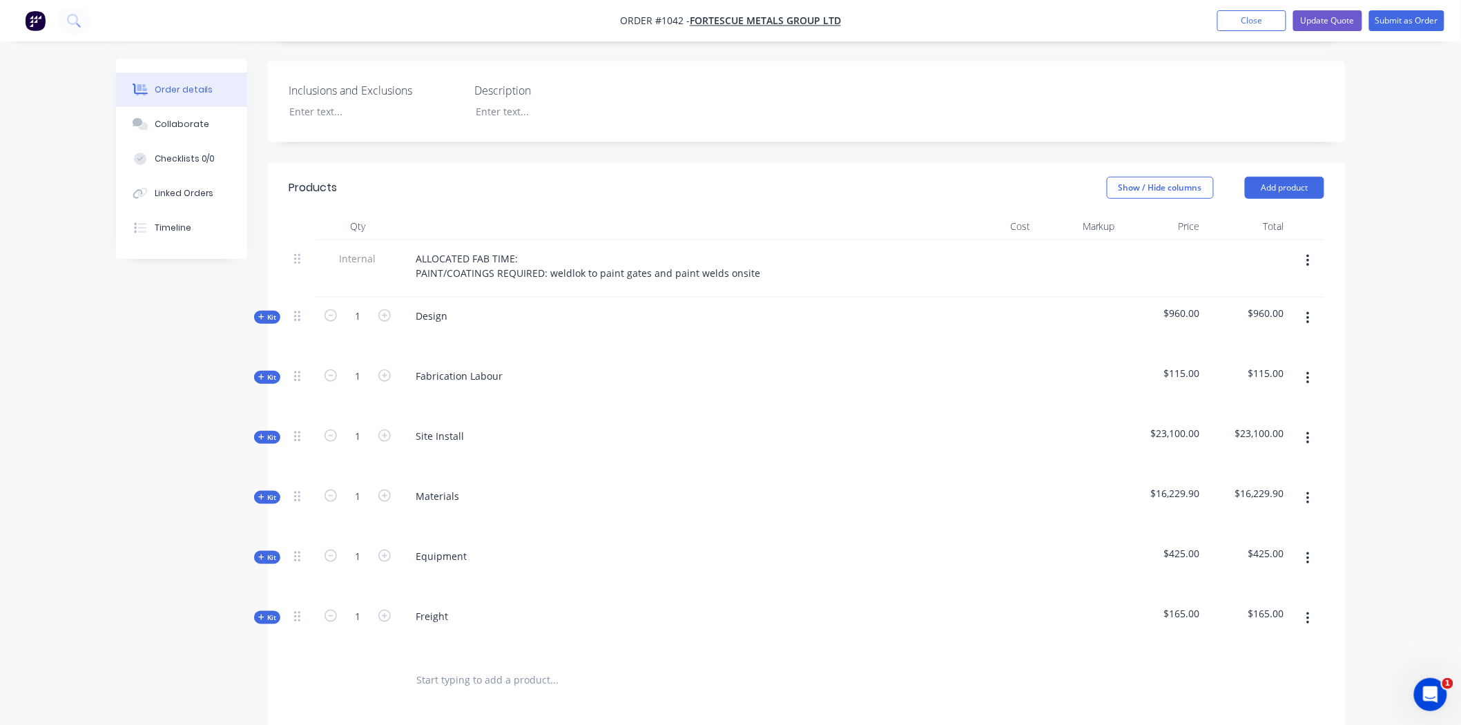
click at [278, 371] on div "Kit" at bounding box center [267, 377] width 26 height 13
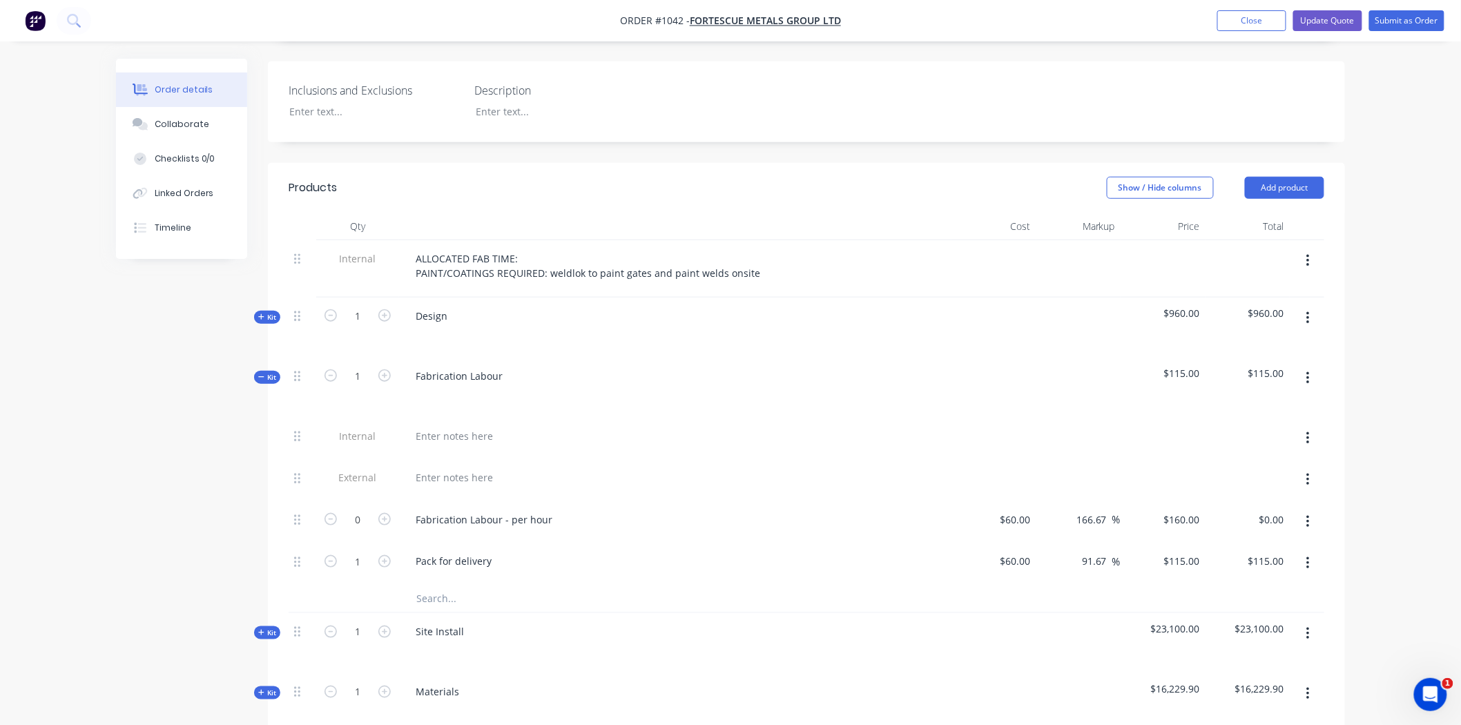
click at [1308, 556] on icon "button" at bounding box center [1308, 563] width 3 height 15
click at [1228, 645] on div "Delete" at bounding box center [1259, 655] width 106 height 20
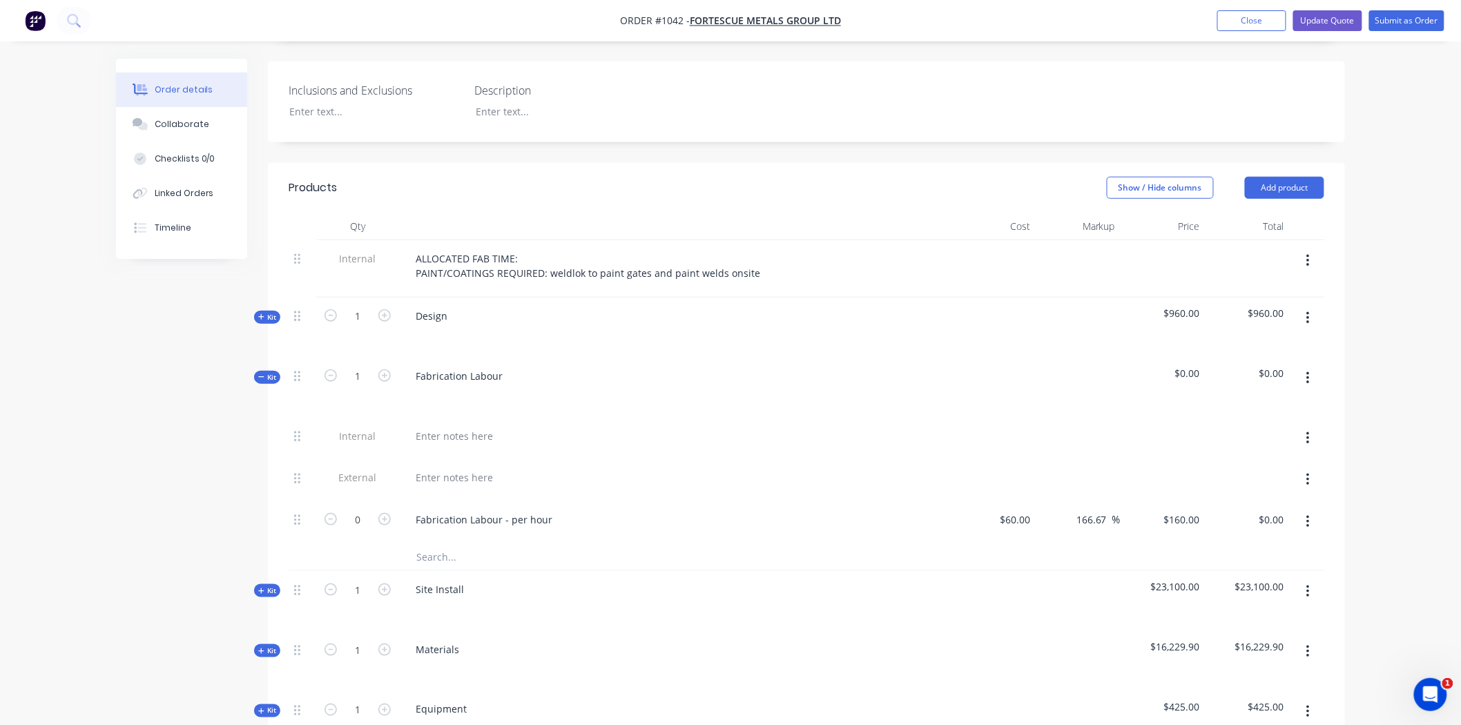
click at [264, 648] on icon at bounding box center [261, 651] width 6 height 7
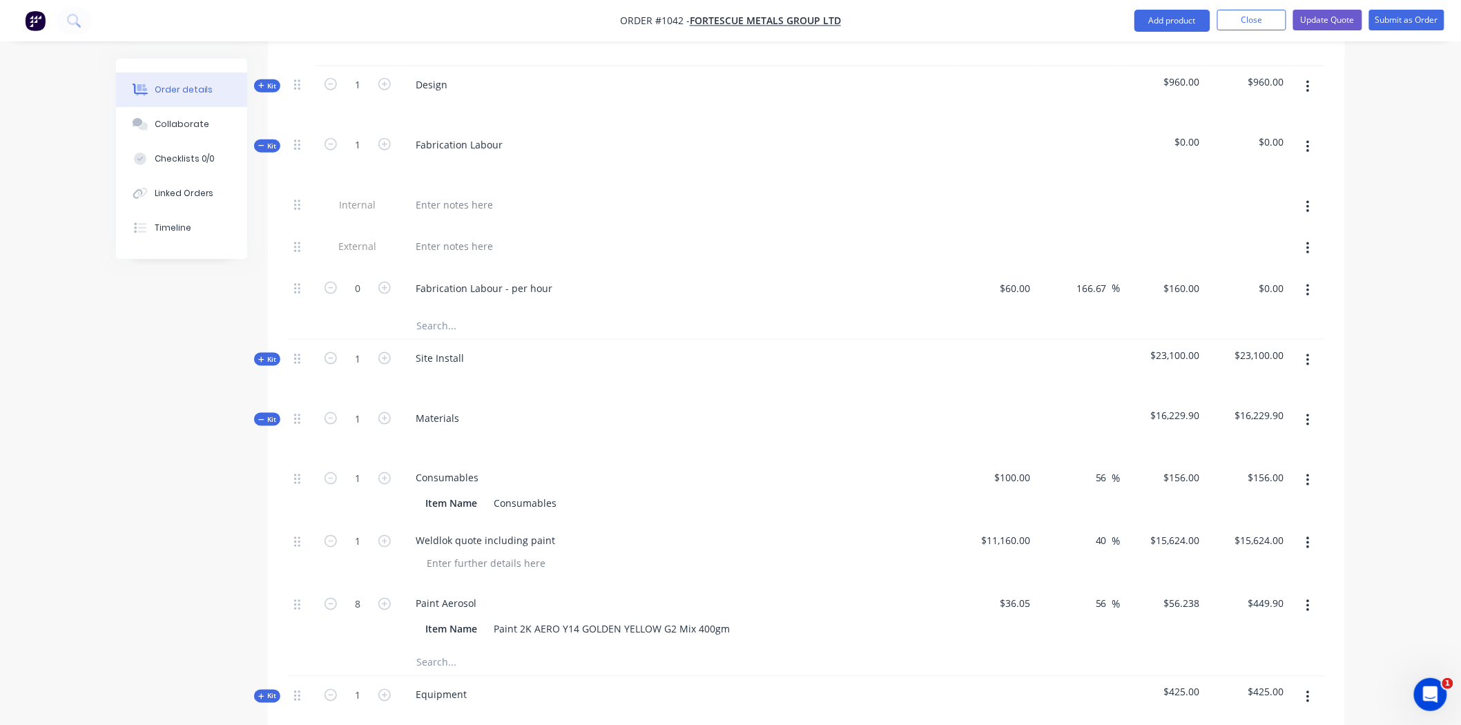
scroll to position [613, 0]
drag, startPoint x: 298, startPoint y: 528, endPoint x: 301, endPoint y: 461, distance: 66.4
click at [301, 461] on div "1 Consumables Item Name Consumables $100.00 $100.00 56 56 % $156.00 $156.00 $15…" at bounding box center [807, 555] width 1036 height 189
click at [1305, 280] on button "button" at bounding box center [1308, 292] width 32 height 25
click at [1220, 318] on div "Duplicate" at bounding box center [1259, 328] width 106 height 20
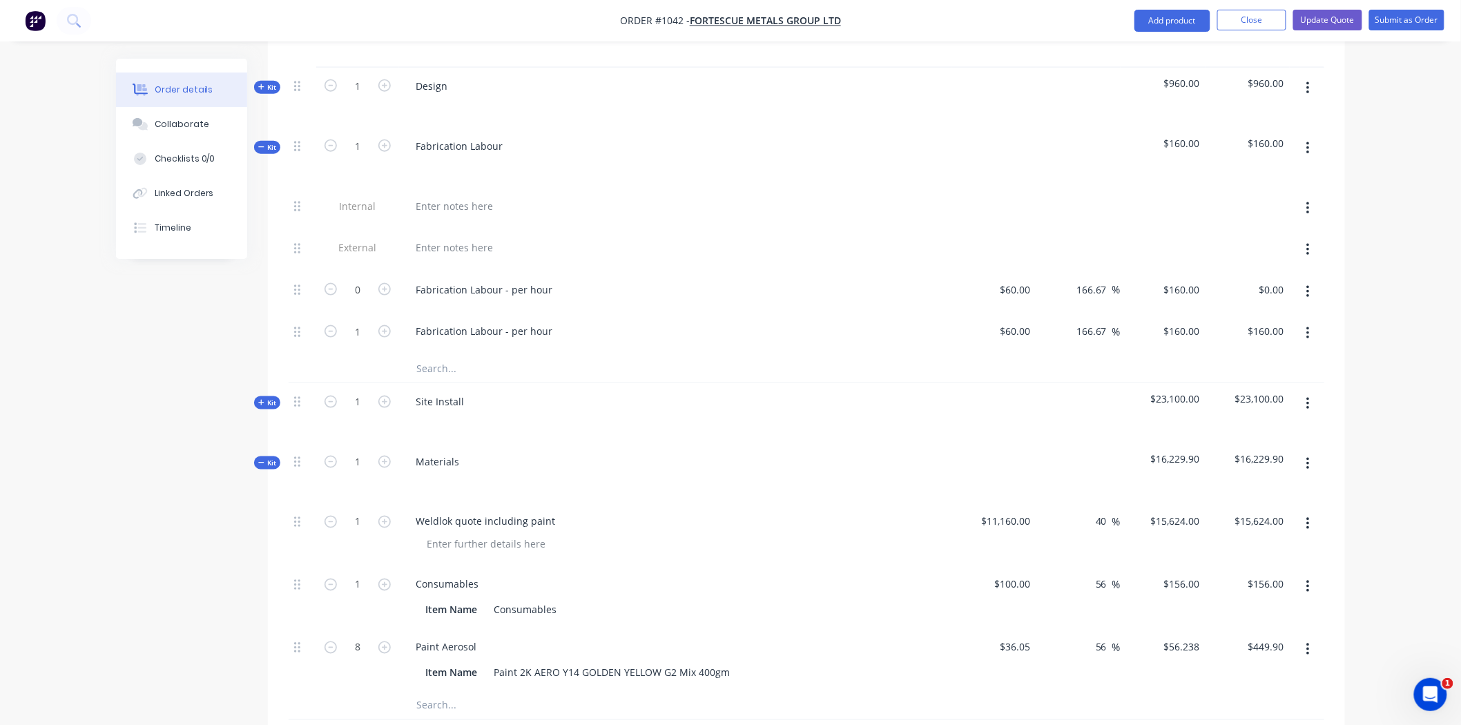
click at [1312, 280] on button "button" at bounding box center [1308, 292] width 32 height 25
click at [1244, 374] on div "Delete" at bounding box center [1259, 384] width 106 height 20
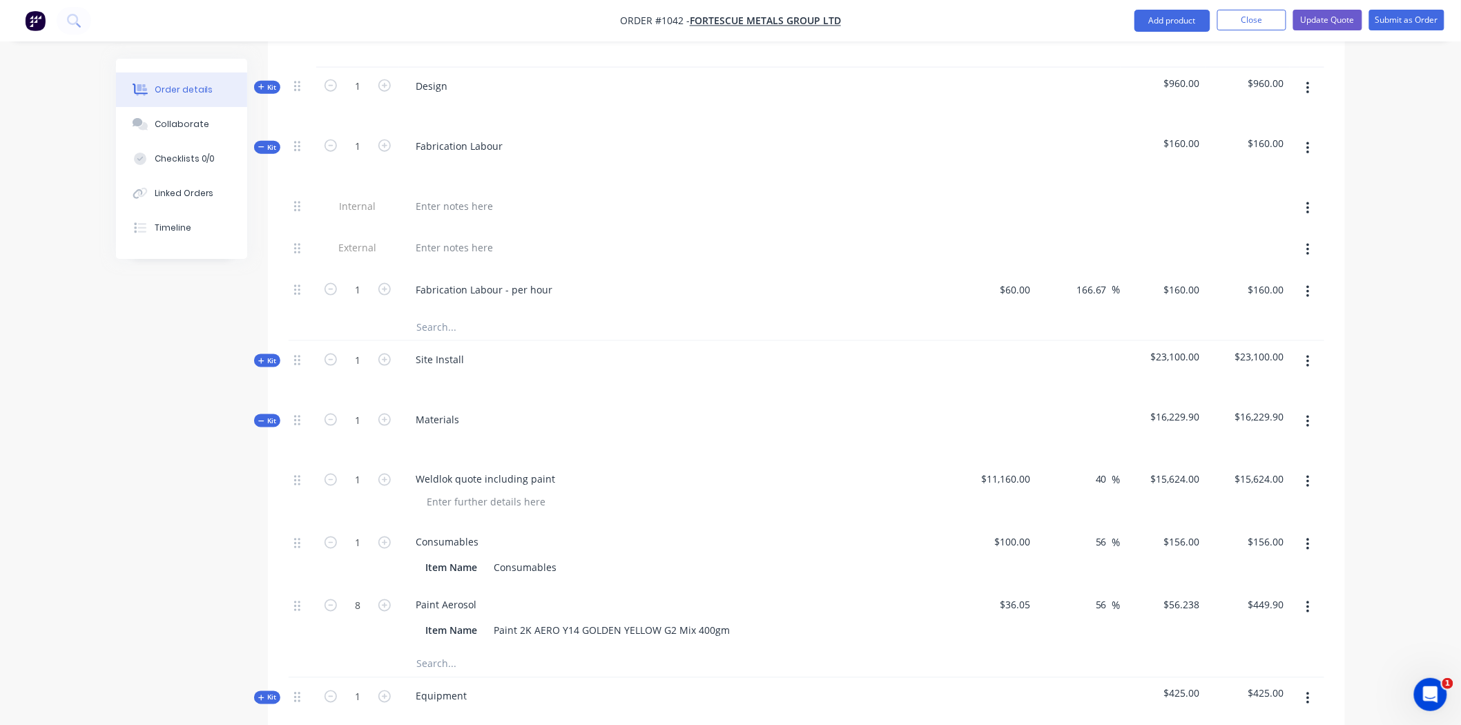
click at [1311, 280] on button "button" at bounding box center [1308, 292] width 32 height 25
click at [1244, 374] on div "Delete" at bounding box center [1259, 384] width 106 height 20
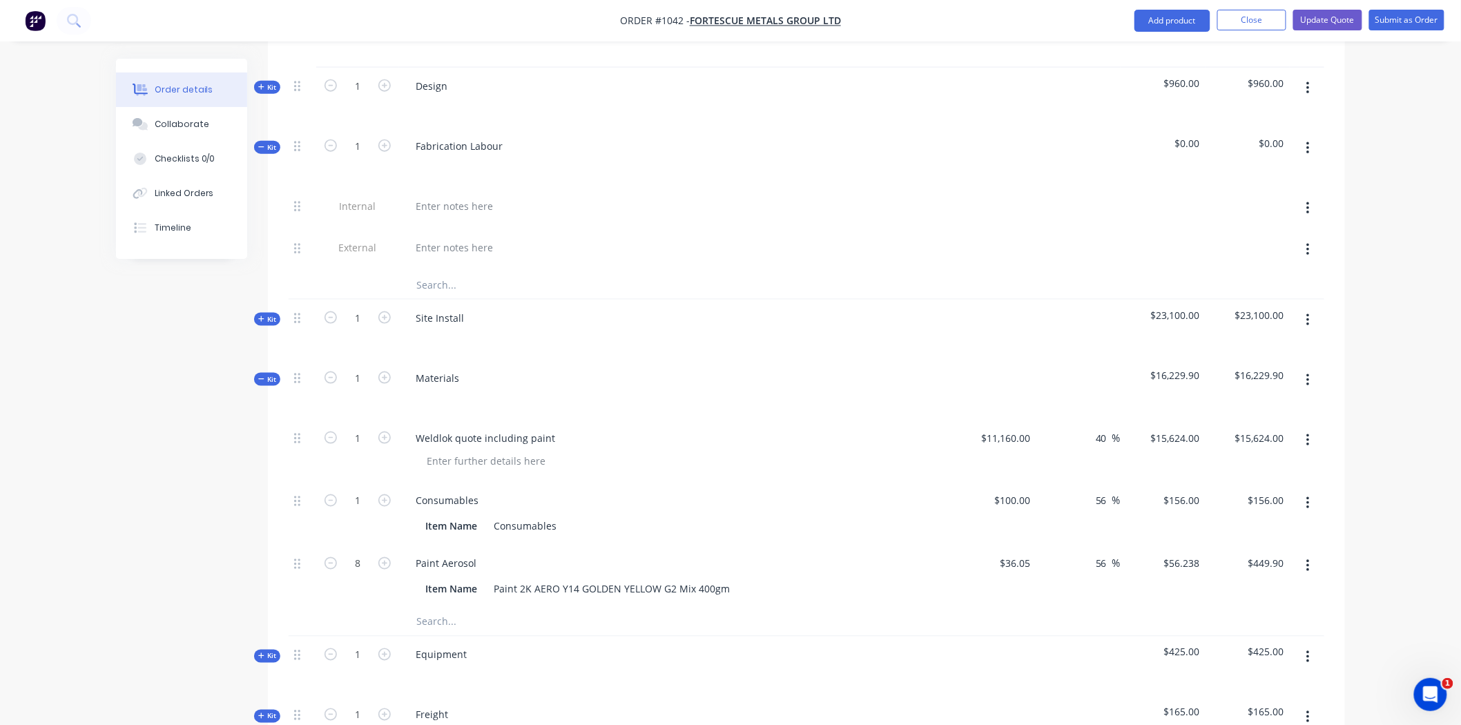
click at [439, 271] on input "text" at bounding box center [554, 285] width 276 height 28
type input "Weldlok quote including paint"
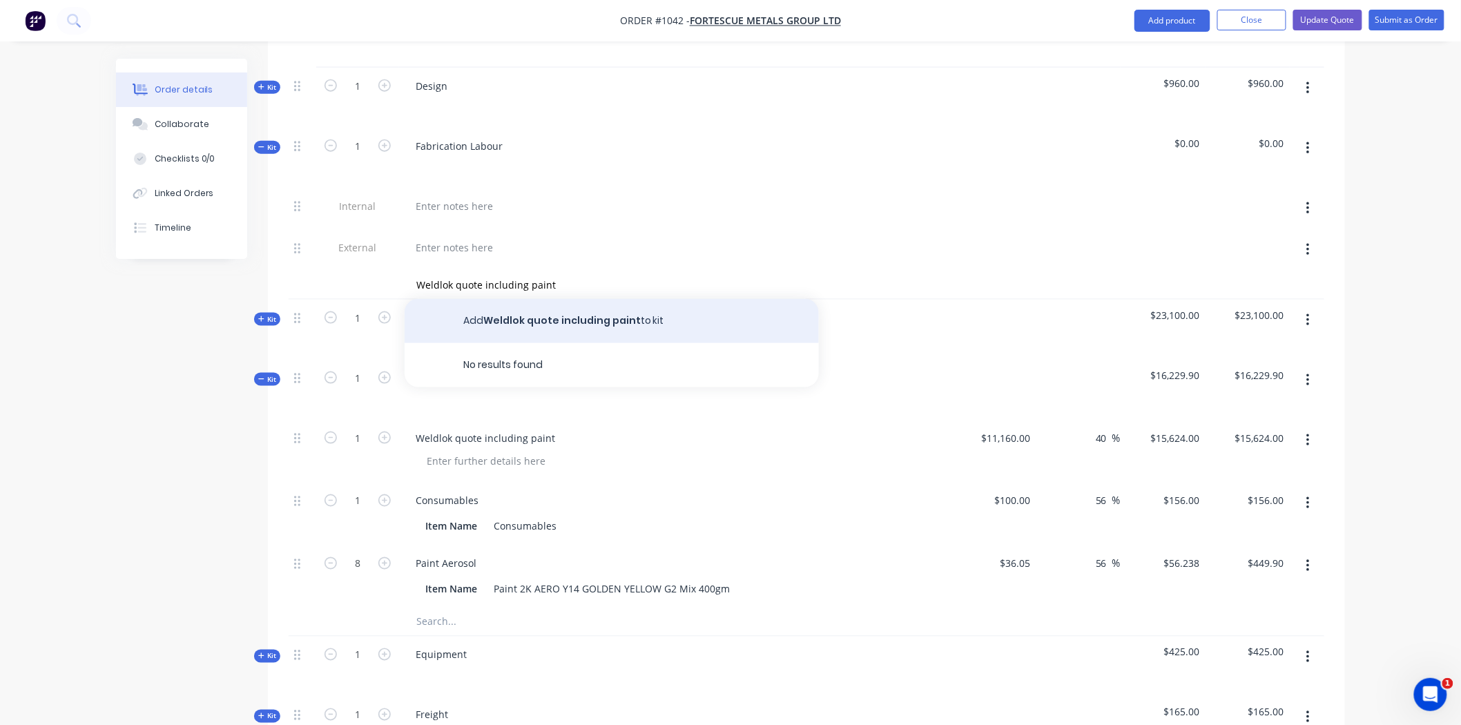
click at [616, 299] on button "Add Weldlok quote including paint to kit" at bounding box center [612, 321] width 414 height 44
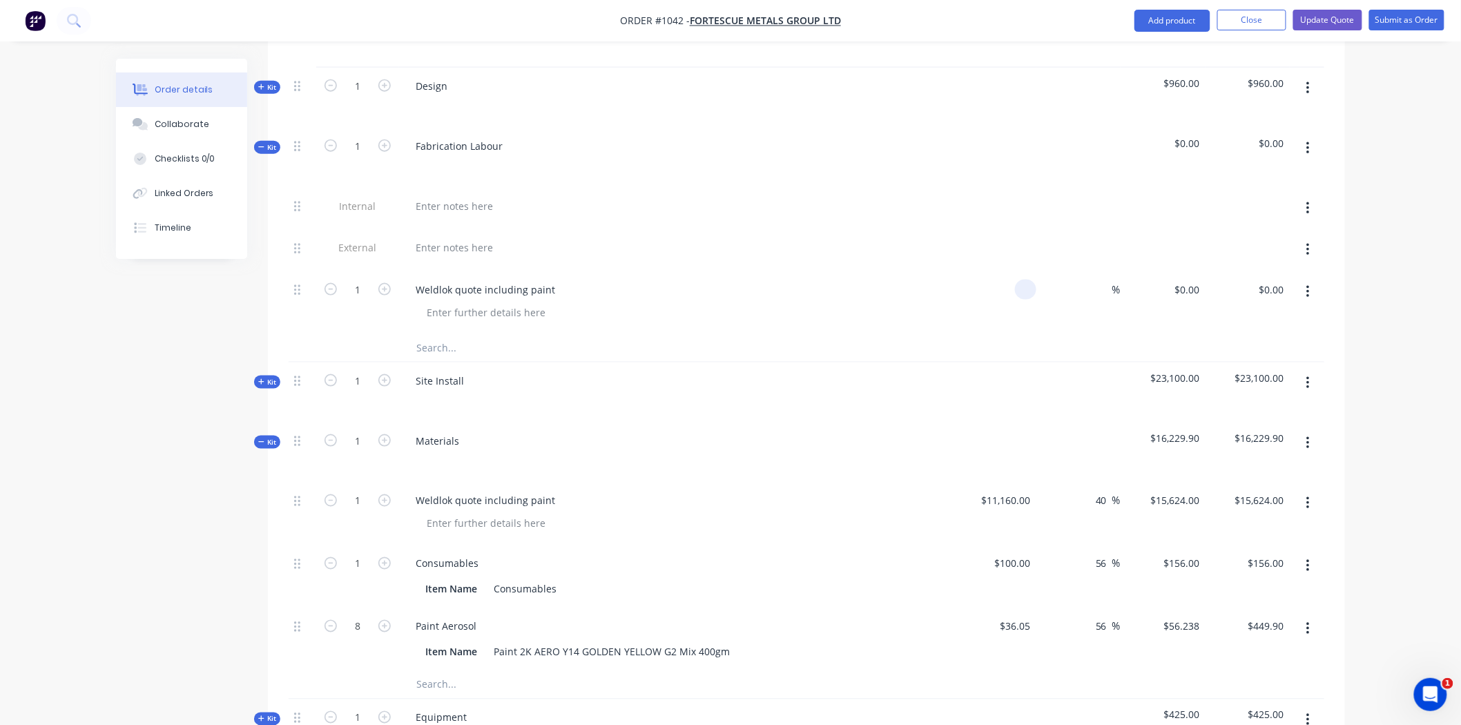
drag, startPoint x: 1030, startPoint y: 268, endPoint x: 1006, endPoint y: 267, distance: 23.5
click at [1006, 271] on div at bounding box center [994, 302] width 85 height 63
type input "$11,160.00"
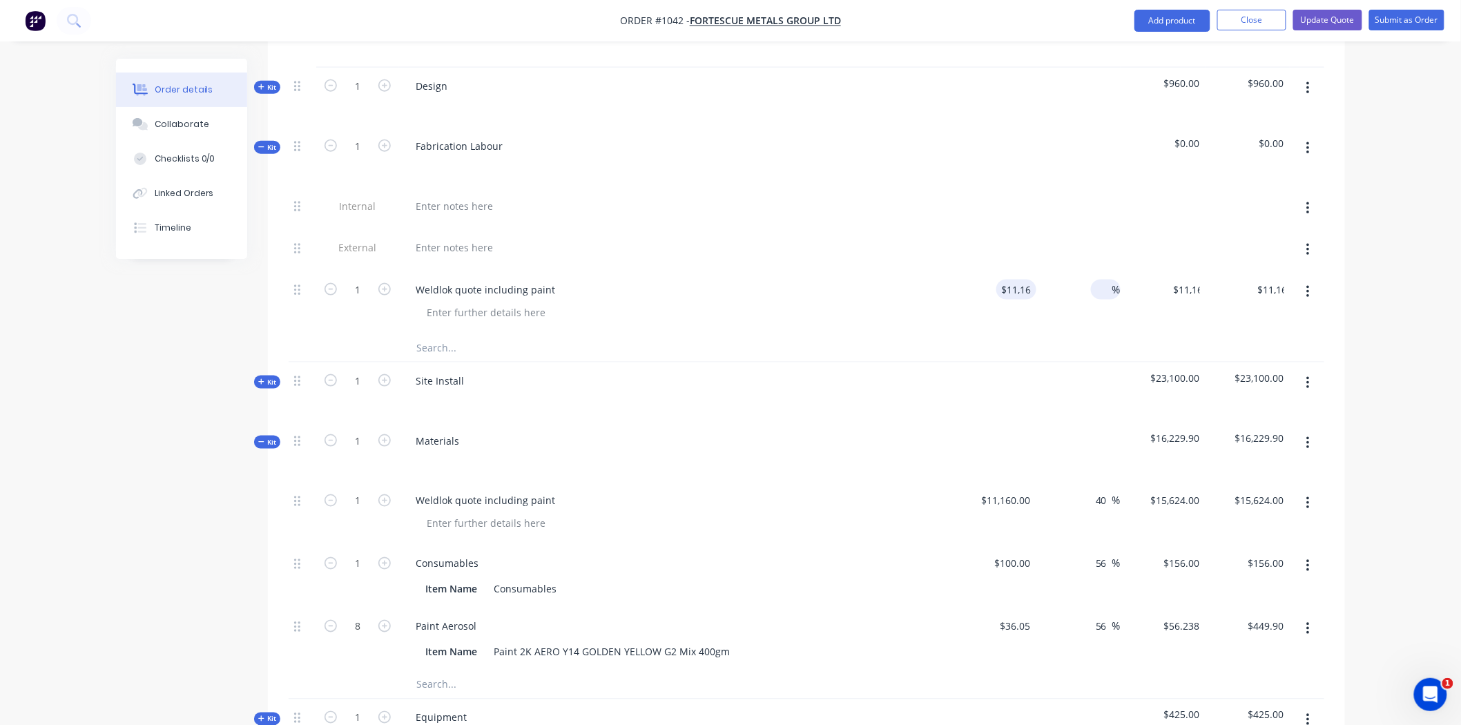
click at [1091, 280] on div "%" at bounding box center [1106, 290] width 30 height 20
click at [1107, 280] on input at bounding box center [1105, 290] width 16 height 20
type input "40"
type input "$15,624.00"
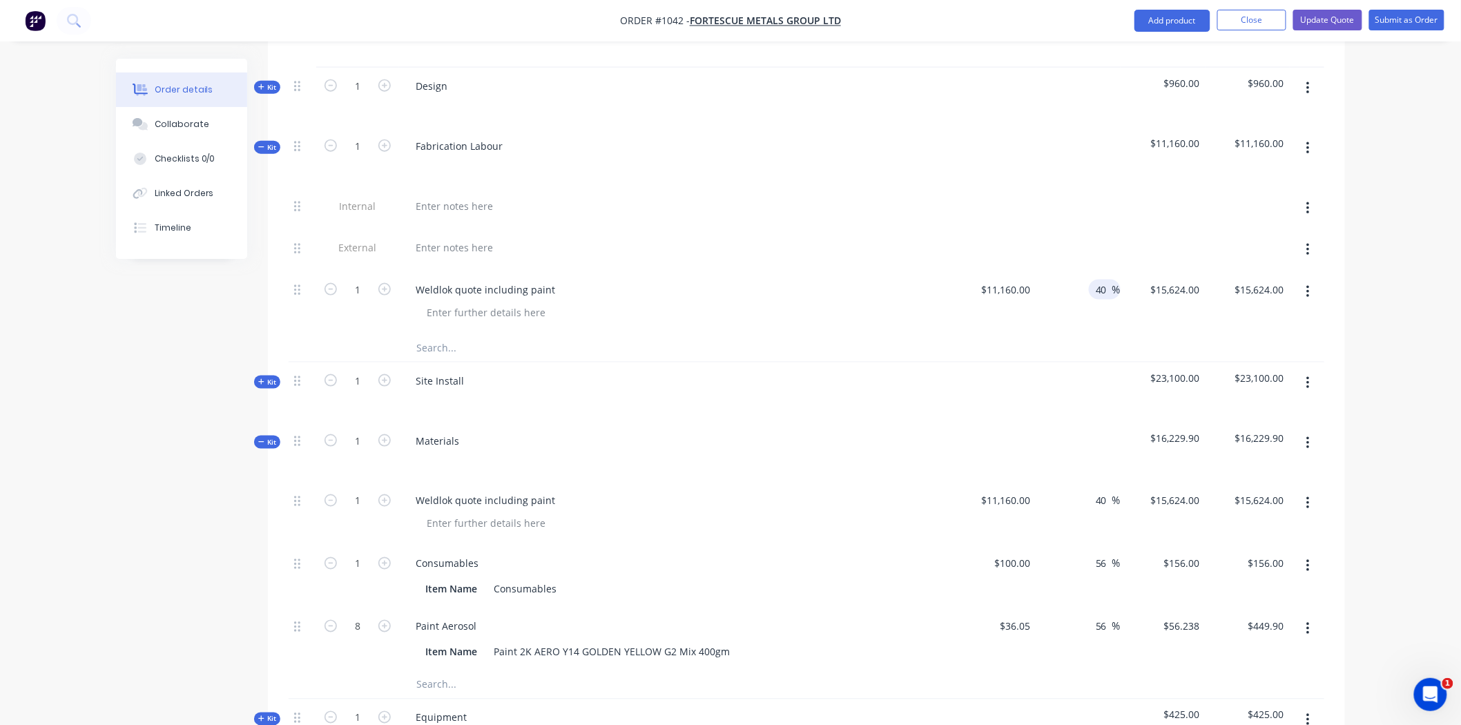
click at [1312, 334] on div at bounding box center [807, 348] width 1036 height 28
click at [1307, 496] on icon "button" at bounding box center [1308, 503] width 3 height 15
click at [1226, 613] on div "Delete" at bounding box center [1259, 623] width 106 height 20
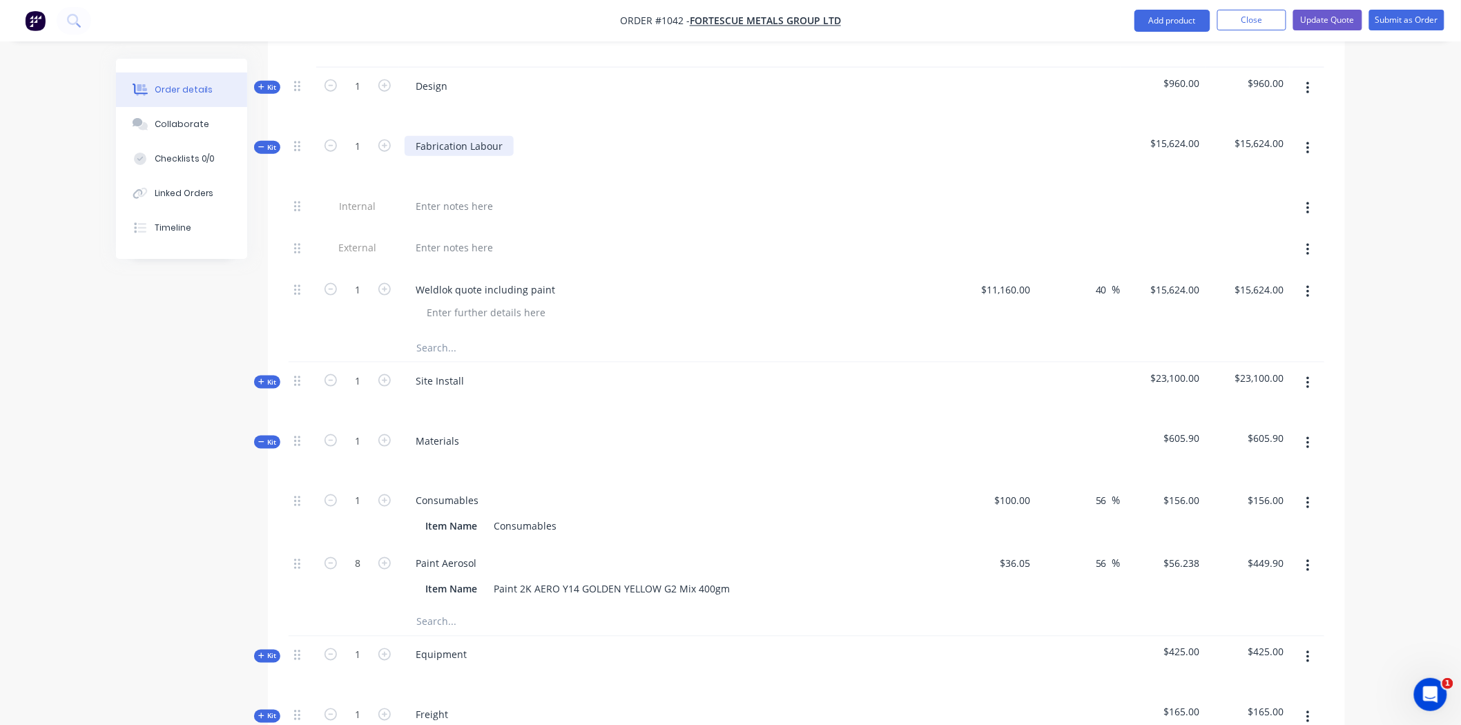
click at [505, 136] on div "Fabrication Labour" at bounding box center [459, 146] width 109 height 20
click at [381, 374] on icon "button" at bounding box center [384, 380] width 12 height 12
drag, startPoint x: 333, startPoint y: 358, endPoint x: 363, endPoint y: 368, distance: 32.1
click at [333, 374] on icon "button" at bounding box center [331, 380] width 12 height 12
type input "1"
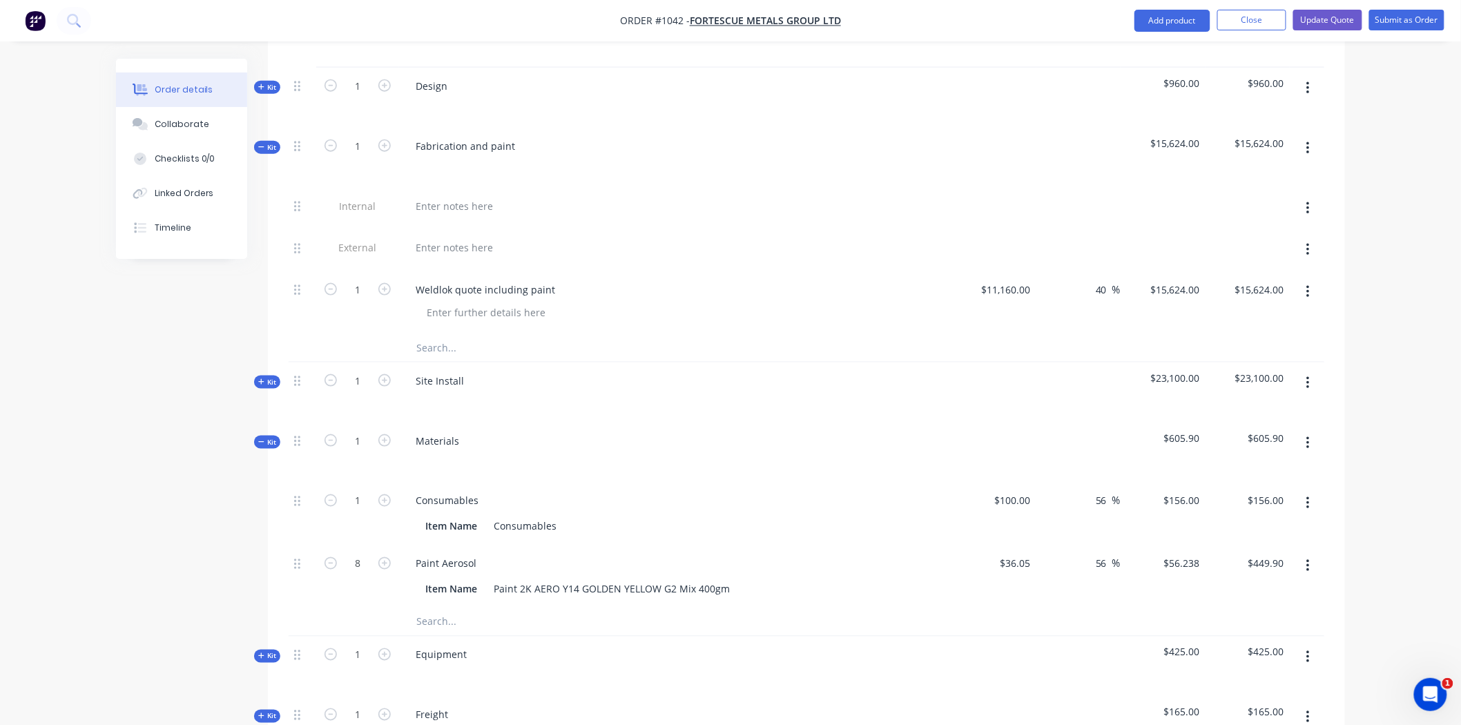
click at [268, 377] on span "Kit" at bounding box center [267, 382] width 18 height 10
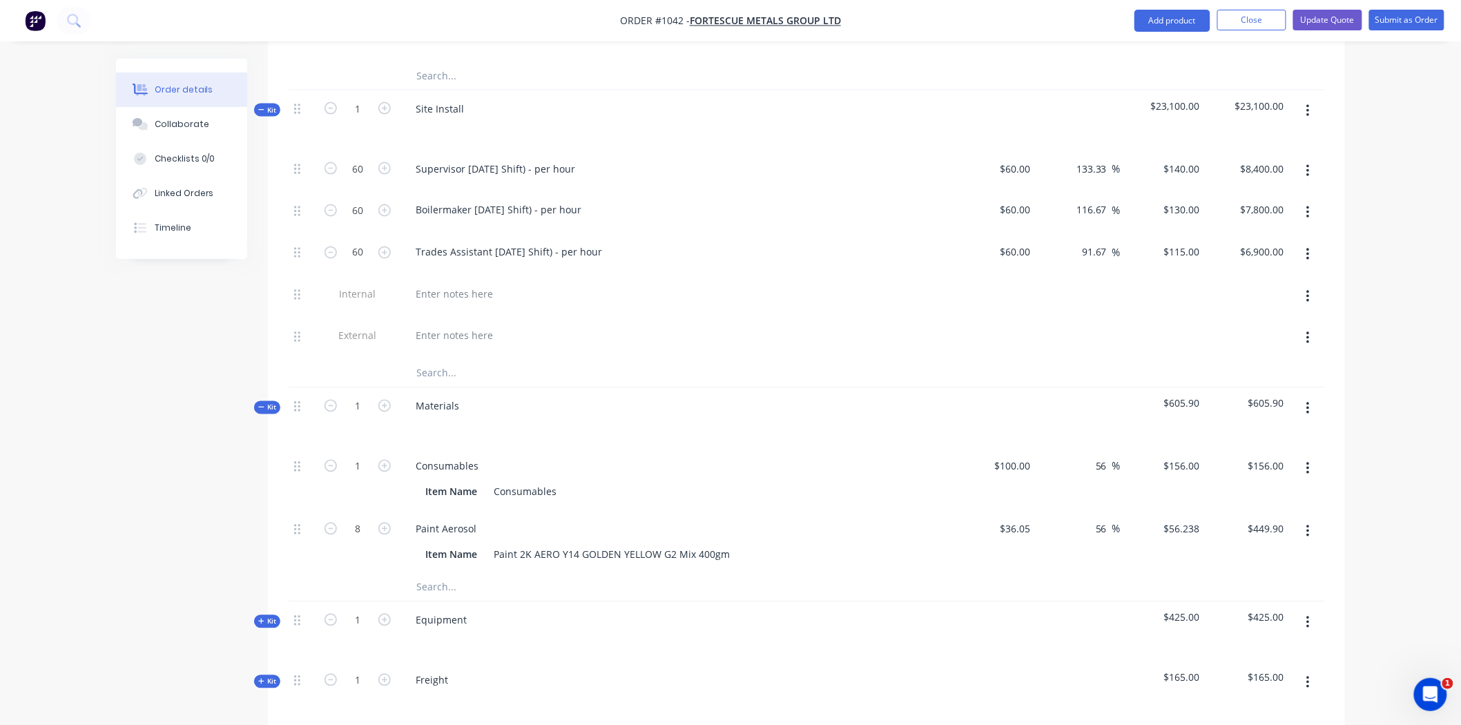
scroll to position [844, 0]
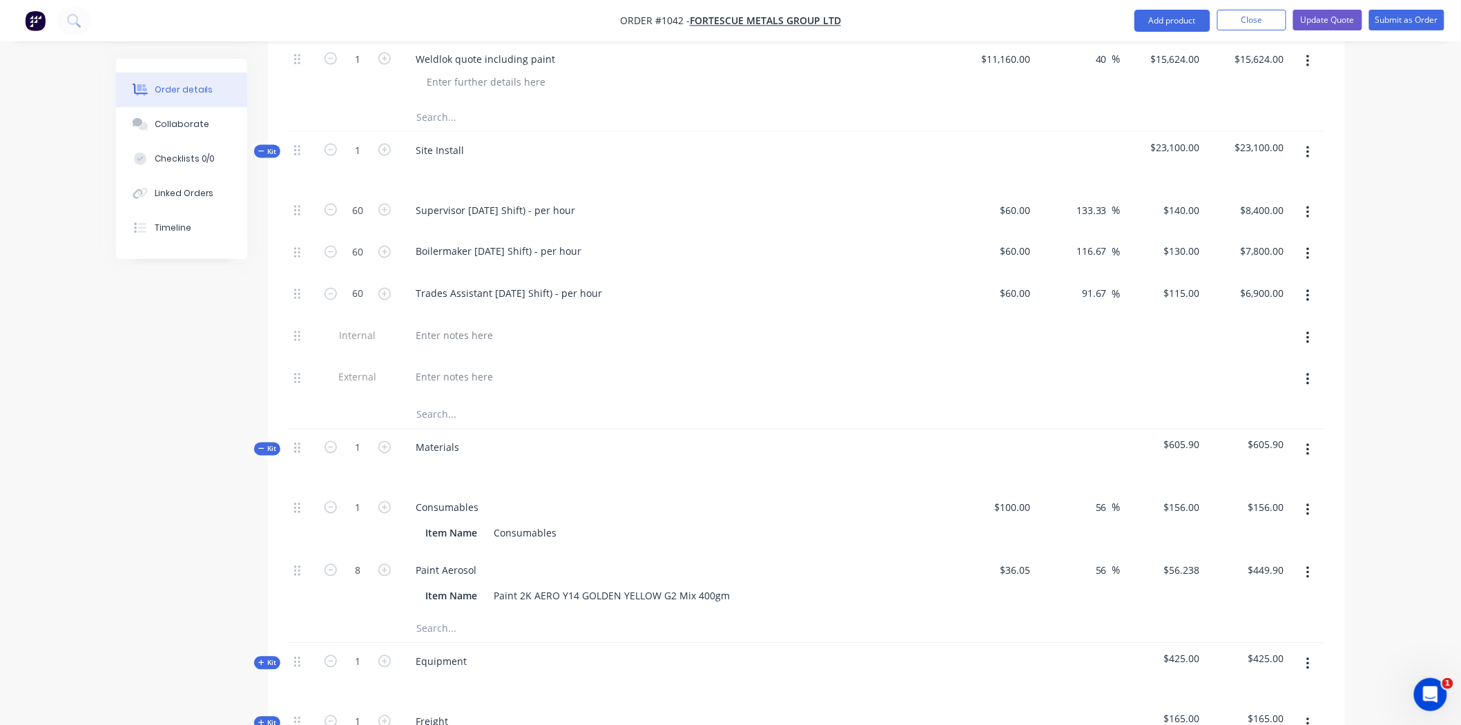
click at [440, 401] on input "text" at bounding box center [554, 415] width 276 height 28
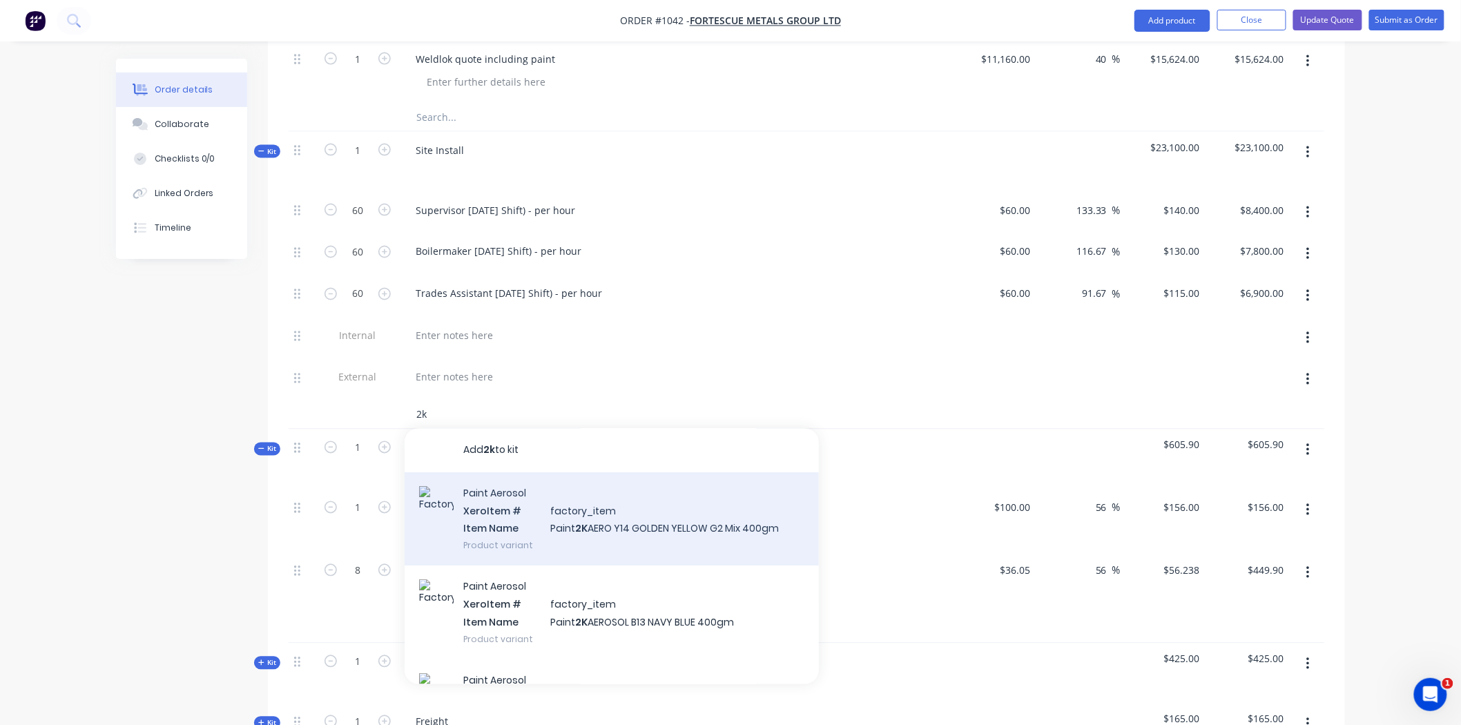
type input "2k"
click at [490, 508] on div "Paint Aerosol Xero Item # factory_item Item Name Paint 2K AERO Y14 GOLDEN YELLO…" at bounding box center [612, 519] width 414 height 93
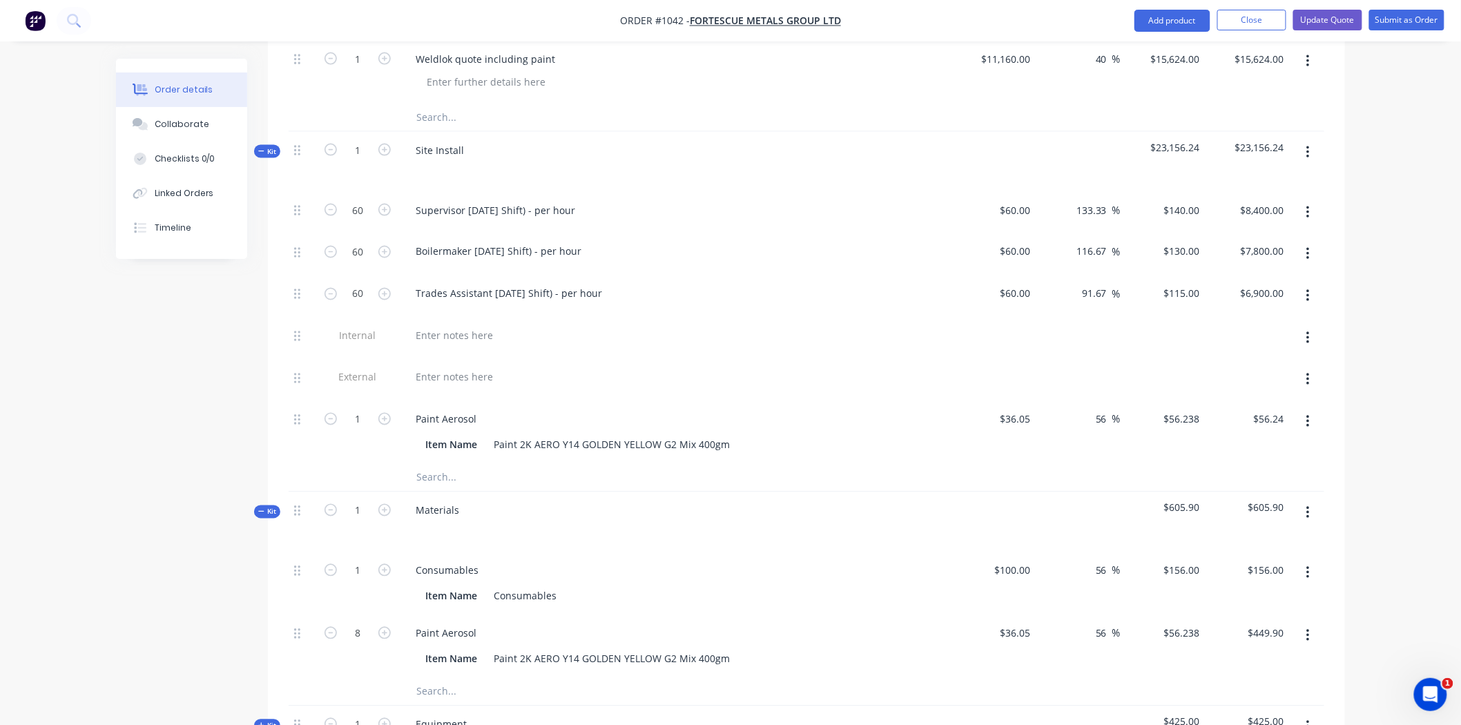
click at [1310, 629] on icon "button" at bounding box center [1308, 636] width 3 height 15
click at [1220, 718] on div "Delete" at bounding box center [1259, 728] width 106 height 20
click at [439, 464] on input "text" at bounding box center [554, 478] width 276 height 28
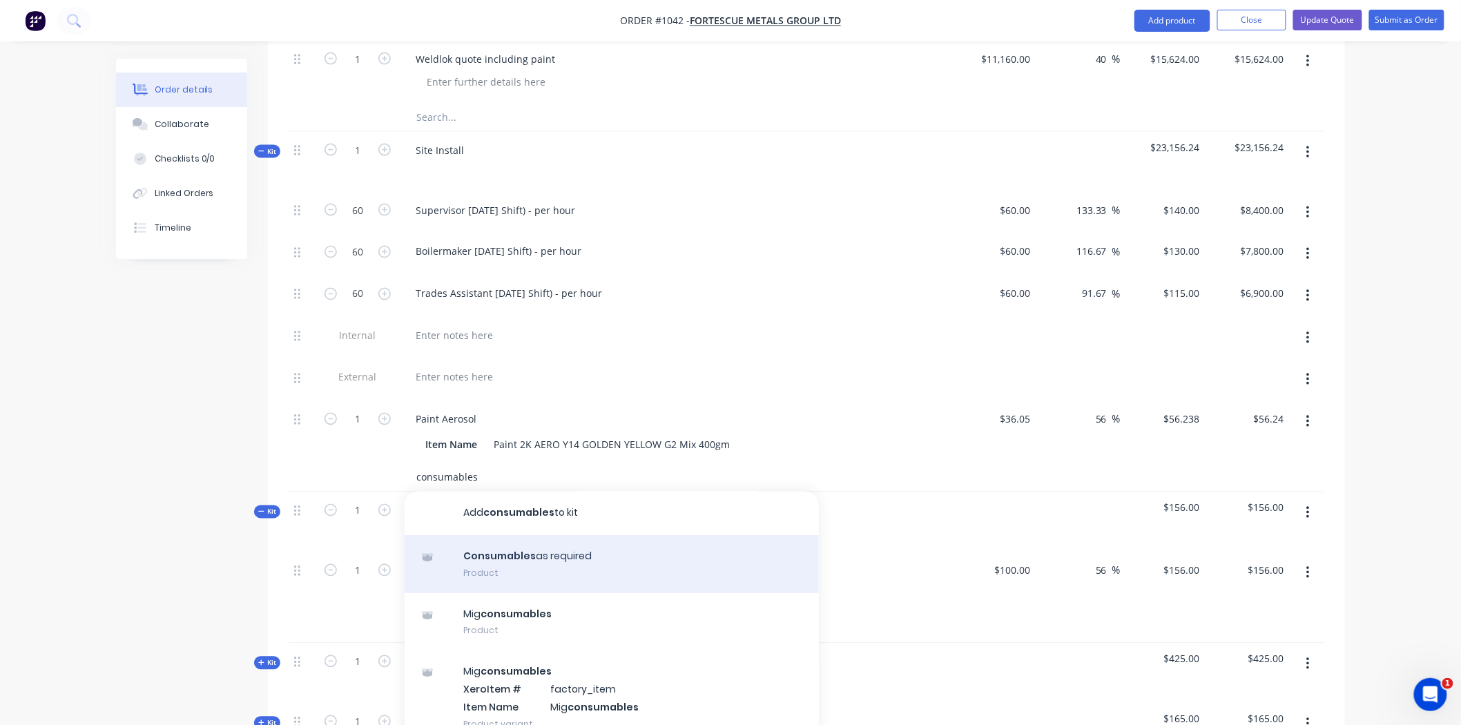
type input "consumables"
click at [566, 542] on div "Consumables as required Product" at bounding box center [612, 565] width 414 height 58
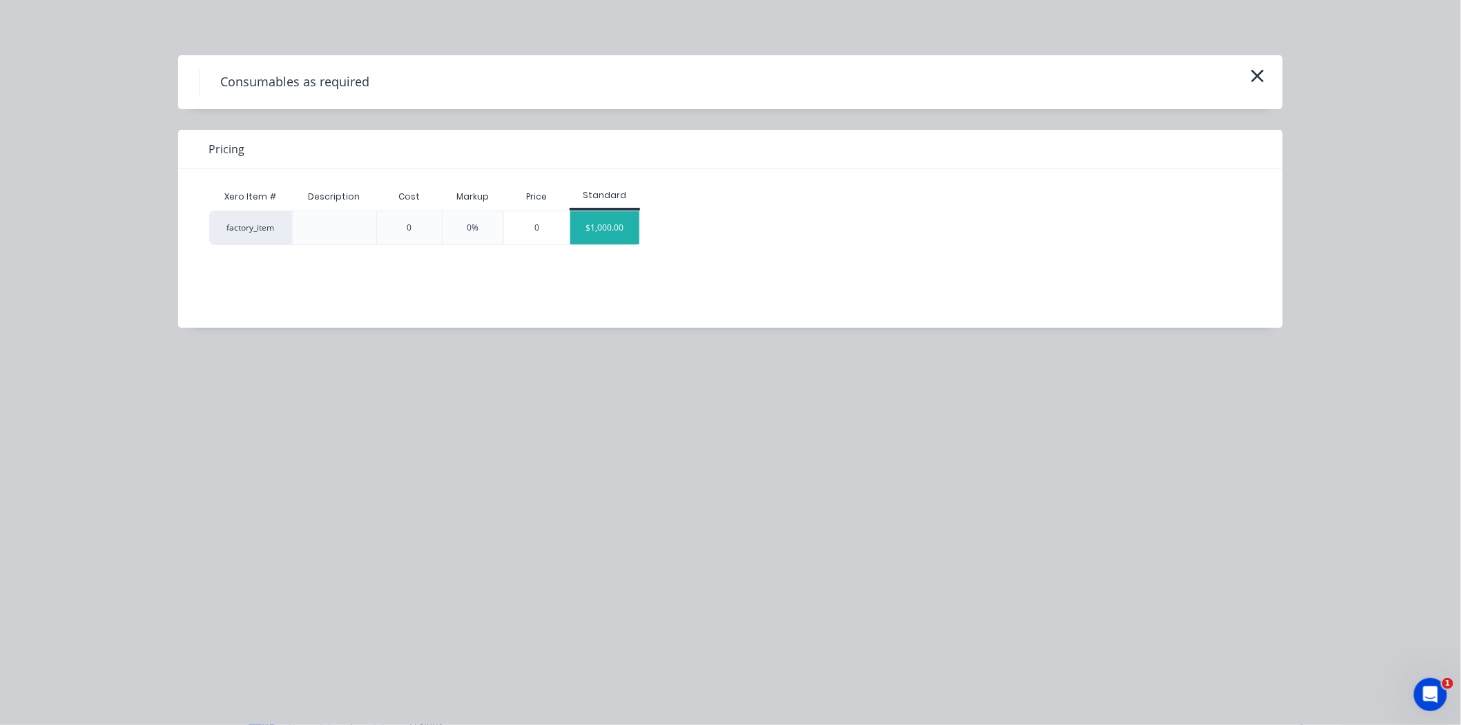
click at [622, 223] on div "$1,000.00" at bounding box center [605, 227] width 69 height 33
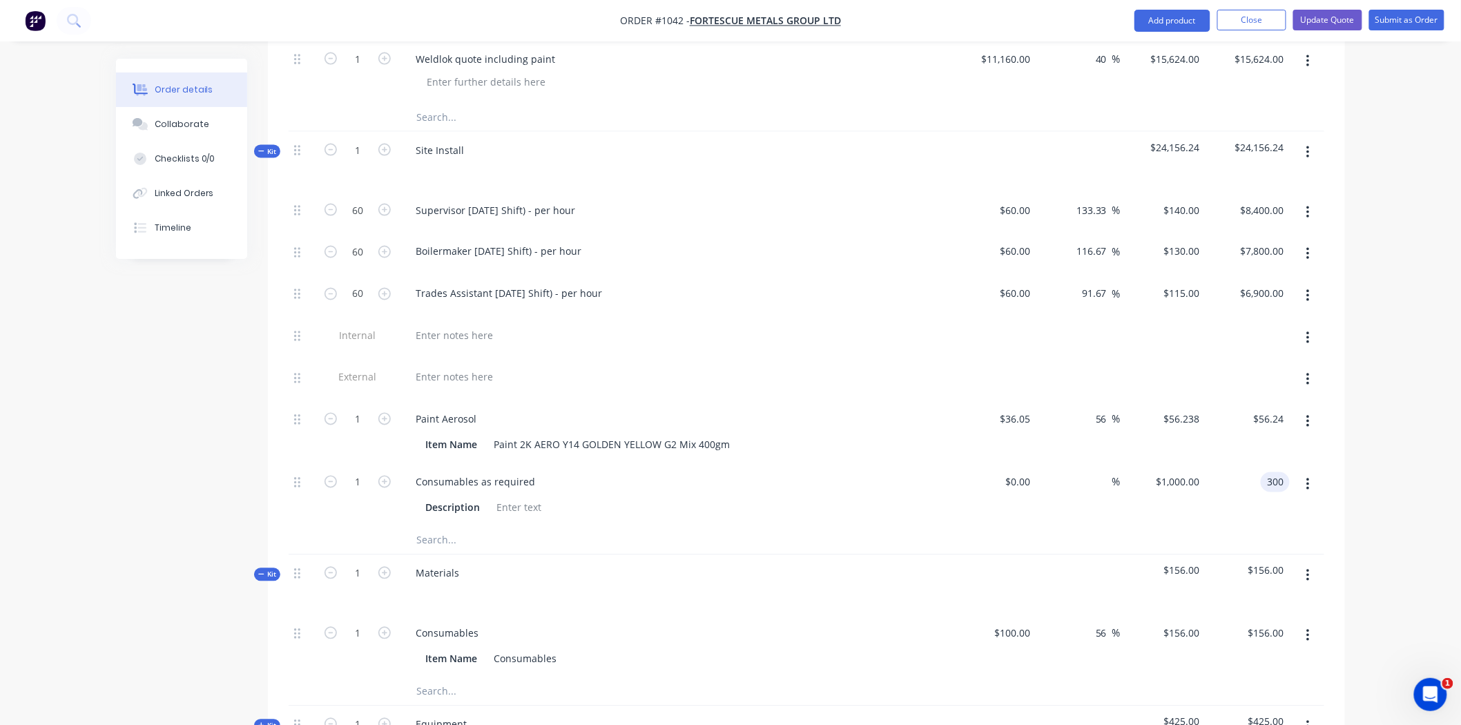
type input "300"
type input "$300.00"
click at [1159, 496] on div "$300.00 $1,000.00" at bounding box center [1163, 495] width 85 height 63
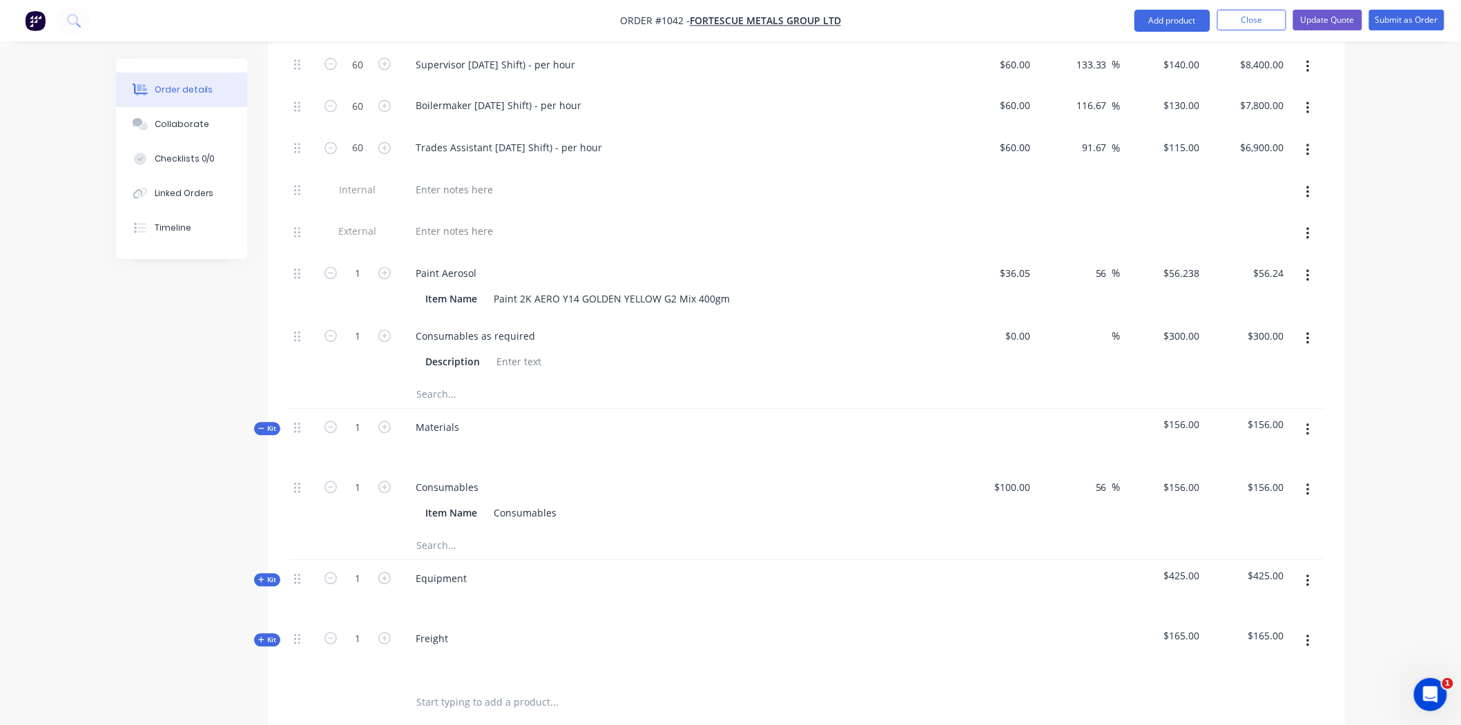
scroll to position [997, 0]
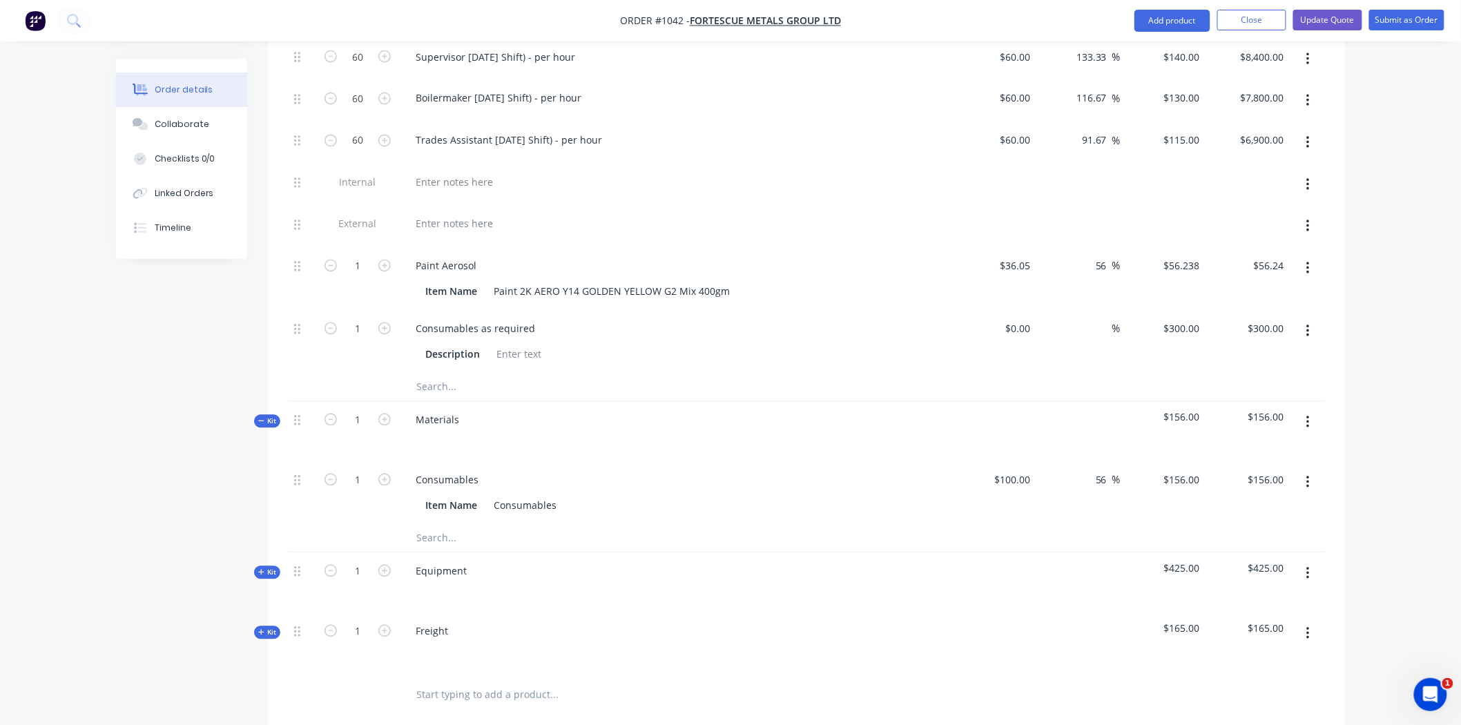
click at [1314, 470] on button "button" at bounding box center [1308, 482] width 32 height 25
click at [1223, 564] on div "Delete" at bounding box center [1259, 574] width 106 height 20
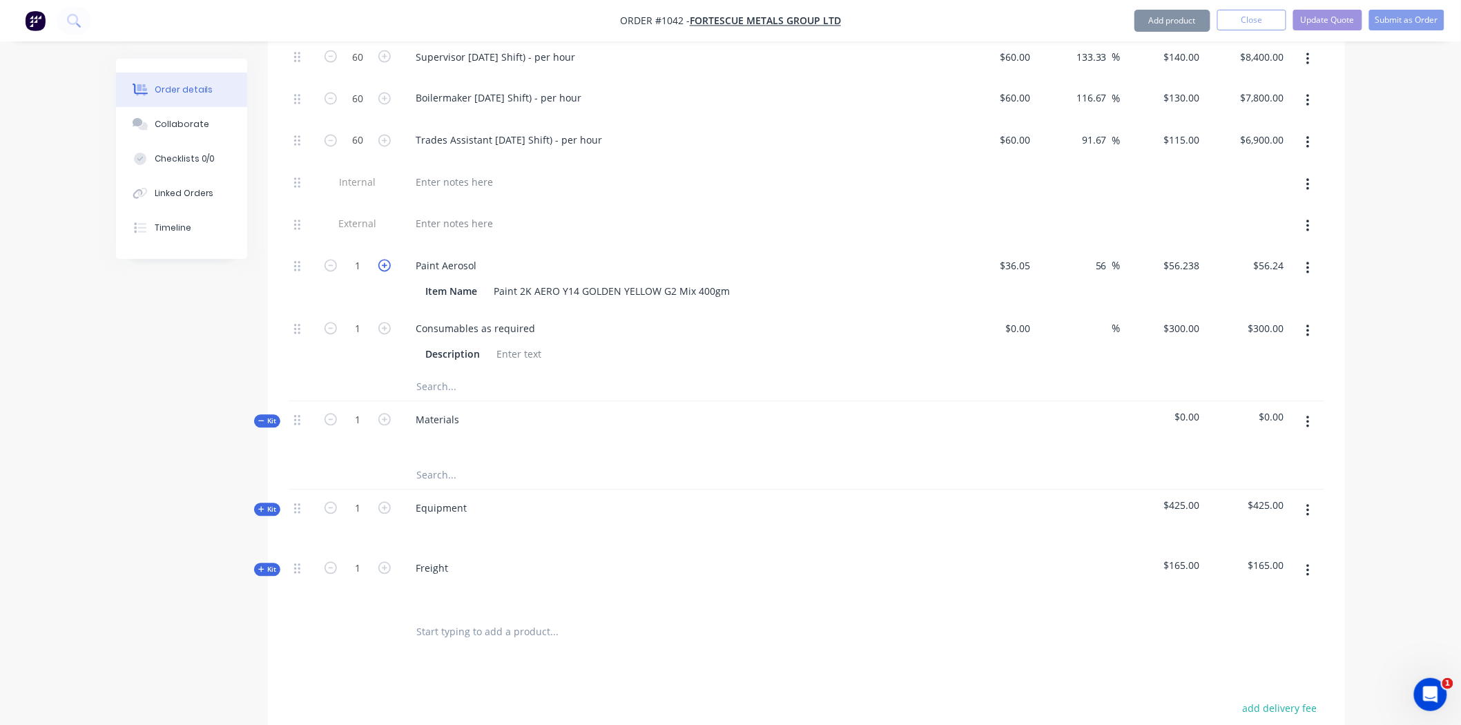
click at [381, 260] on icon "button" at bounding box center [384, 266] width 12 height 12
type input "2"
type input "$112.48"
click at [381, 260] on icon "button" at bounding box center [384, 266] width 12 height 12
type input "3"
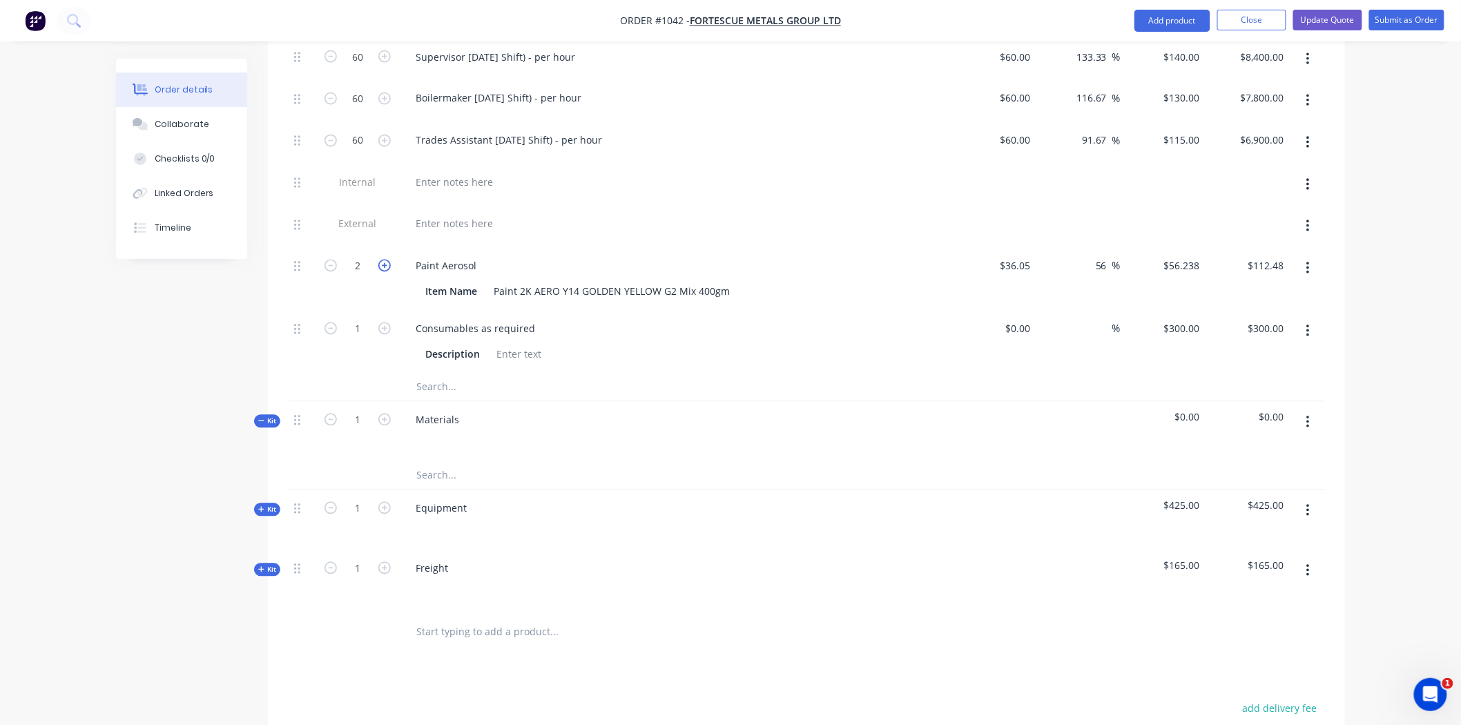
type input "$168.71"
click at [381, 260] on icon "button" at bounding box center [384, 266] width 12 height 12
type input "4"
type input "$224.95"
click at [381, 260] on icon "button" at bounding box center [384, 266] width 12 height 12
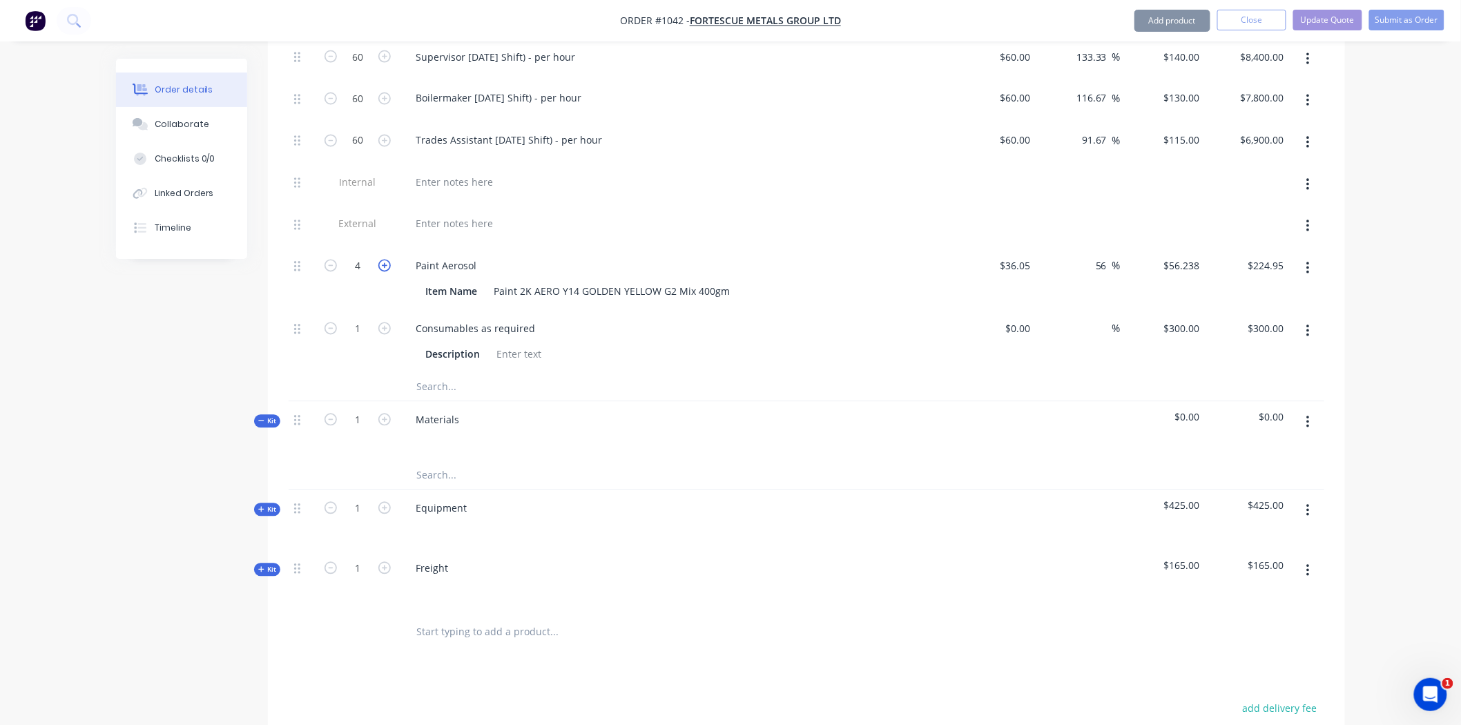
type input "5"
type input "$281.19"
click at [381, 260] on icon "button" at bounding box center [384, 266] width 12 height 12
type input "6"
type input "$337.43"
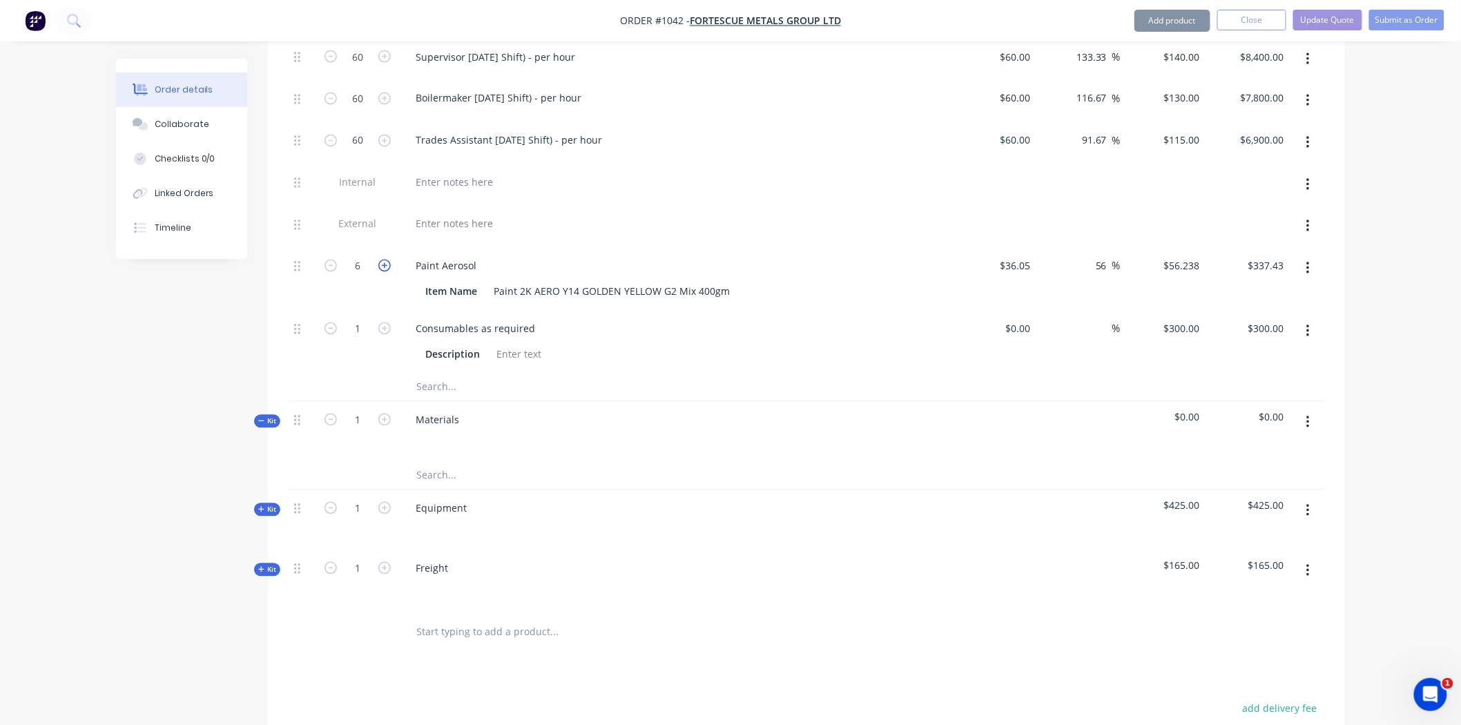
click at [381, 260] on icon "button" at bounding box center [384, 266] width 12 height 12
type input "7"
type input "$393.67"
click at [381, 260] on icon "button" at bounding box center [384, 266] width 12 height 12
type input "8"
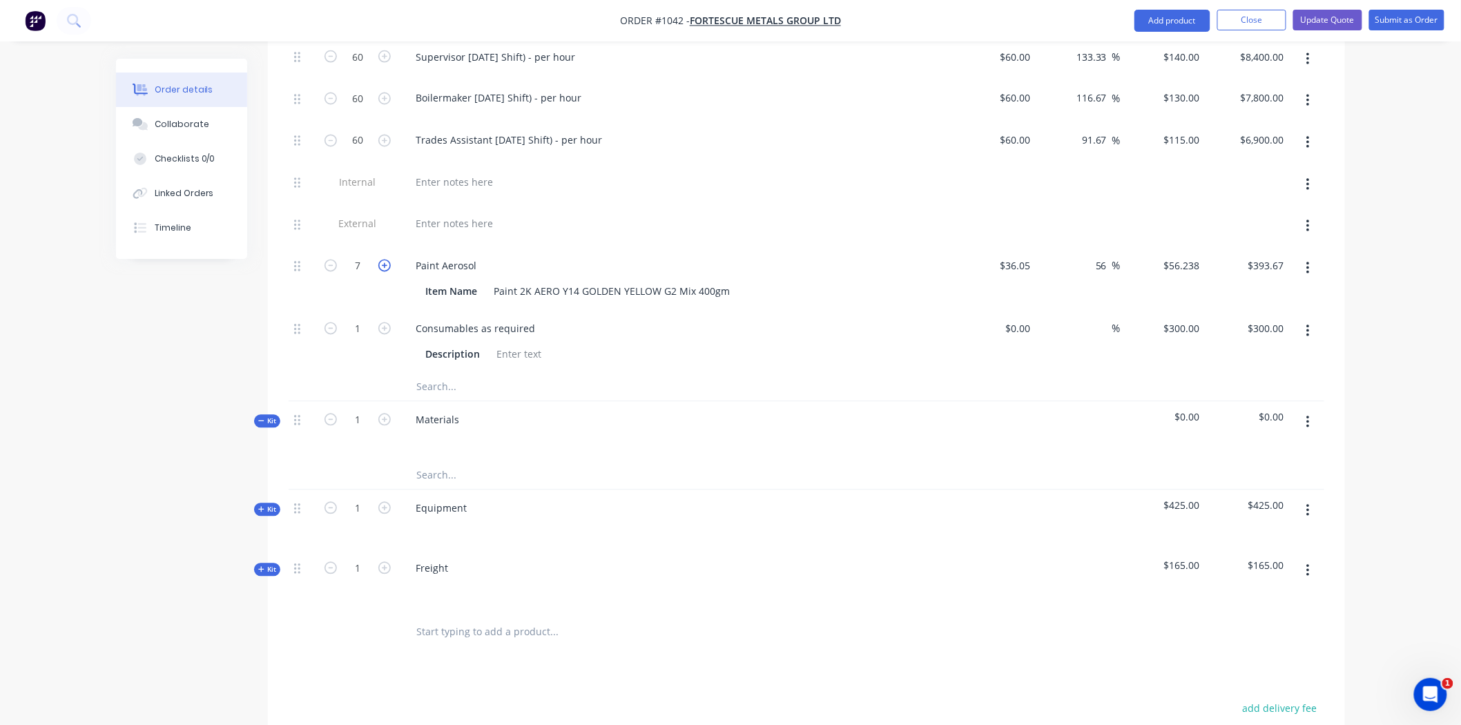
type input "$449.90"
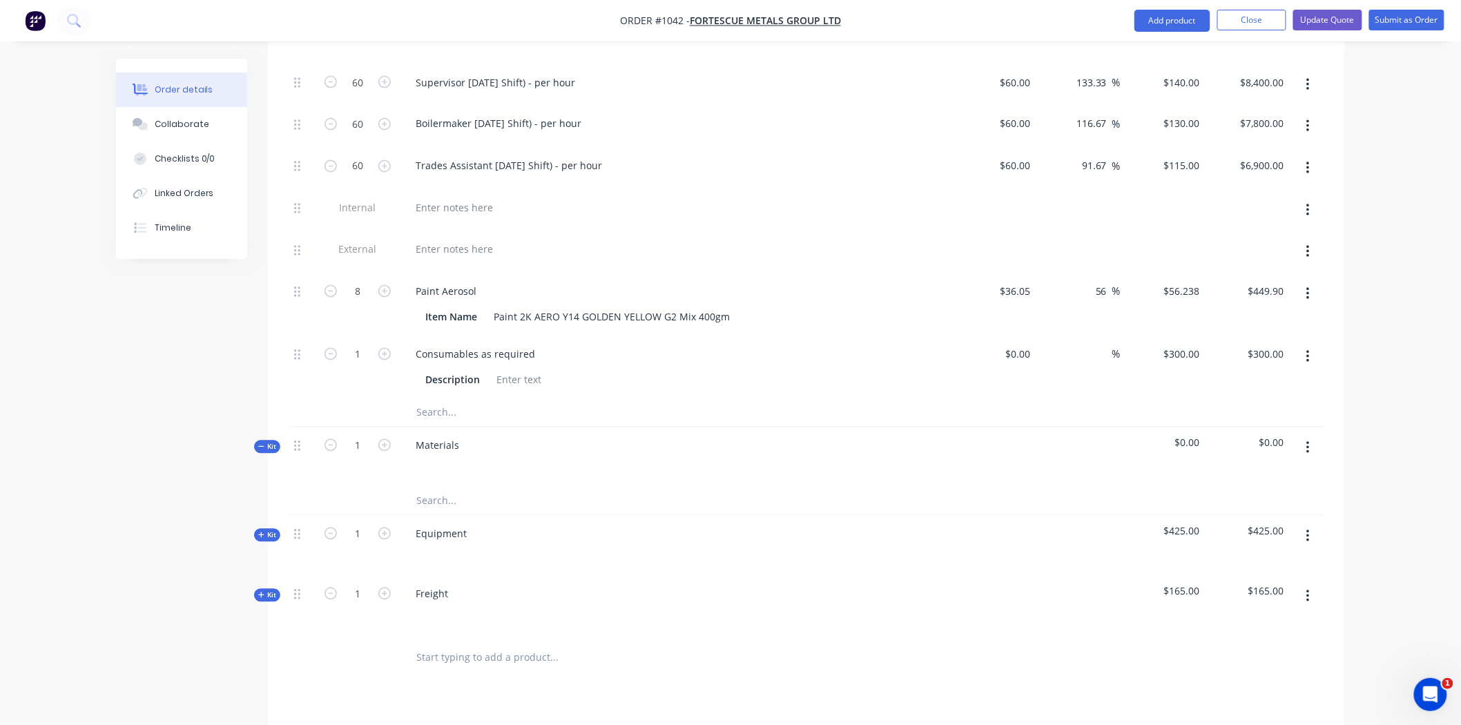
scroll to position [895, 0]
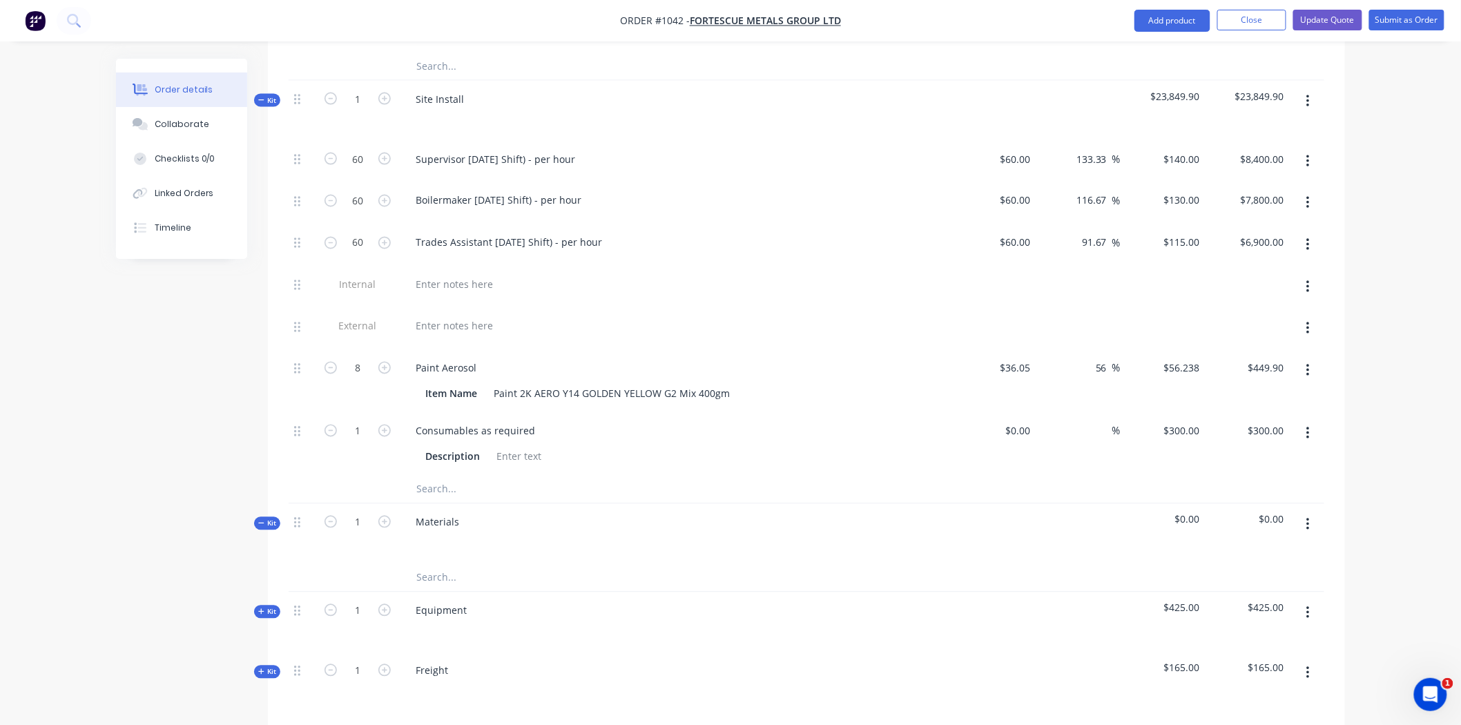
click at [267, 95] on span "Kit" at bounding box center [267, 100] width 18 height 10
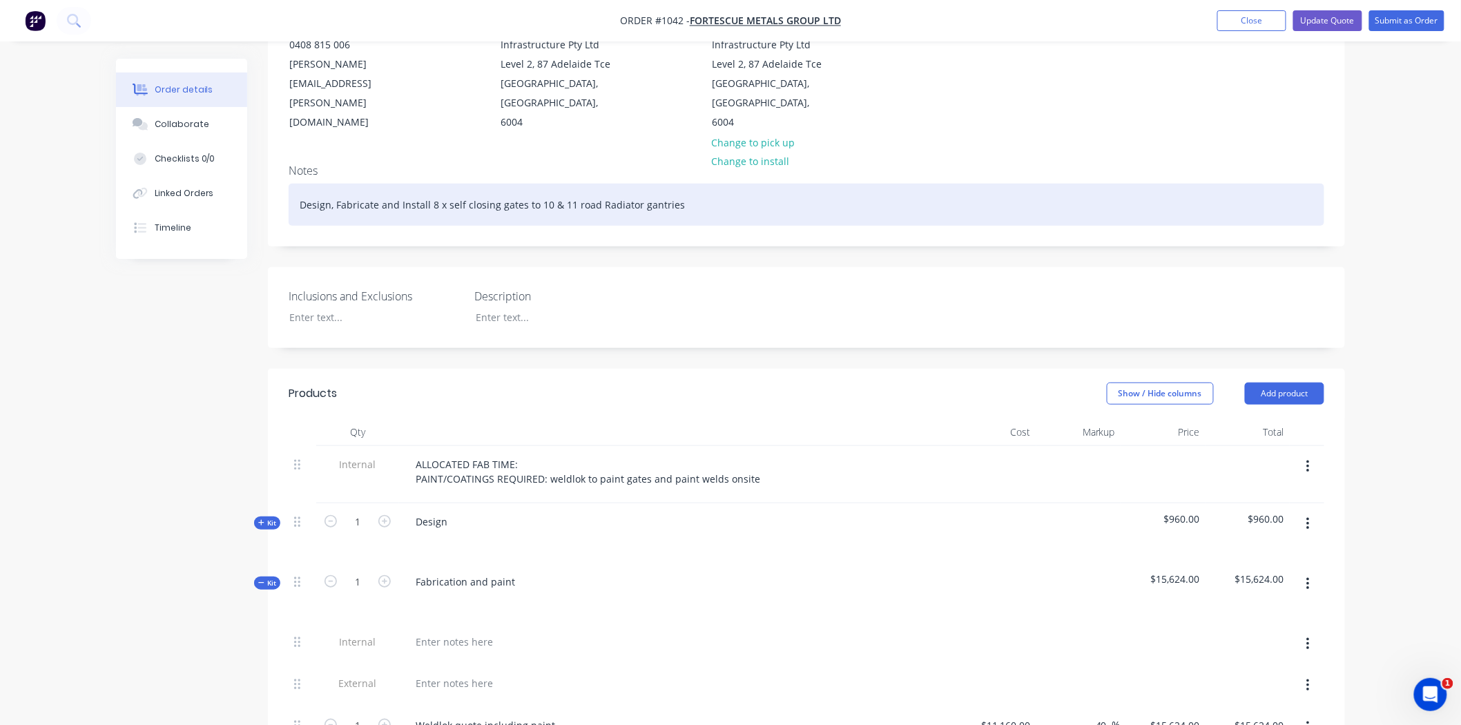
scroll to position [128, 0]
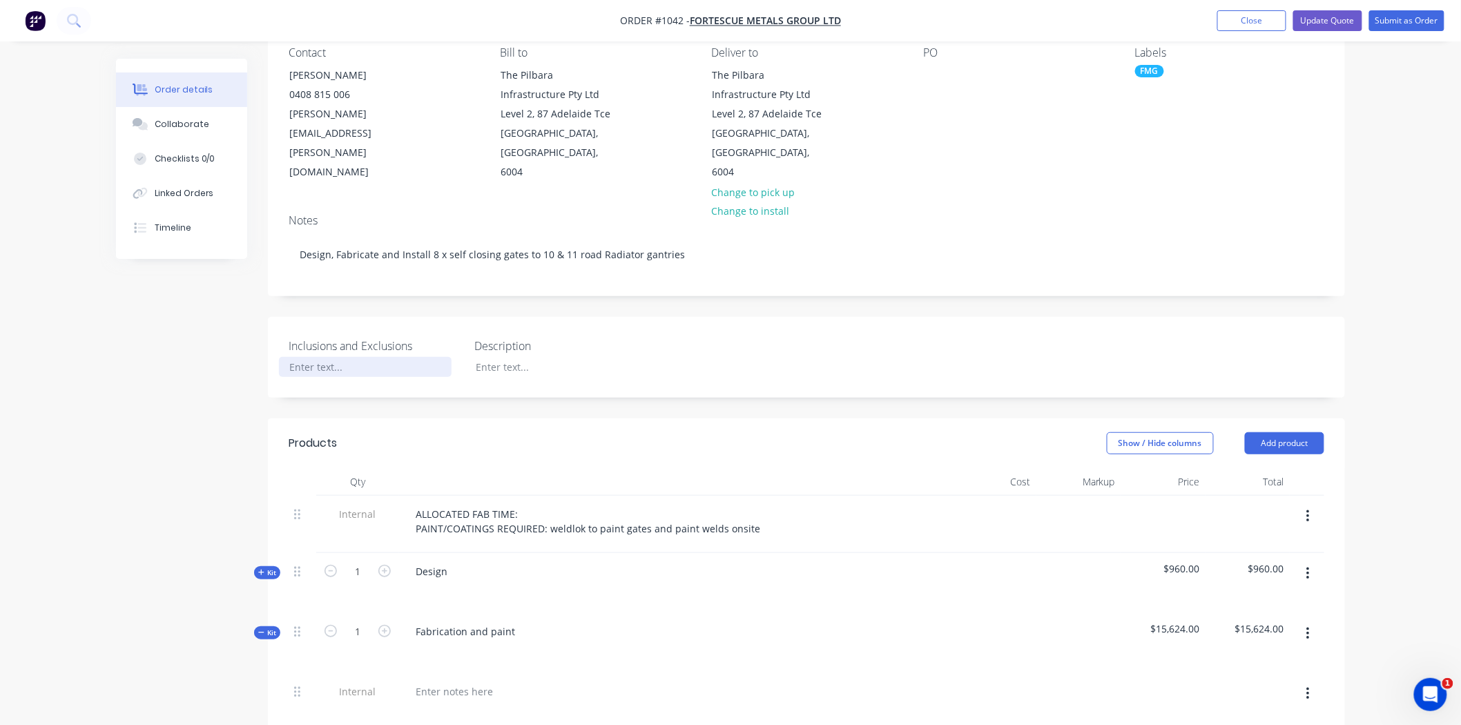
click at [343, 357] on div at bounding box center [365, 367] width 173 height 20
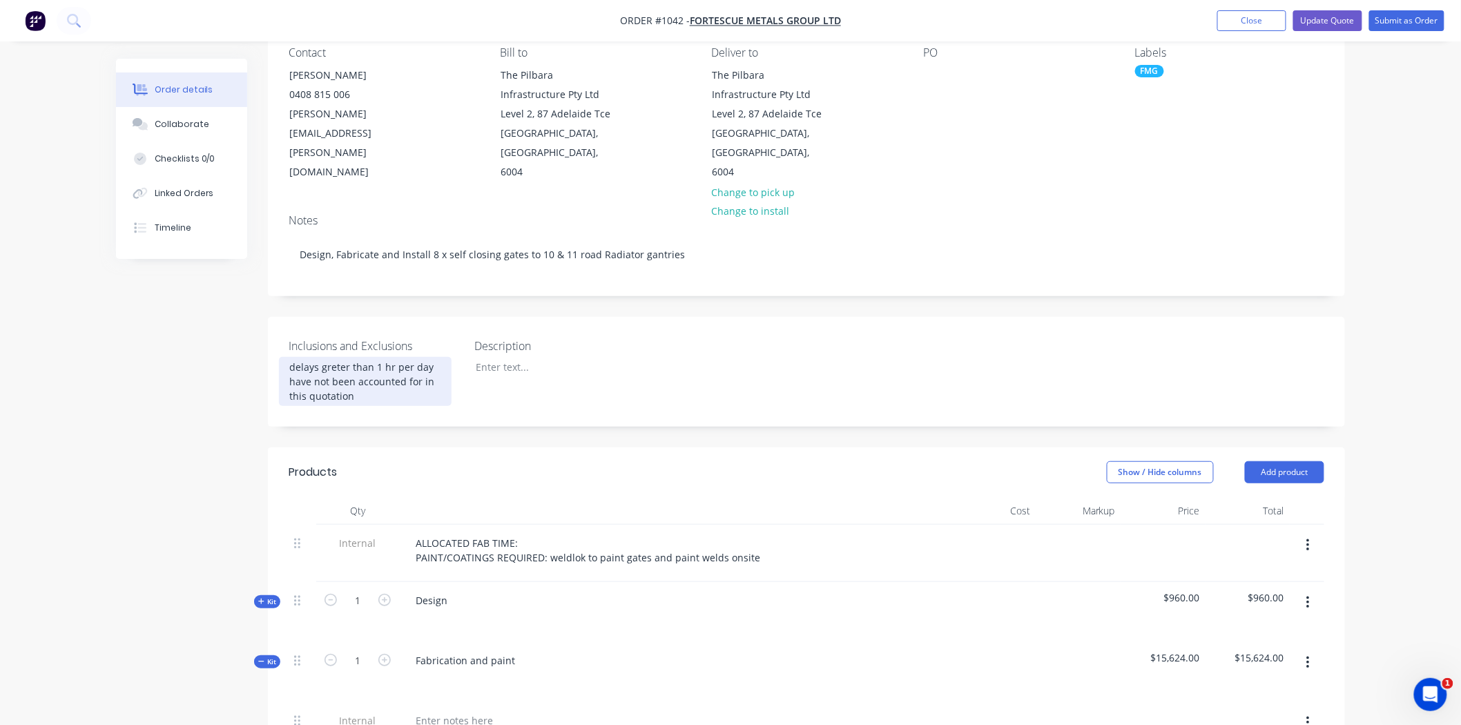
click at [294, 357] on div "delays greter than 1 hr per day have not been accounted for in this quotation" at bounding box center [365, 381] width 173 height 49
click at [327, 357] on div "Delays greter than 1 hr per day have not been accounted for in this quotation" at bounding box center [365, 381] width 173 height 49
click at [336, 357] on div "Delays greter than 1 hr per day have not been accounted for in this quotation" at bounding box center [365, 381] width 173 height 49
click at [363, 375] on div "Delays greater than 1 hr per day have not been accounted for in this quotation" at bounding box center [365, 381] width 173 height 49
click at [436, 357] on div "Delays greater than 1 hr per day have not been accounted for in this quotation" at bounding box center [365, 381] width 173 height 49
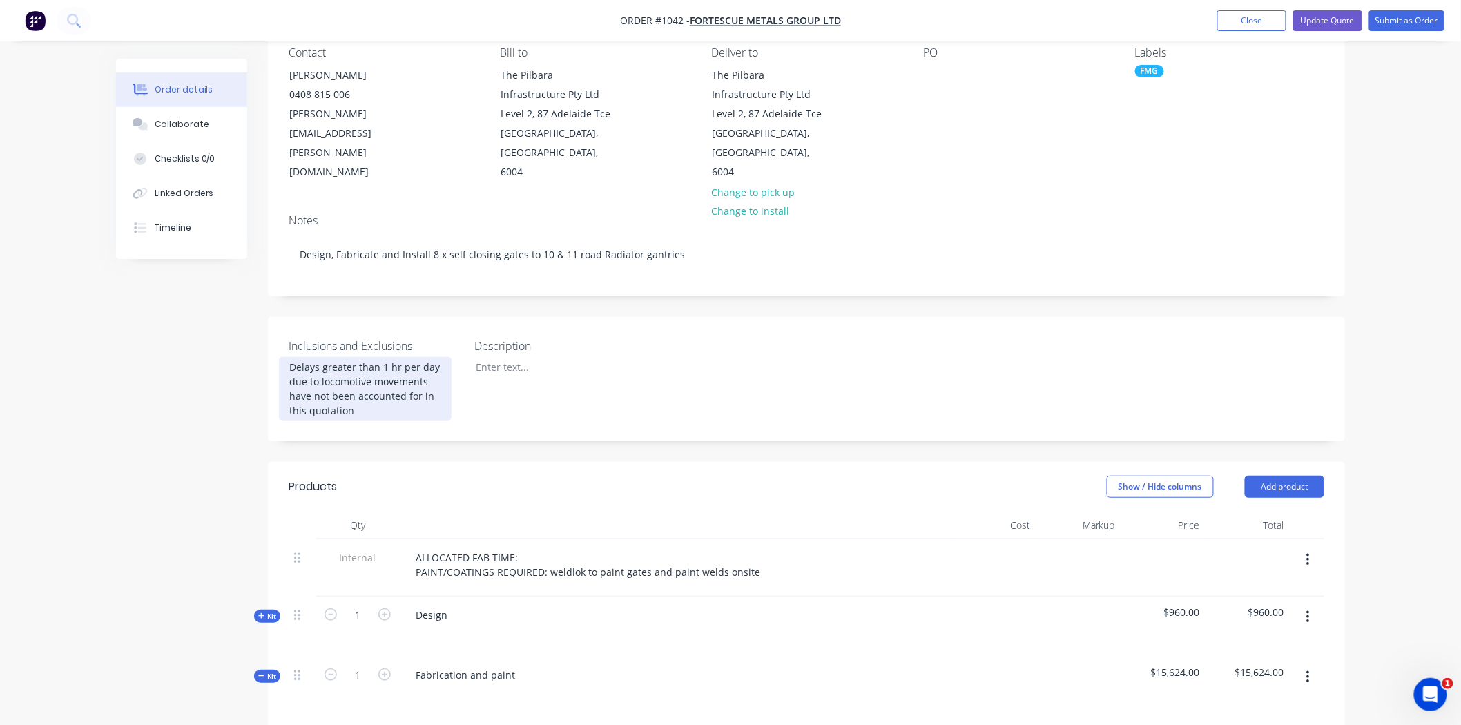
click at [371, 357] on div "Delays greater than 1 hr per day due to locomotive movements have not been acco…" at bounding box center [365, 389] width 173 height 64
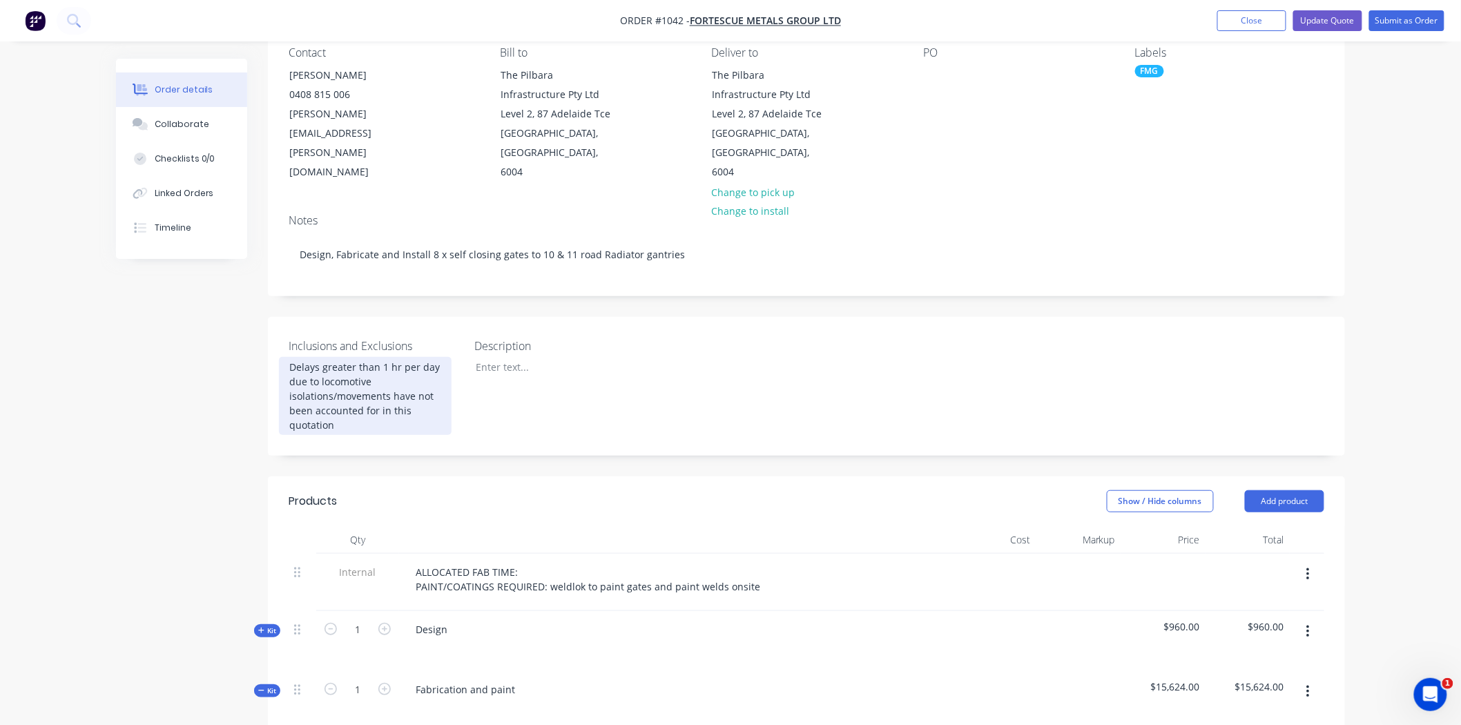
click at [412, 387] on div "Delays greater than 1 hr per day due to locomotive isolations/movements have no…" at bounding box center [365, 396] width 173 height 78
click at [361, 401] on div "Delays greater than 1 hr per day due to locomotive isolations/movements have no…" at bounding box center [365, 396] width 173 height 78
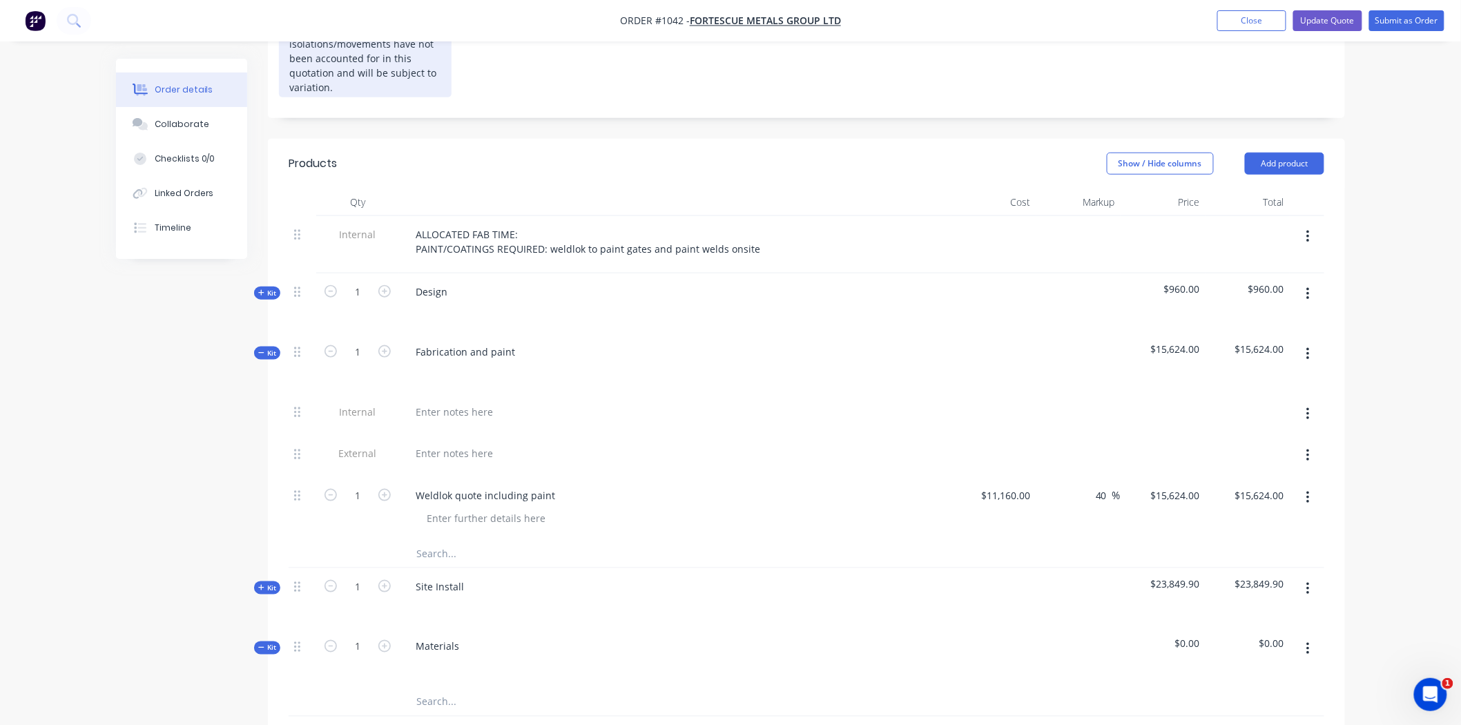
scroll to position [512, 0]
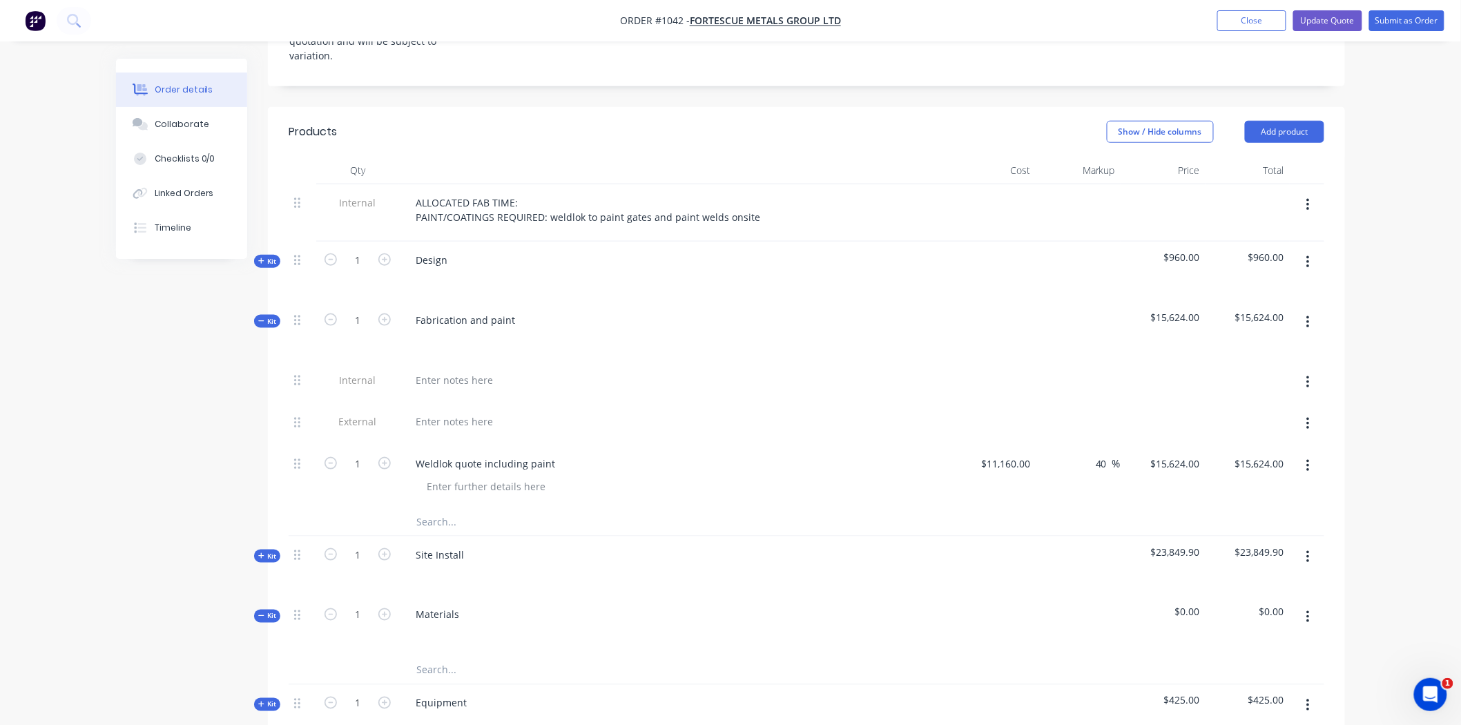
click at [272, 256] on span "Kit" at bounding box center [267, 261] width 18 height 10
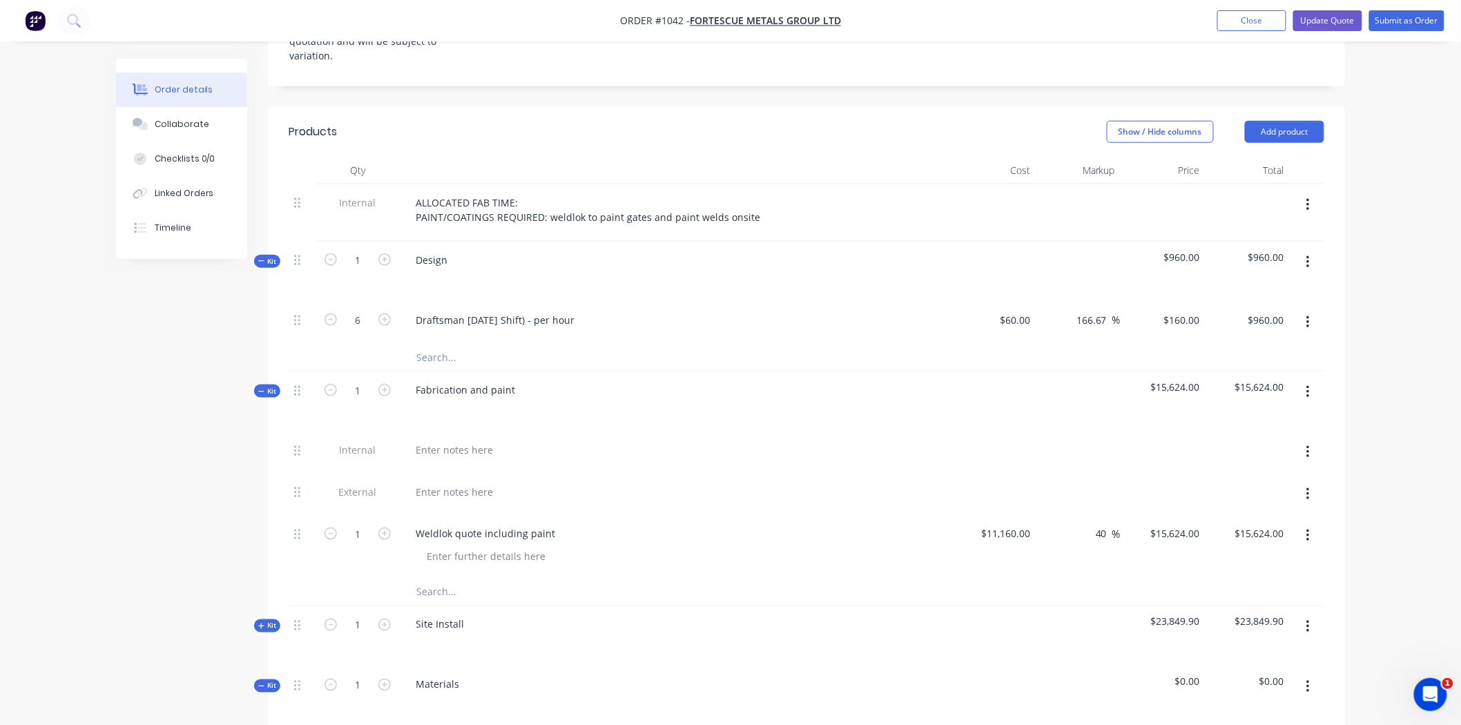
click at [265, 256] on span "Kit" at bounding box center [267, 261] width 18 height 10
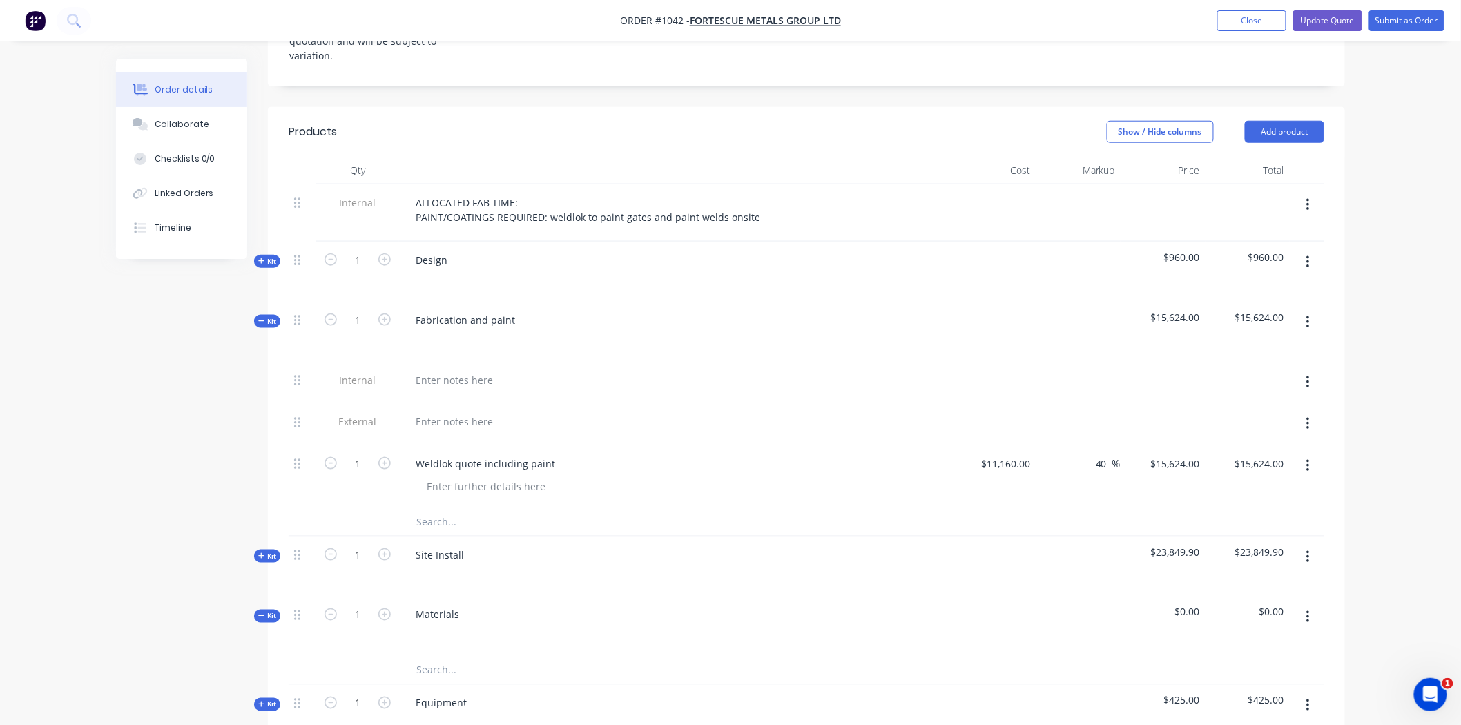
click at [273, 316] on span "Kit" at bounding box center [267, 321] width 18 height 10
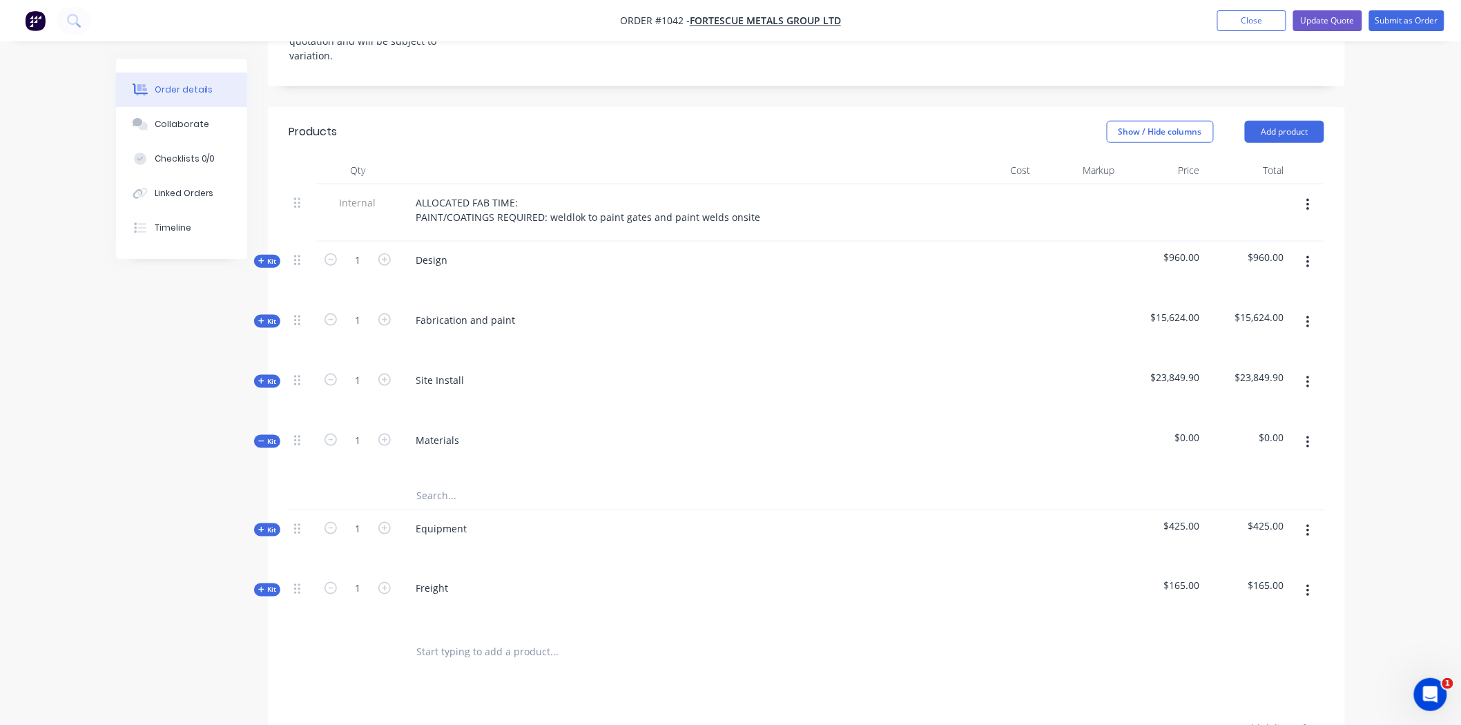
click at [273, 316] on span "Kit" at bounding box center [267, 321] width 18 height 10
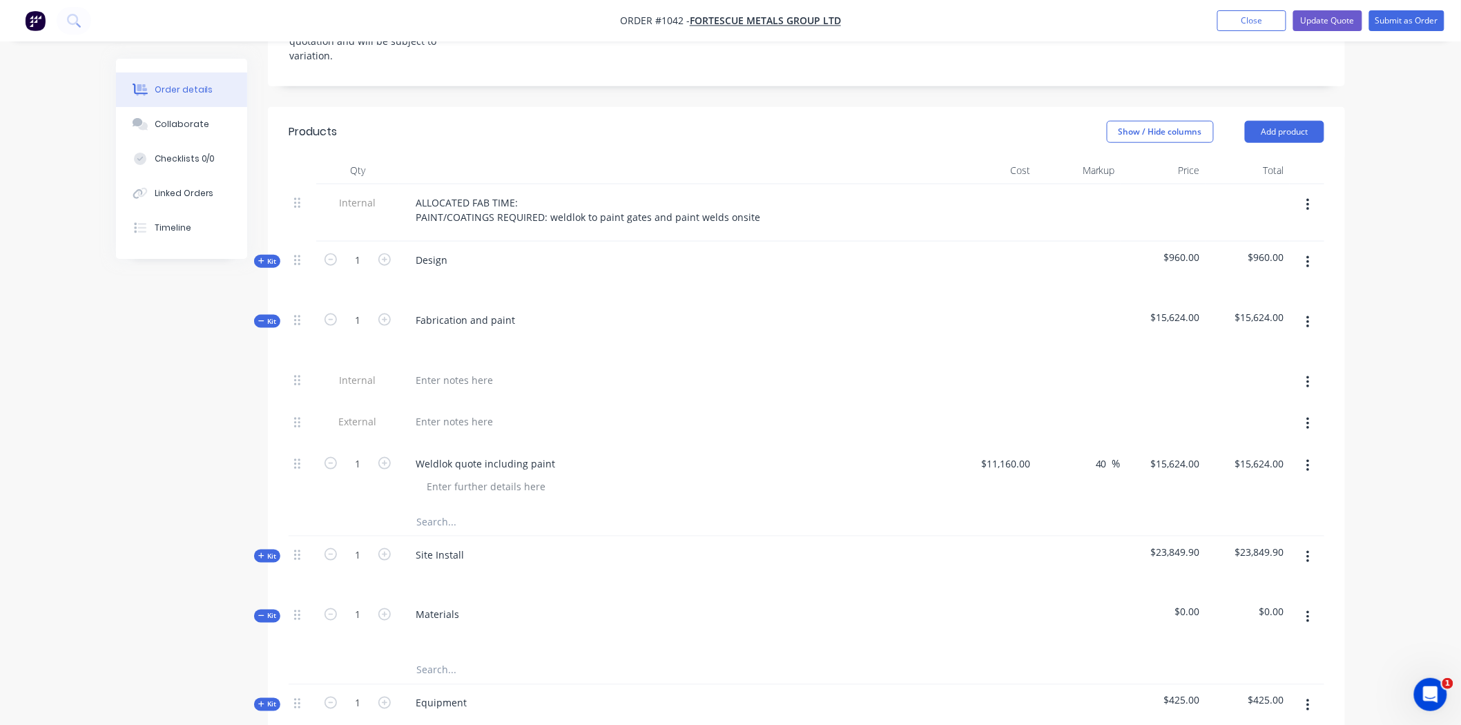
click at [273, 316] on span "Kit" at bounding box center [267, 321] width 18 height 10
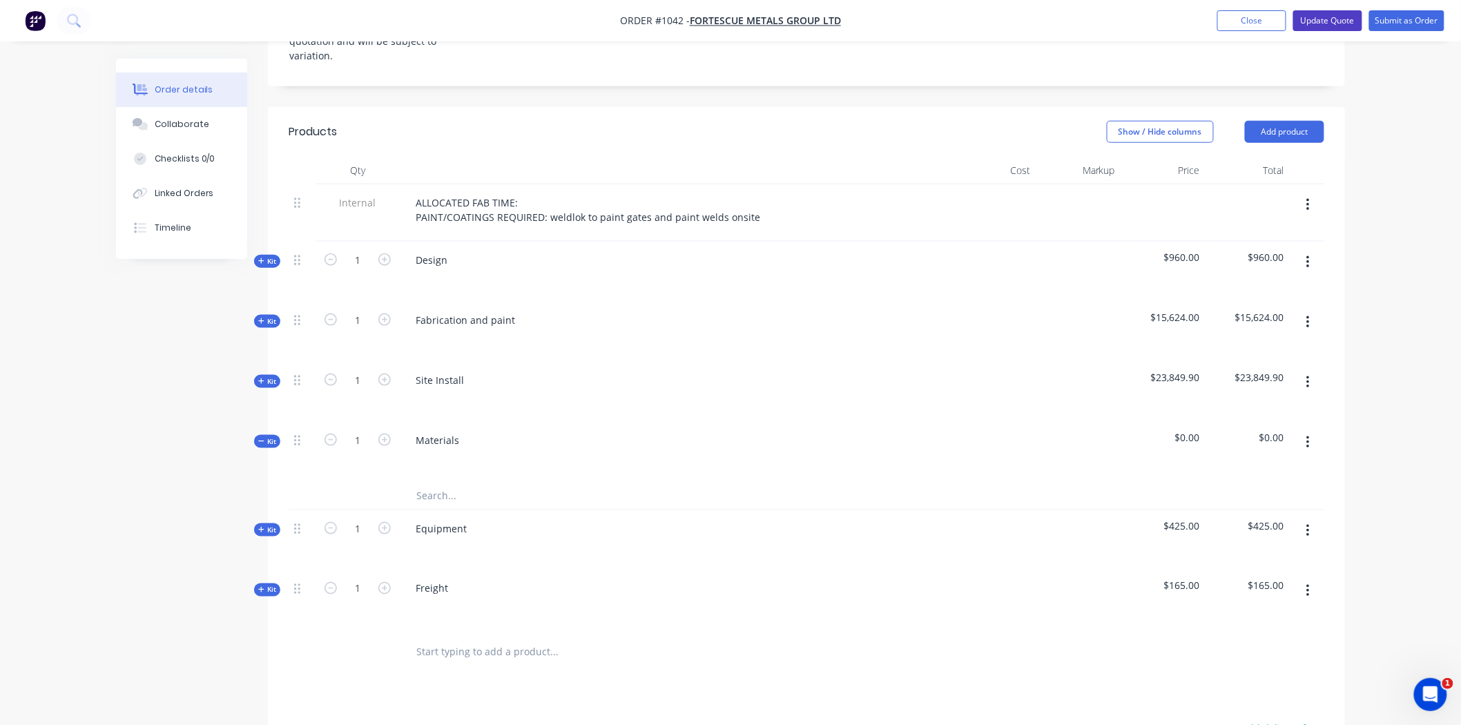
click at [1330, 23] on button "Update Quote" at bounding box center [1328, 20] width 69 height 21
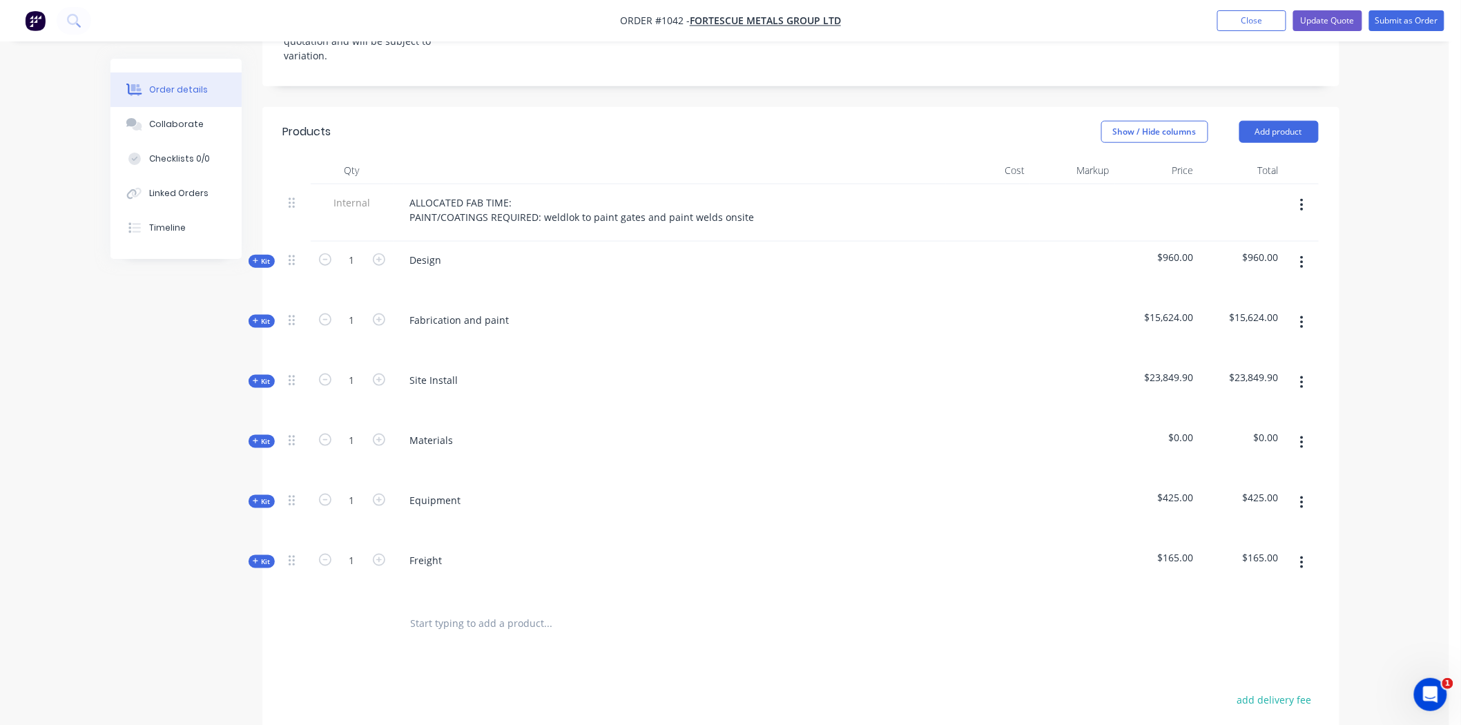
scroll to position [0, 0]
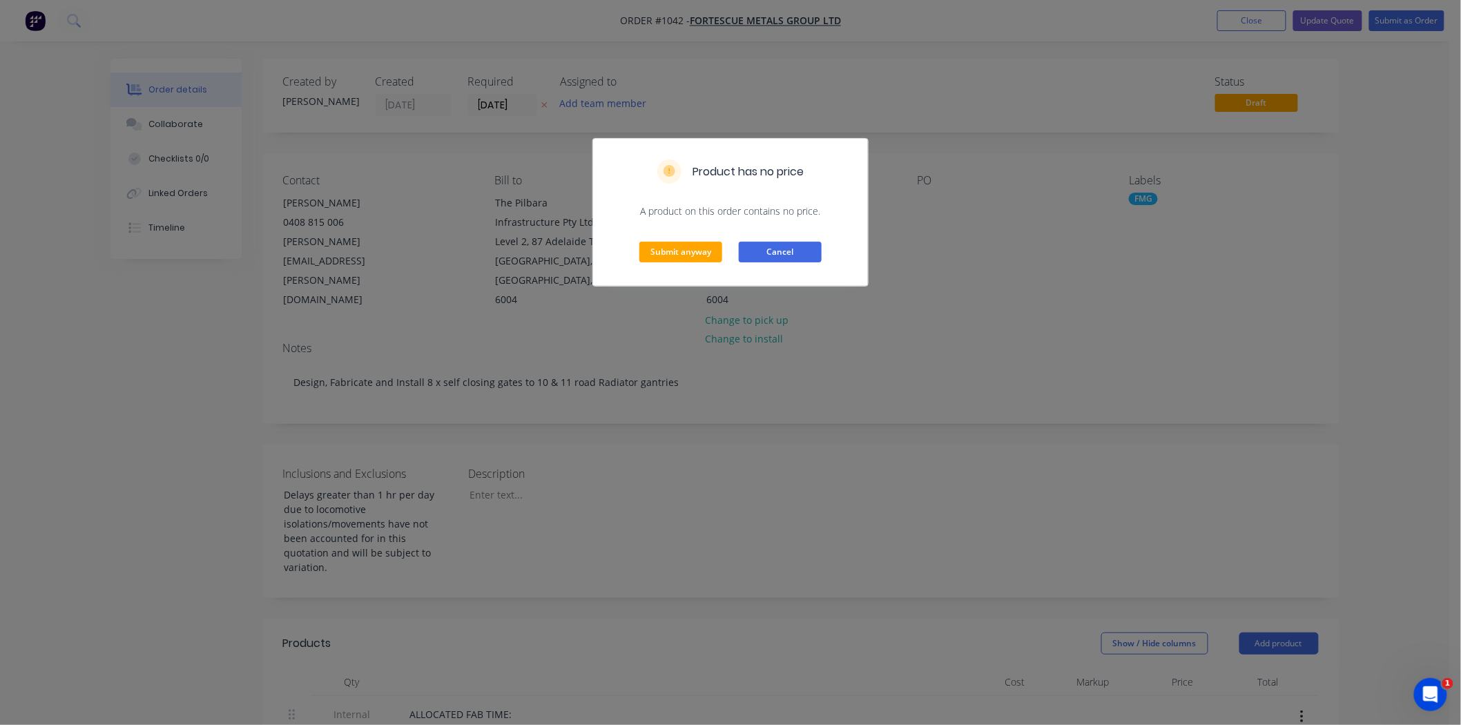
click at [774, 253] on button "Cancel" at bounding box center [780, 252] width 83 height 21
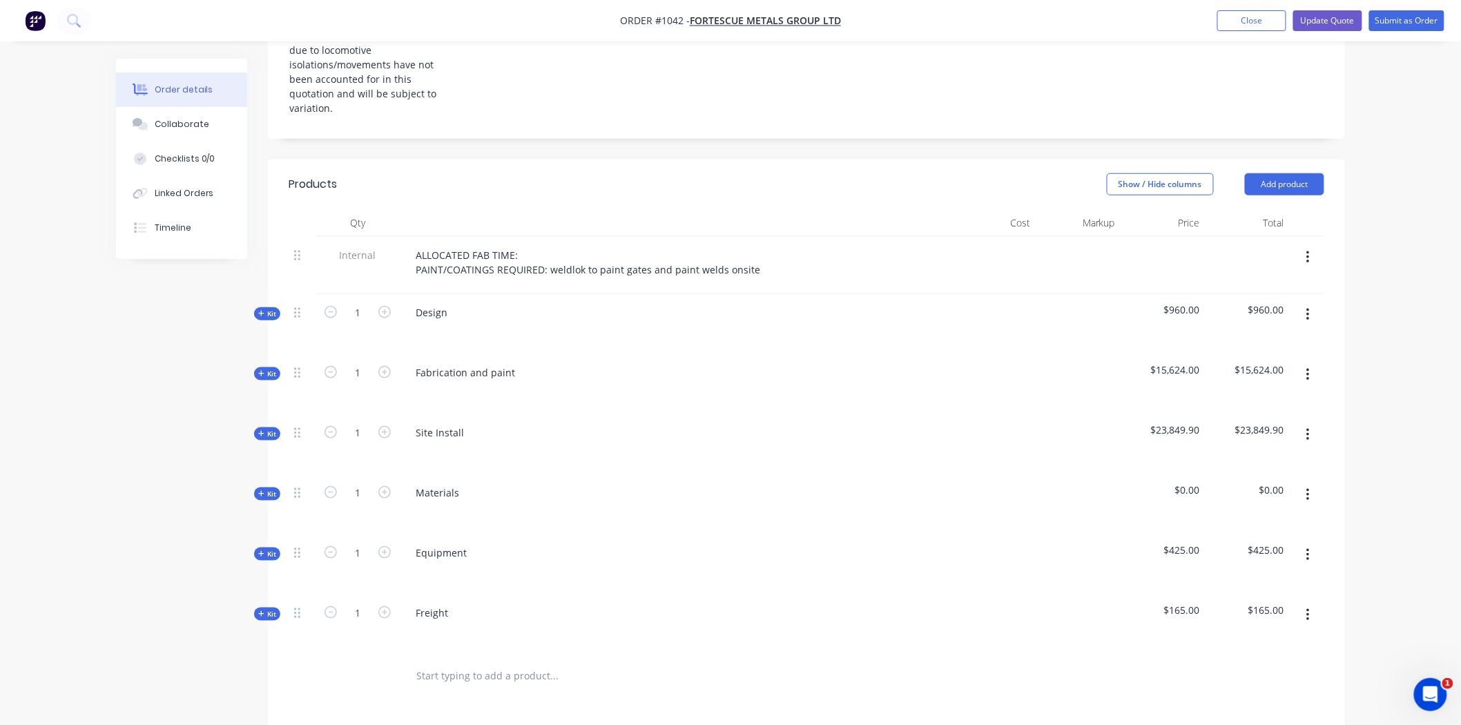
scroll to position [460, 0]
click at [1307, 487] on icon "button" at bounding box center [1308, 494] width 3 height 15
click at [1223, 604] on div "Delete" at bounding box center [1259, 614] width 106 height 20
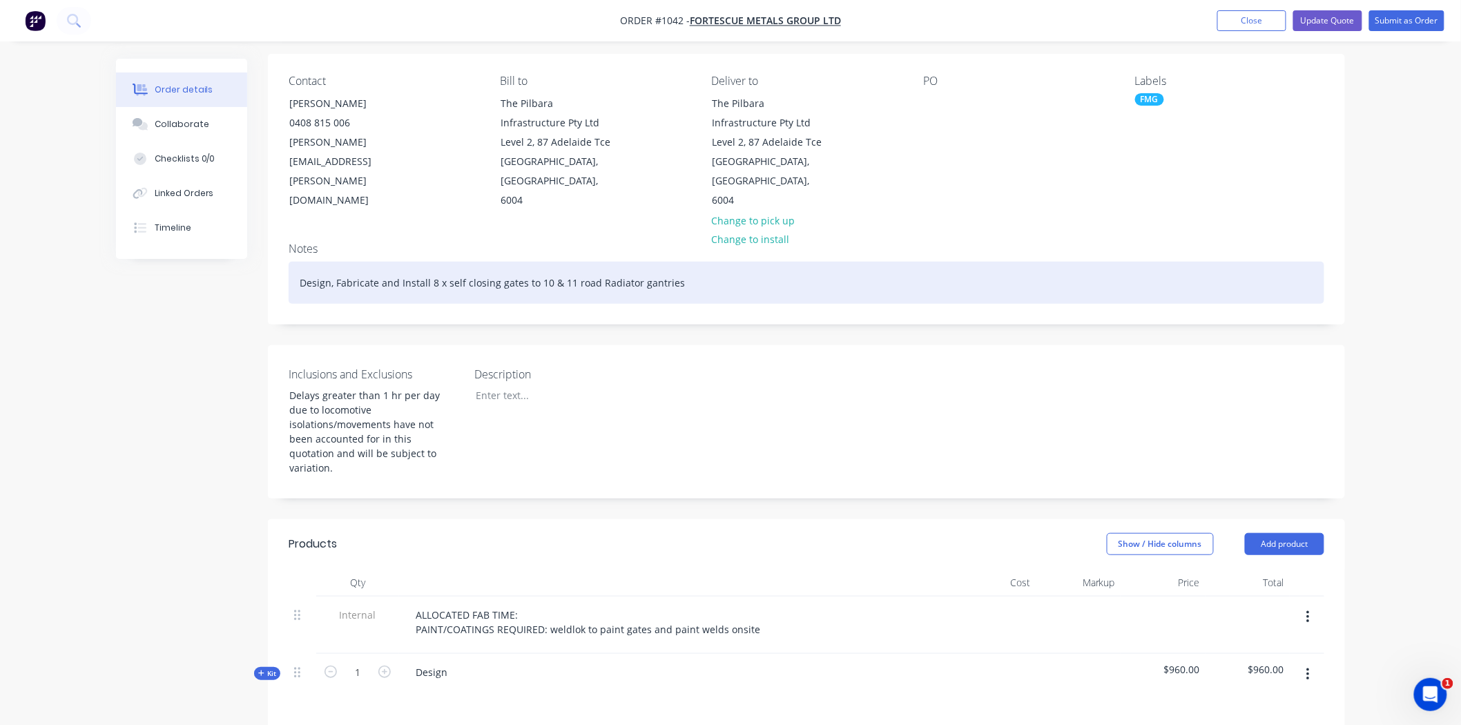
scroll to position [0, 0]
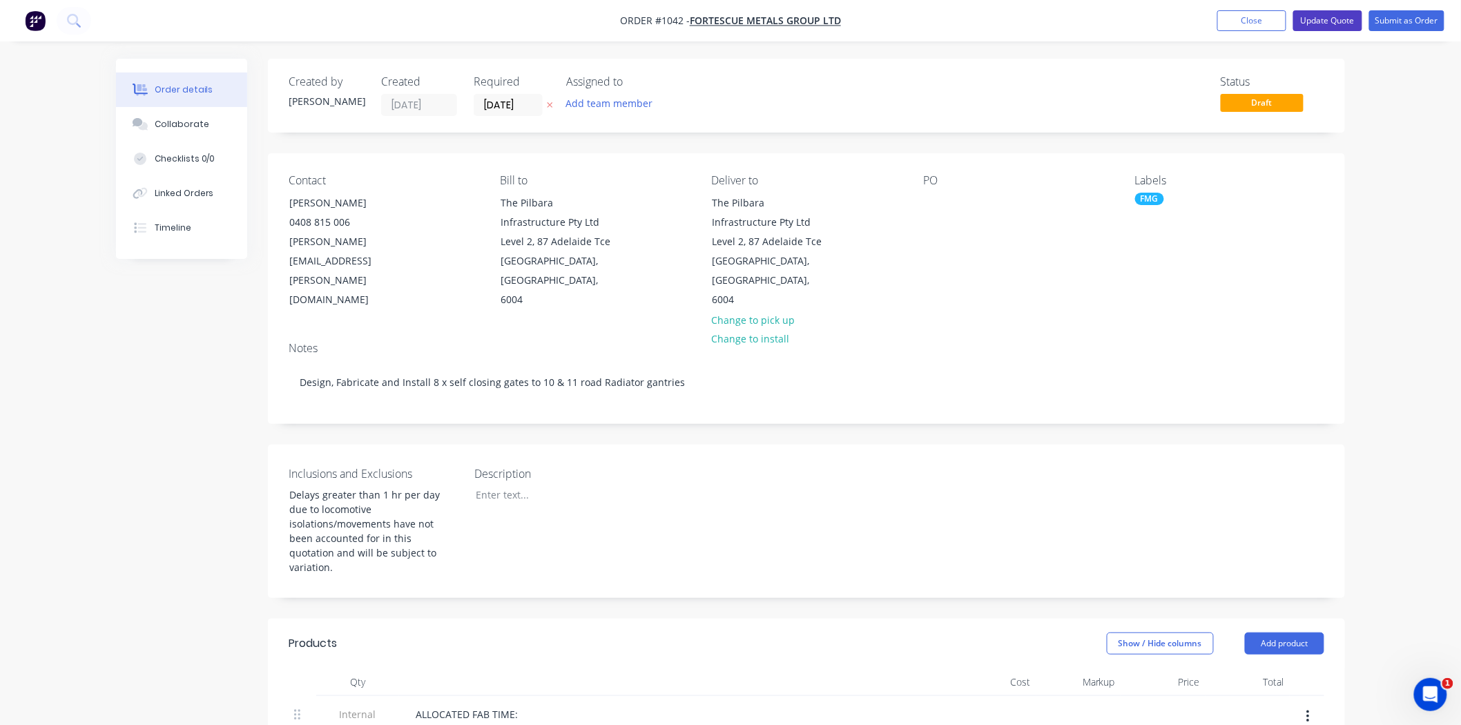
click at [1309, 19] on button "Update Quote" at bounding box center [1328, 20] width 69 height 21
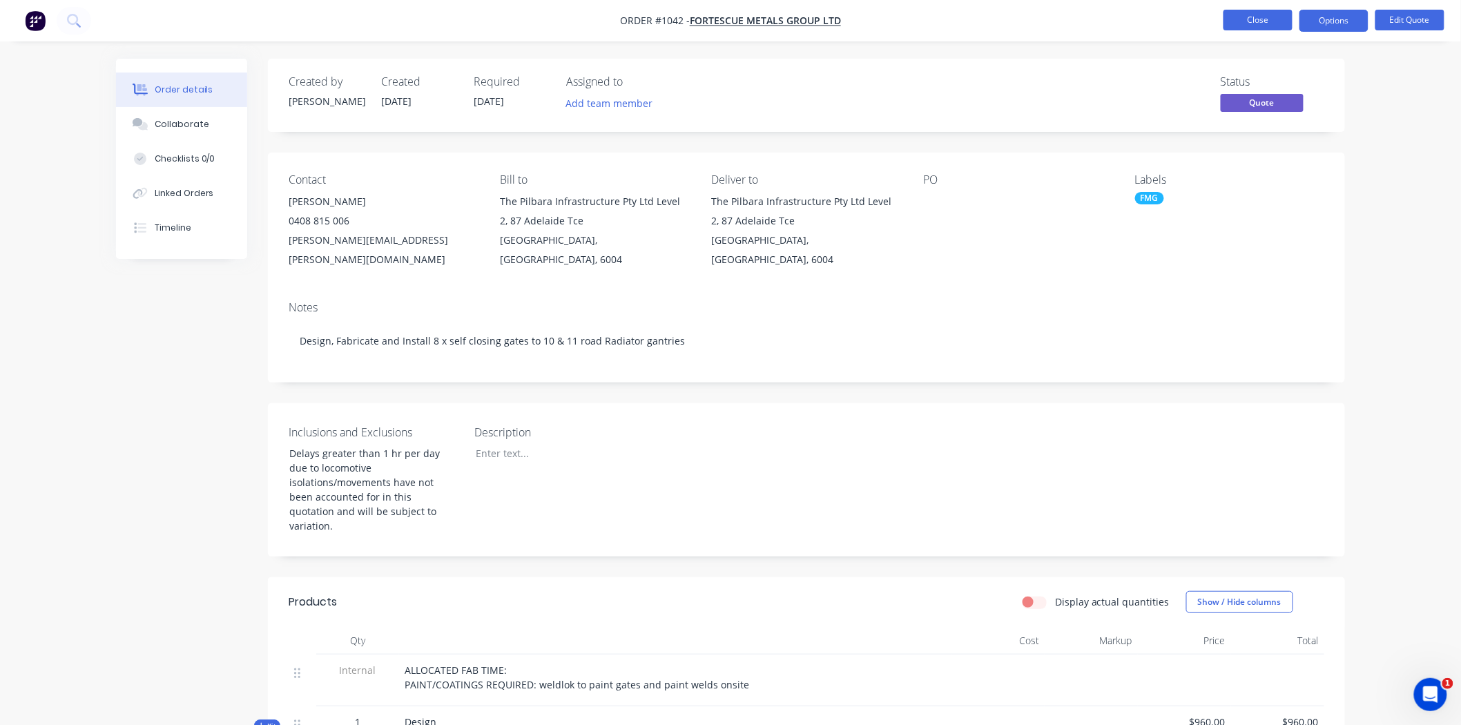
click at [1278, 15] on button "Close" at bounding box center [1258, 20] width 69 height 21
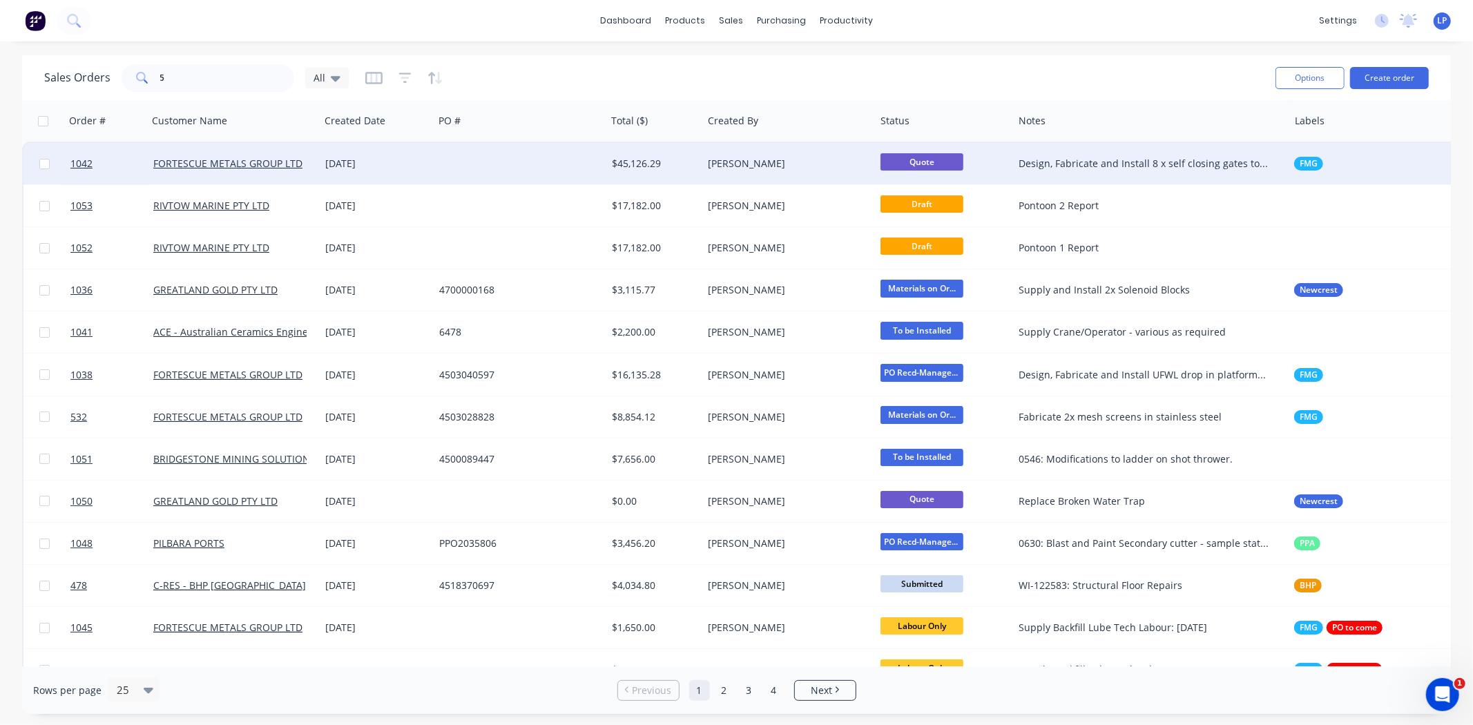
click at [405, 164] on div "[DATE]" at bounding box center [376, 164] width 103 height 14
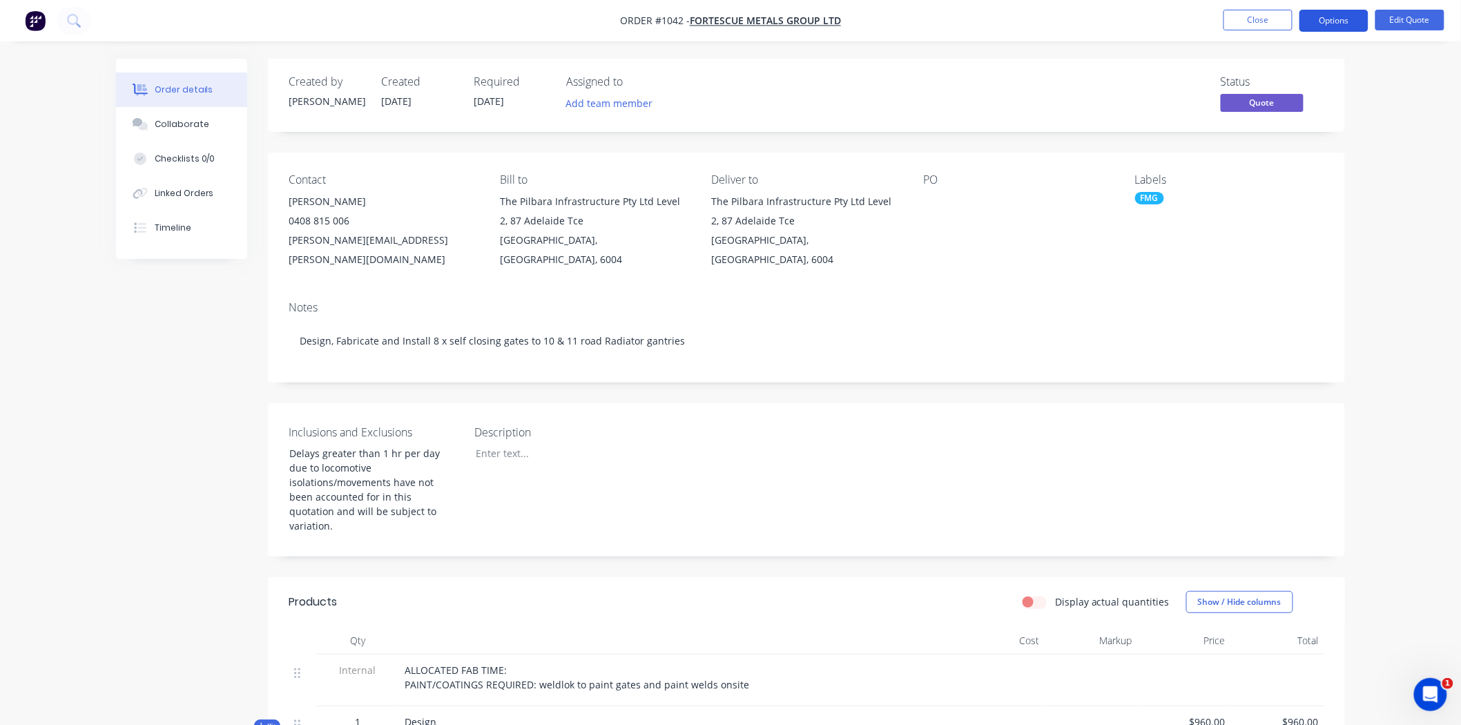
click at [1349, 21] on button "Options" at bounding box center [1334, 21] width 69 height 22
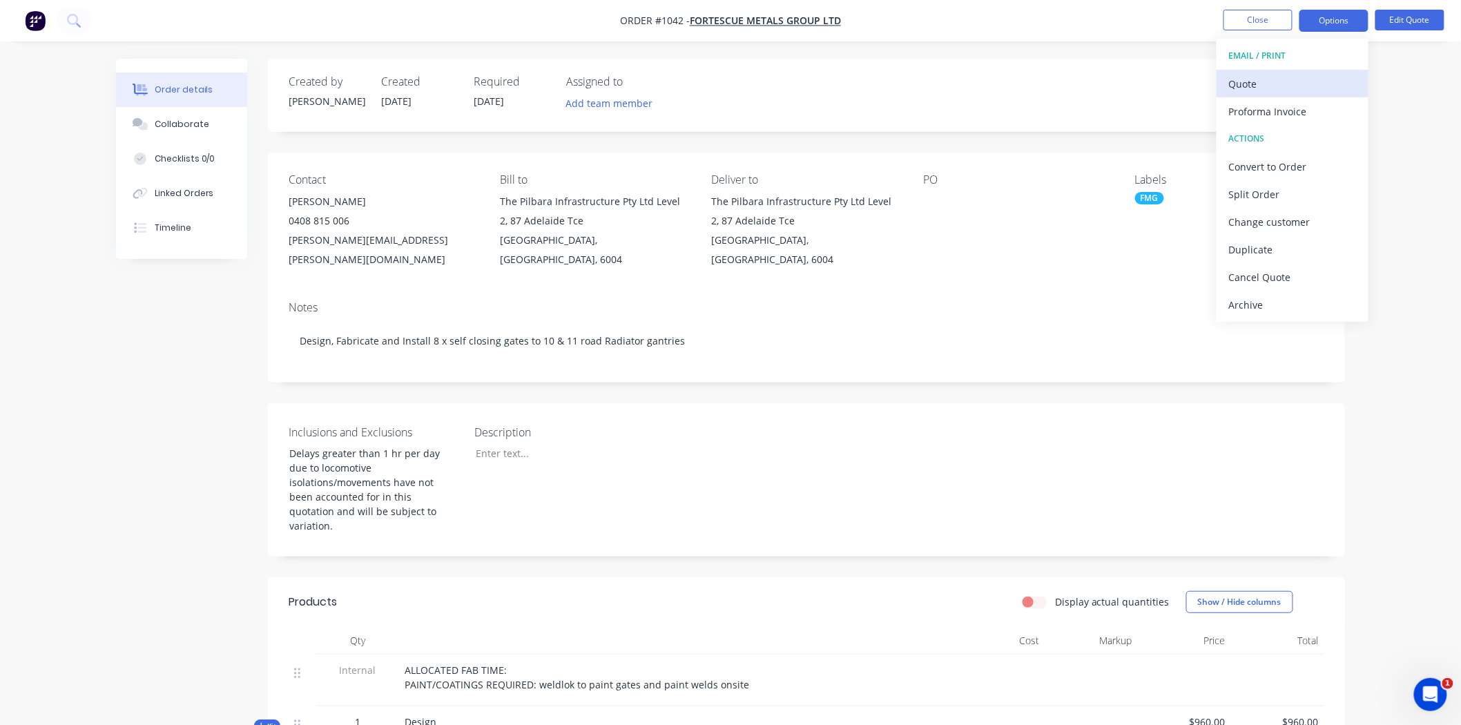
click at [1276, 85] on div "Quote" at bounding box center [1292, 84] width 127 height 20
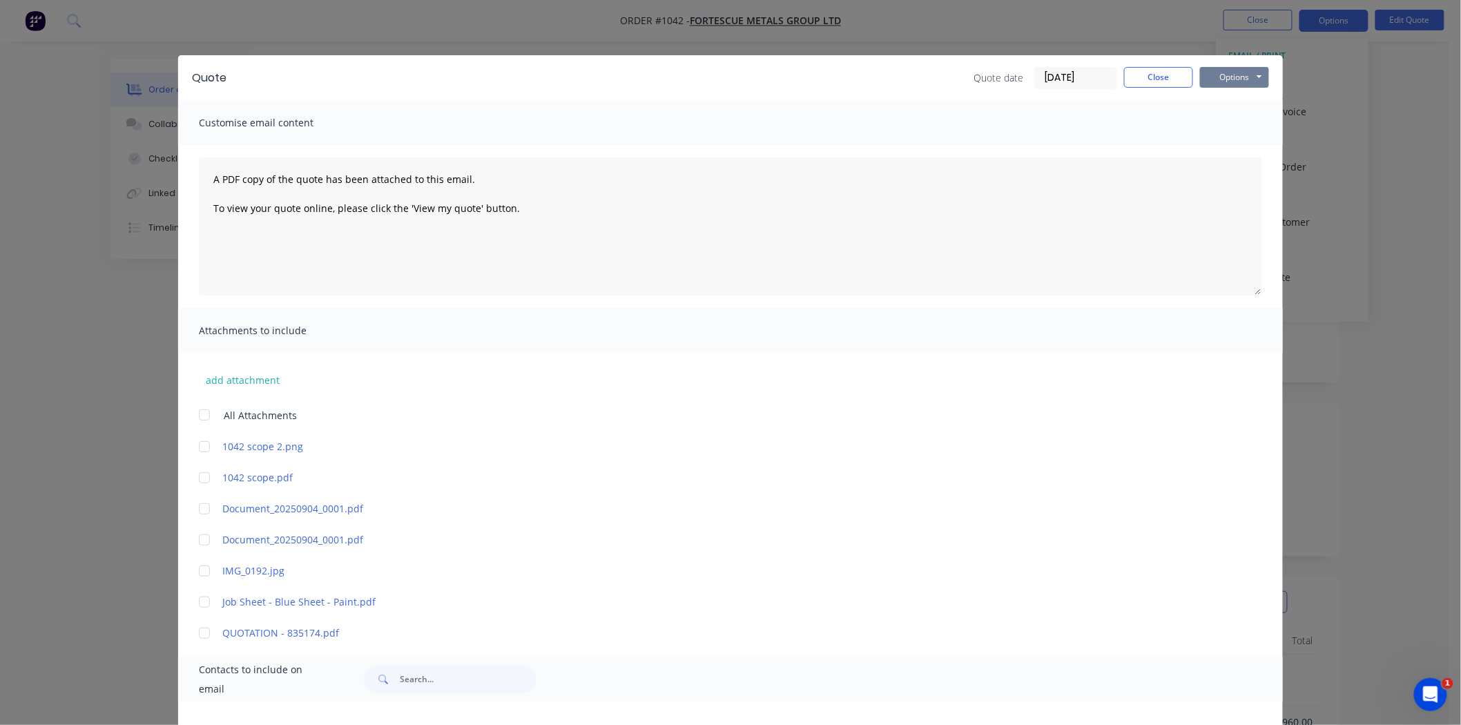
click at [1233, 81] on button "Options" at bounding box center [1234, 77] width 69 height 21
click at [1240, 101] on button "Preview" at bounding box center [1244, 101] width 88 height 23
click at [1231, 82] on button "Options" at bounding box center [1234, 77] width 69 height 21
click at [1232, 79] on button "Options" at bounding box center [1234, 77] width 69 height 21
click at [1250, 75] on button "Options" at bounding box center [1234, 77] width 69 height 21
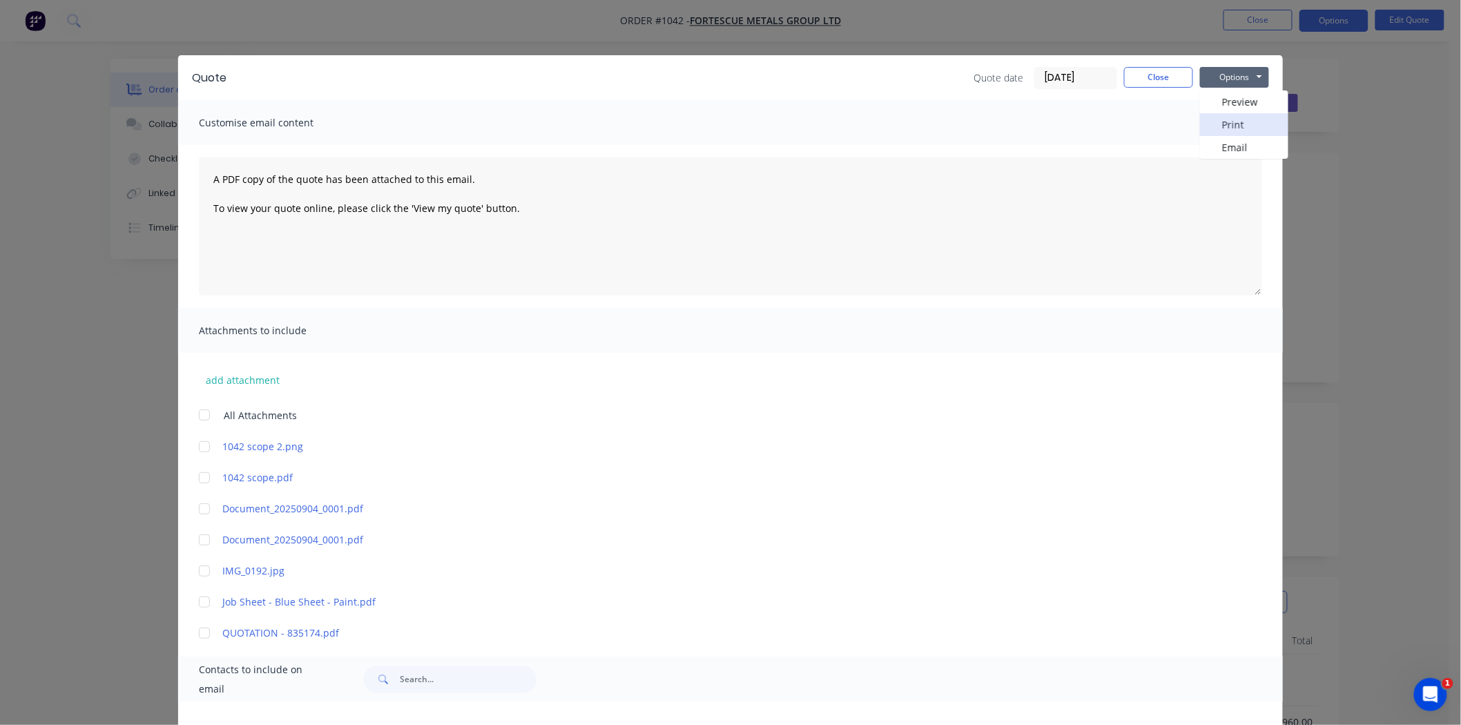
click at [1238, 118] on button "Print" at bounding box center [1244, 124] width 88 height 23
